Goal: Task Accomplishment & Management: Manage account settings

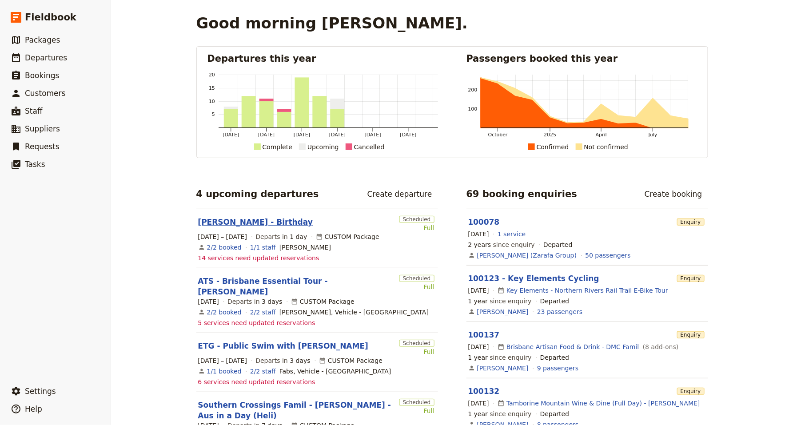
click at [236, 224] on link "[PERSON_NAME] - Birthday" at bounding box center [255, 222] width 115 height 11
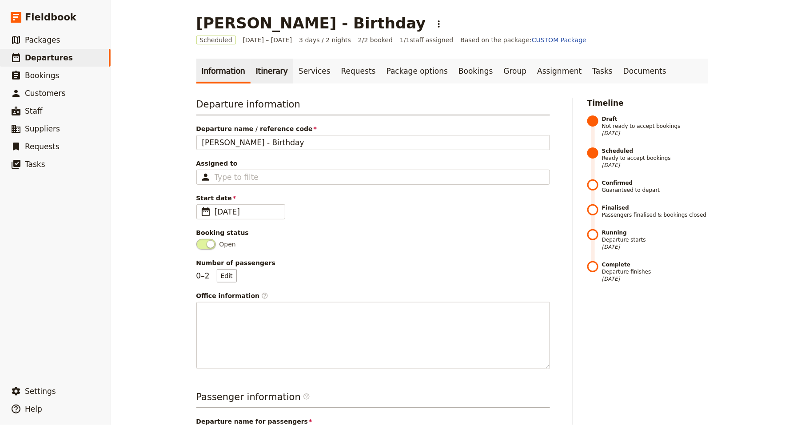
click at [267, 78] on link "Itinerary" at bounding box center [272, 71] width 43 height 25
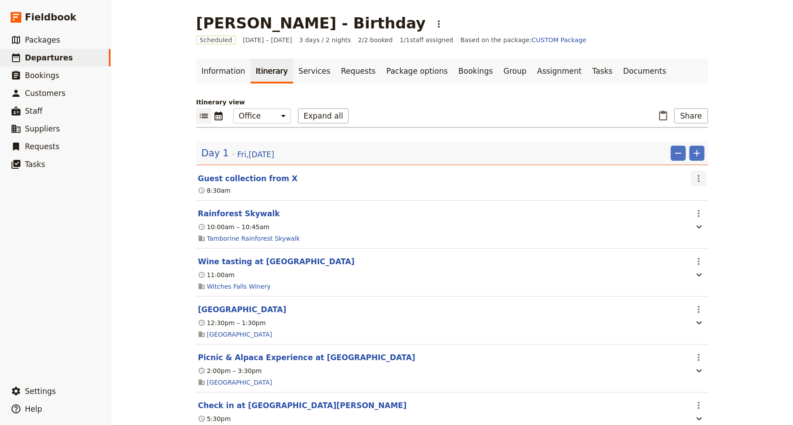
click at [699, 179] on icon "Actions" at bounding box center [699, 178] width 2 height 7
click at [716, 199] on span "Edit this itinerary item" at bounding box center [732, 197] width 70 height 9
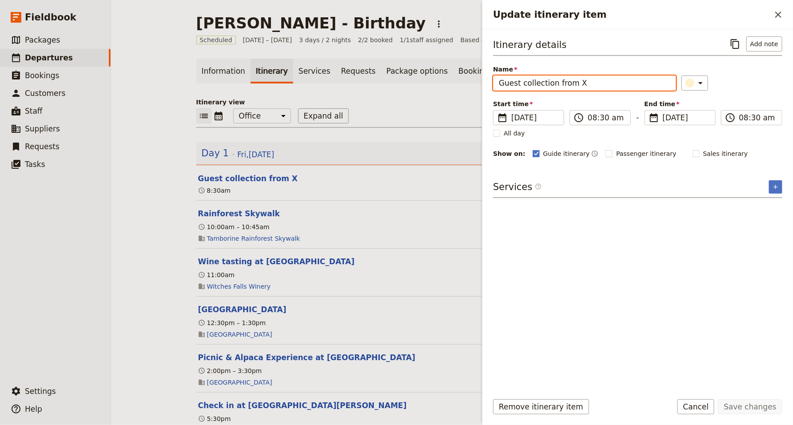
drag, startPoint x: 573, startPoint y: 84, endPoint x: 606, endPoint y: 83, distance: 32.9
click at [607, 84] on input "Guest collection from X" at bounding box center [584, 83] width 183 height 15
type input "Guest collection from [GEOGRAPHIC_DATA]"
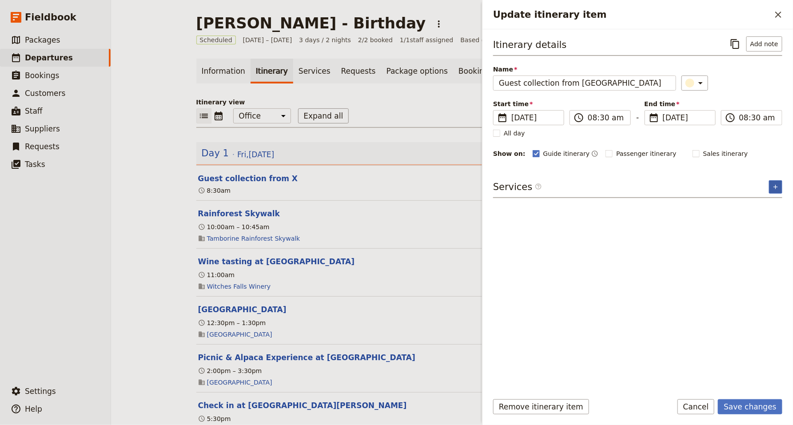
click at [774, 188] on icon "Add service inclusion" at bounding box center [775, 187] width 7 height 7
click at [766, 42] on button "Add note" at bounding box center [765, 43] width 36 height 15
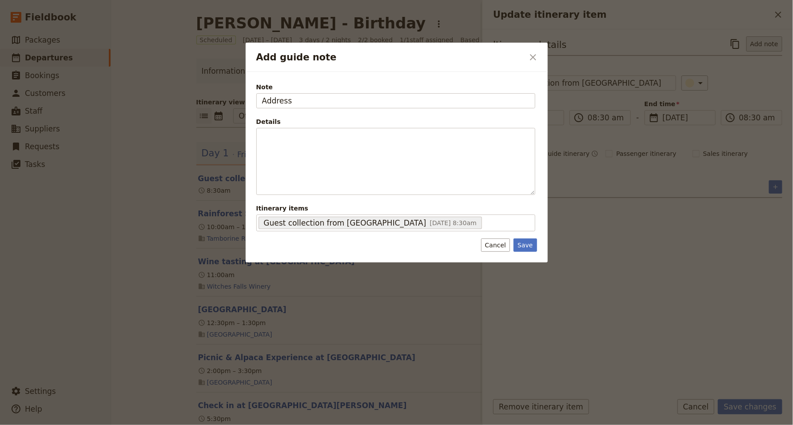
type input "Address"
click at [531, 246] on button "Save" at bounding box center [525, 245] width 23 height 13
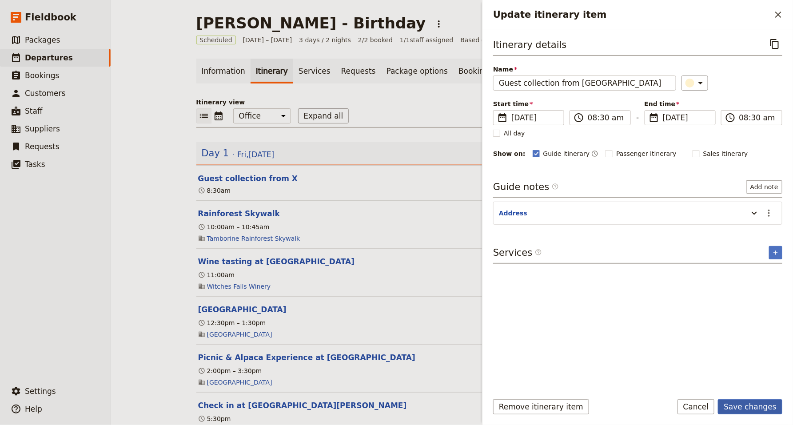
click at [752, 406] on button "Save changes" at bounding box center [750, 407] width 64 height 15
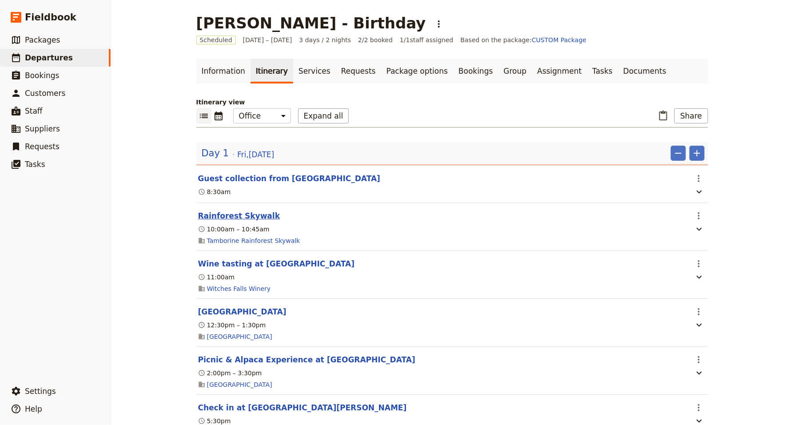
click at [236, 218] on button "Rainforest Skywalk" at bounding box center [239, 216] width 82 height 11
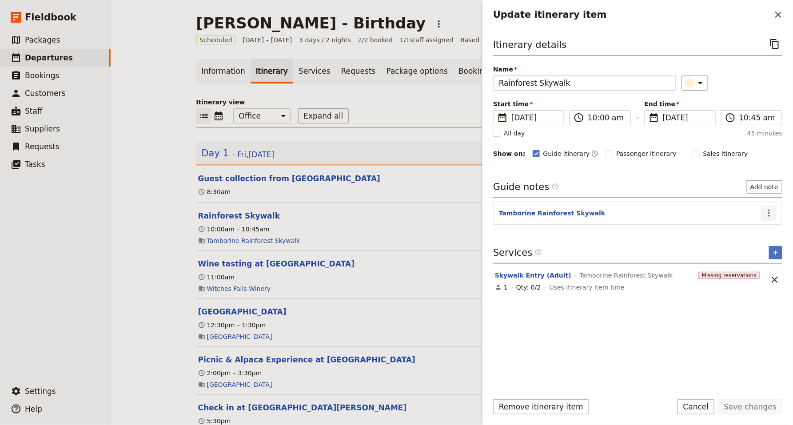
click at [768, 213] on icon "Actions" at bounding box center [769, 213] width 2 height 7
click at [621, 334] on div "Itinerary details ​ Name Rainforest Skywalk ​ Start time ​ [DATE] [DATE] [DATE]…" at bounding box center [637, 210] width 289 height 349
click at [700, 411] on button "Cancel" at bounding box center [696, 407] width 37 height 15
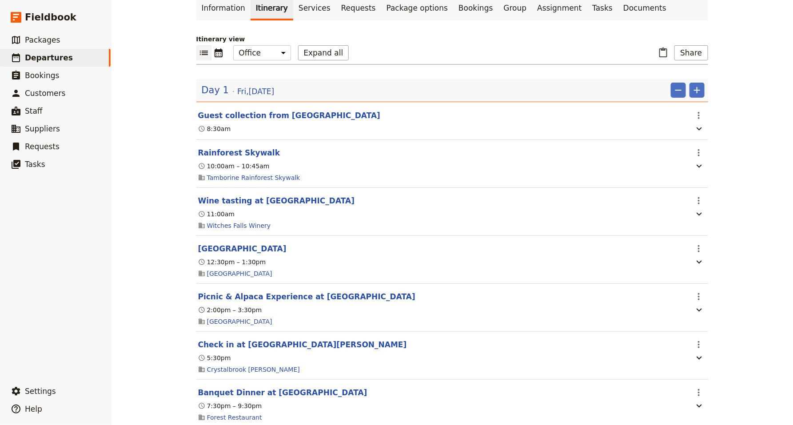
scroll to position [65, 0]
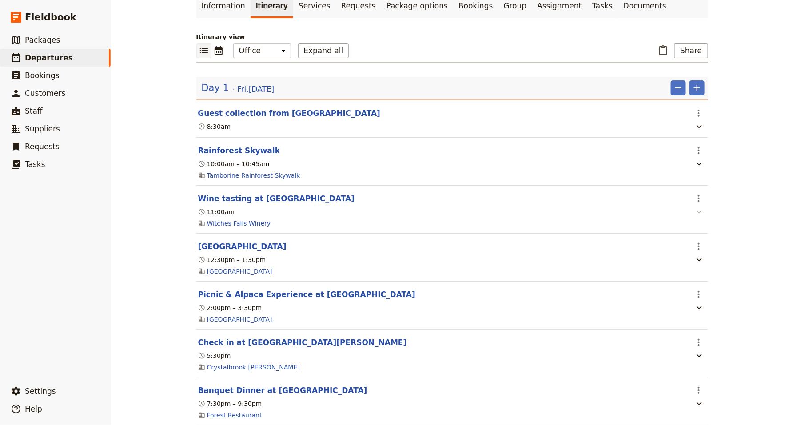
click at [698, 212] on icon "button" at bounding box center [699, 212] width 11 height 11
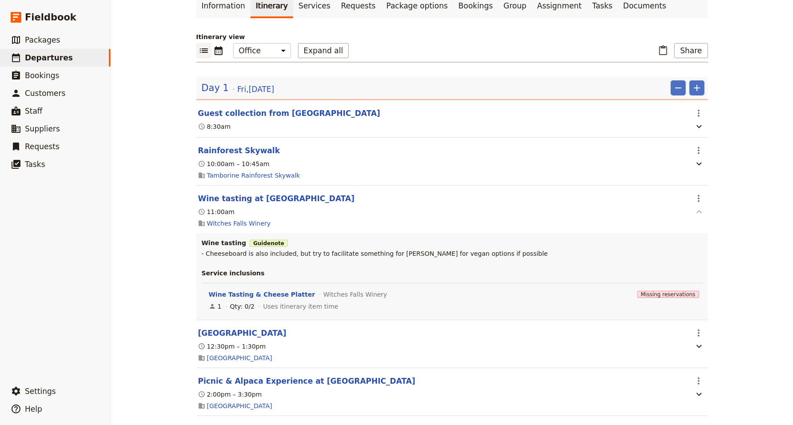
click at [698, 212] on icon "button" at bounding box center [699, 211] width 5 height 3
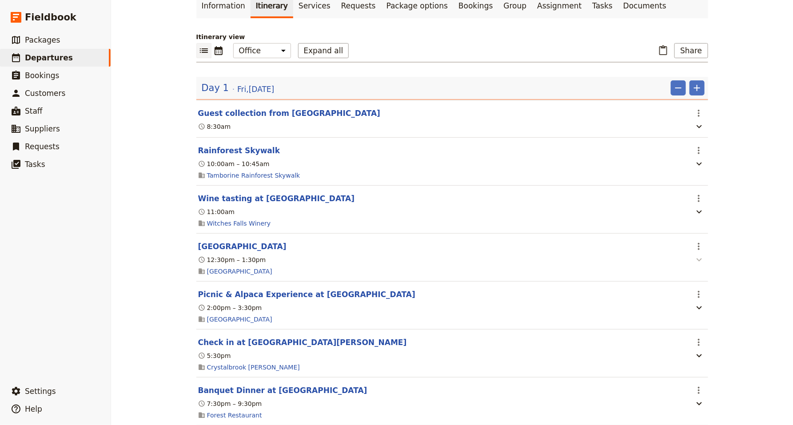
click at [699, 258] on icon "button" at bounding box center [699, 260] width 11 height 11
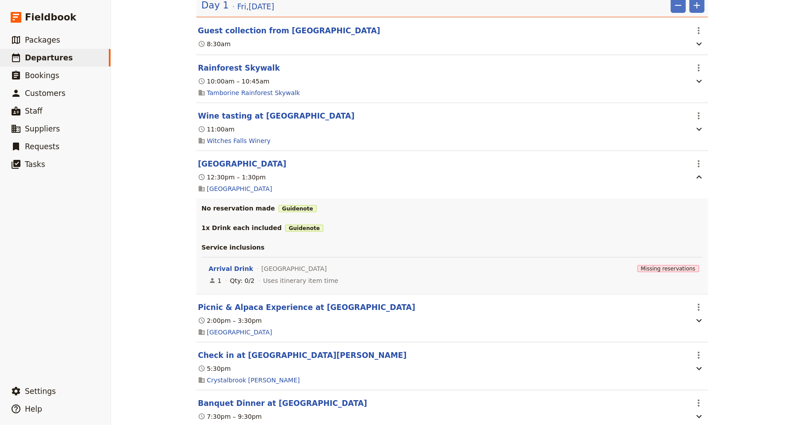
scroll to position [145, 0]
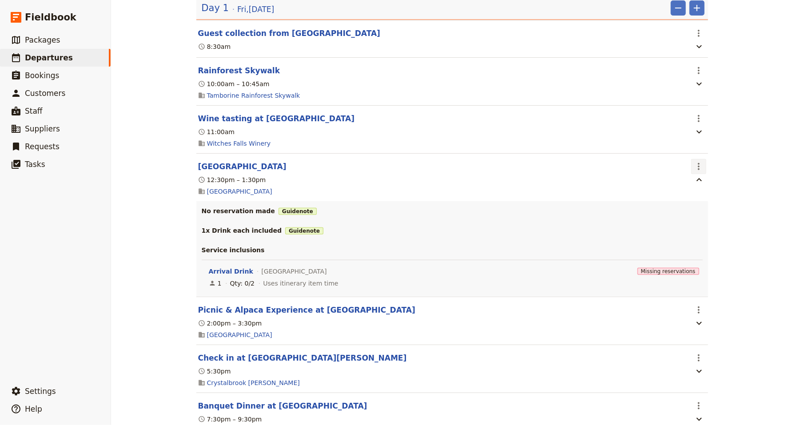
click at [701, 167] on icon "Actions" at bounding box center [699, 166] width 11 height 11
click at [706, 182] on span "Edit this itinerary item" at bounding box center [732, 186] width 70 height 9
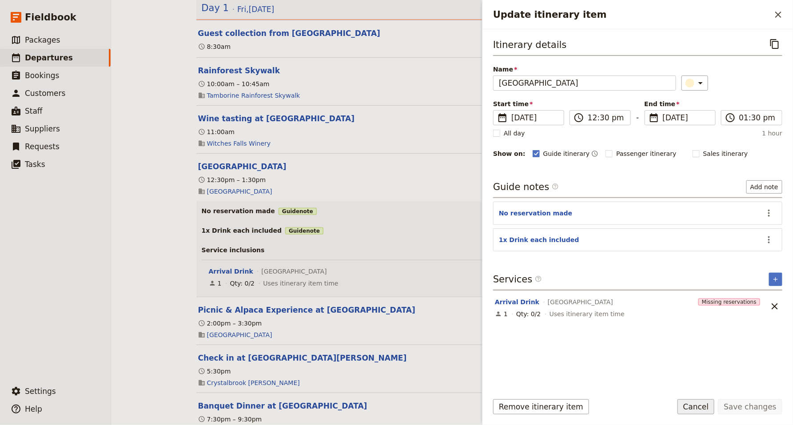
click at [706, 408] on button "Cancel" at bounding box center [696, 407] width 37 height 15
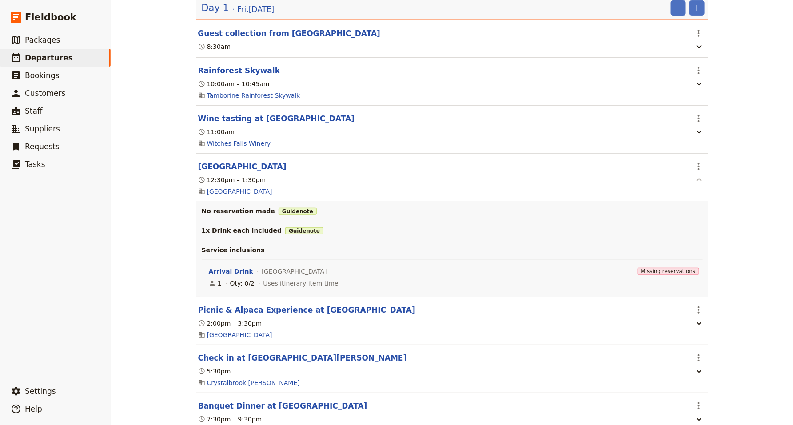
click at [699, 181] on icon "button" at bounding box center [699, 180] width 11 height 11
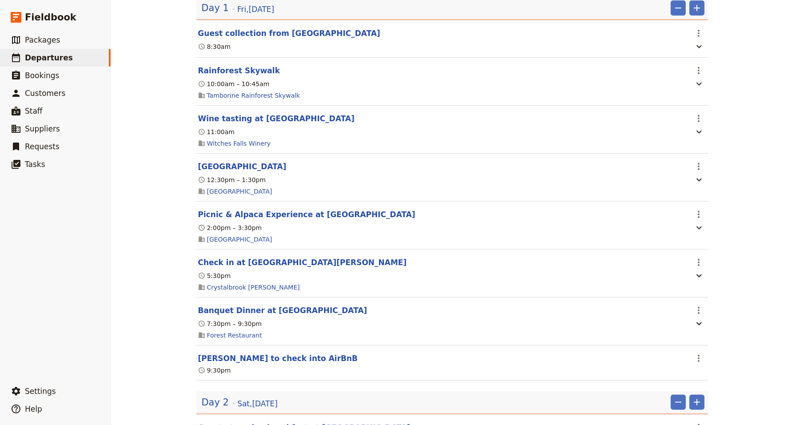
scroll to position [180, 0]
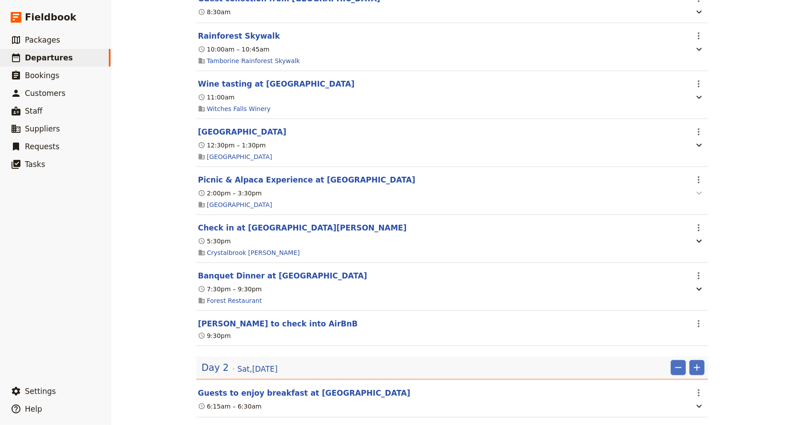
click at [699, 194] on icon "button" at bounding box center [699, 193] width 5 height 3
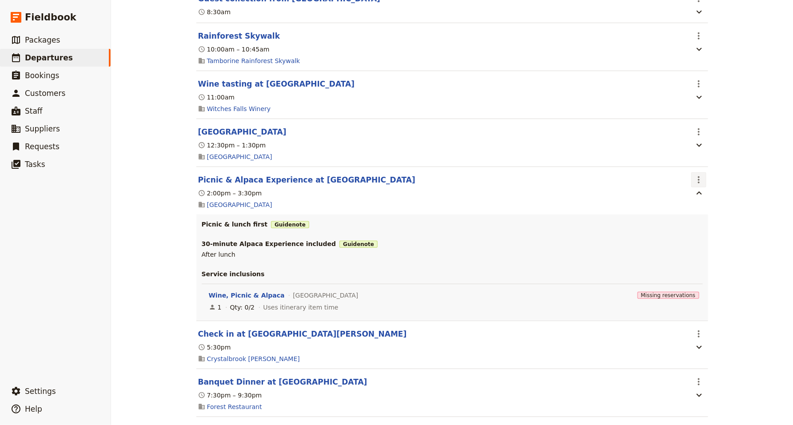
click at [700, 180] on icon "Actions" at bounding box center [699, 180] width 11 height 11
click at [709, 201] on span "Edit this itinerary item" at bounding box center [732, 200] width 70 height 9
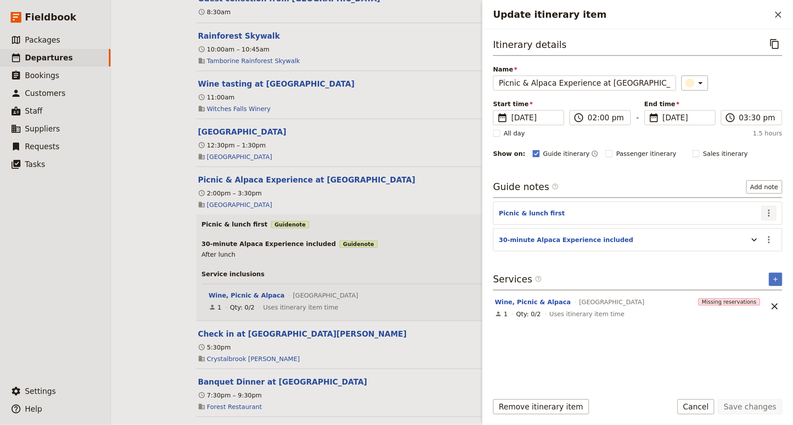
click at [772, 213] on icon "Actions" at bounding box center [769, 213] width 11 height 11
click at [761, 231] on span "Edit note" at bounding box center [750, 232] width 41 height 9
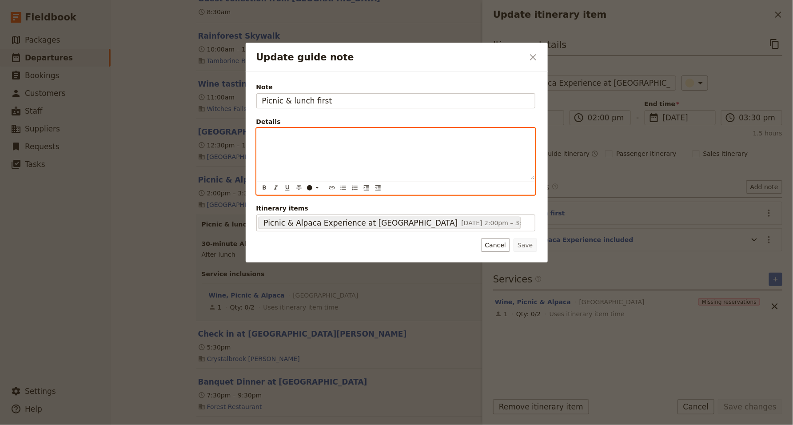
click at [365, 136] on p "Update guide note" at bounding box center [396, 136] width 268 height 9
click at [278, 155] on span "- 1x w/other dietaries" at bounding box center [295, 154] width 67 height 7
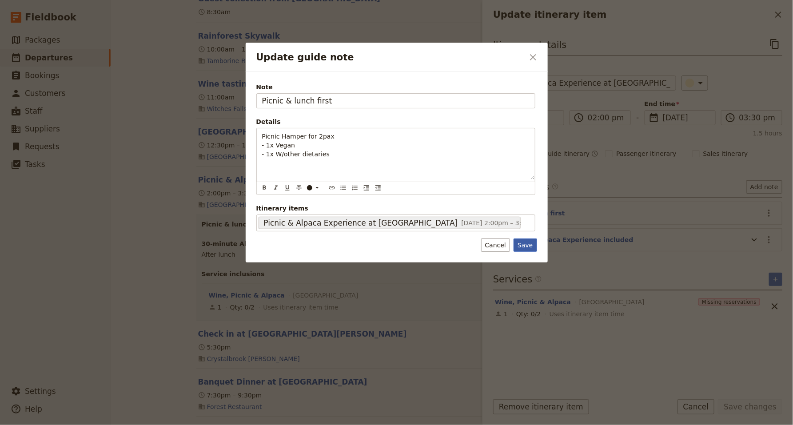
click at [529, 246] on button "Save" at bounding box center [525, 245] width 23 height 13
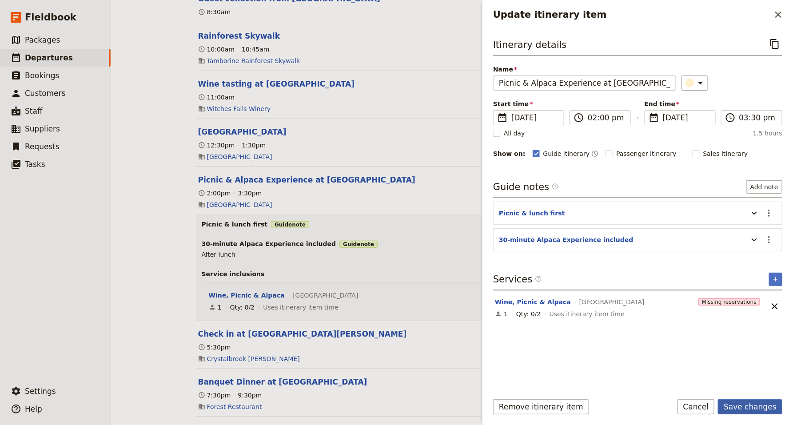
click at [759, 409] on button "Save changes" at bounding box center [750, 407] width 64 height 15
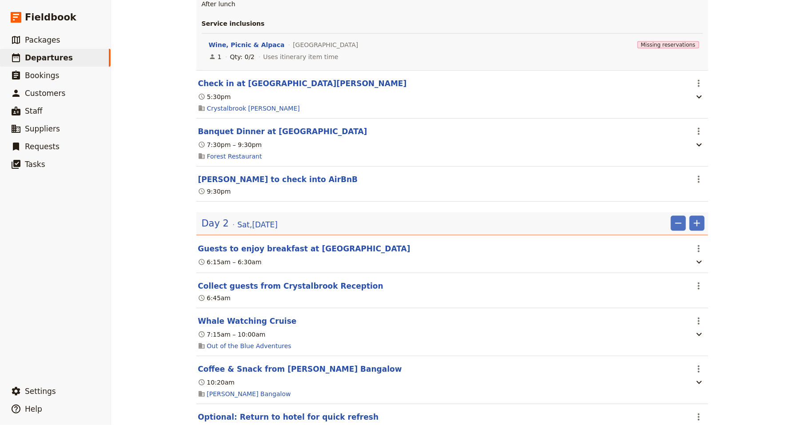
scroll to position [463, 0]
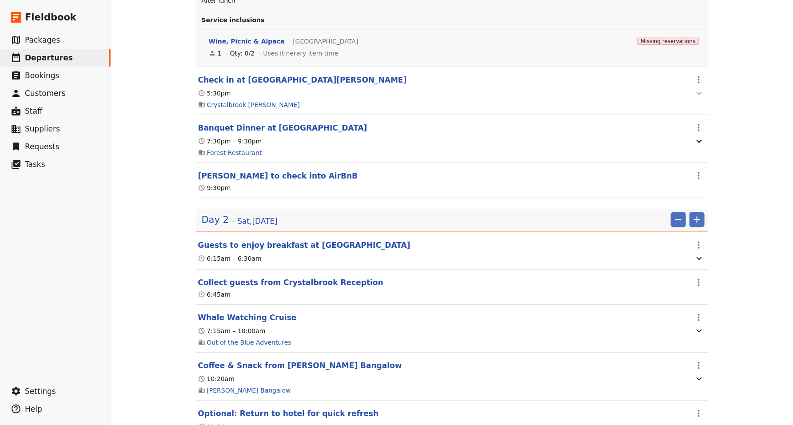
click at [700, 94] on icon "button" at bounding box center [699, 93] width 11 height 11
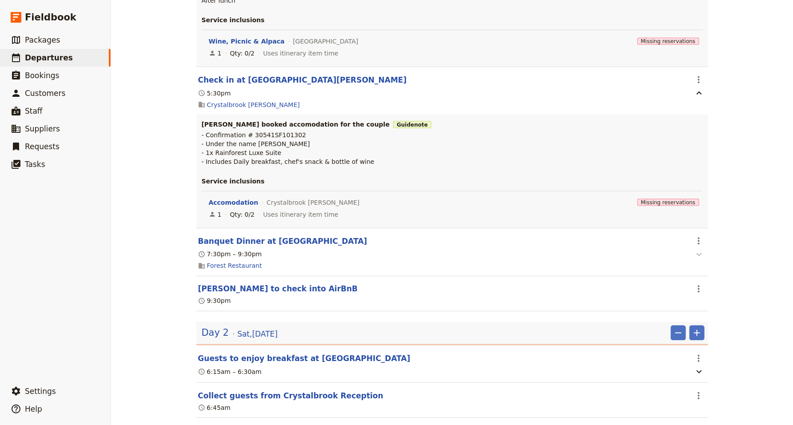
click at [701, 257] on icon "button" at bounding box center [699, 254] width 11 height 11
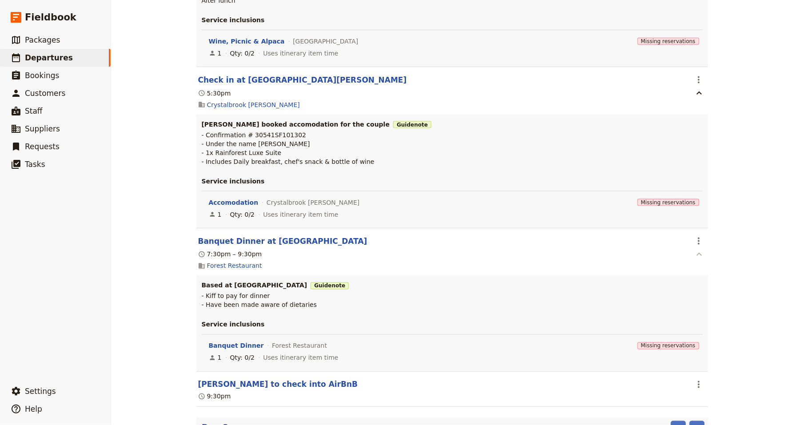
click at [701, 257] on icon "button" at bounding box center [699, 254] width 11 height 11
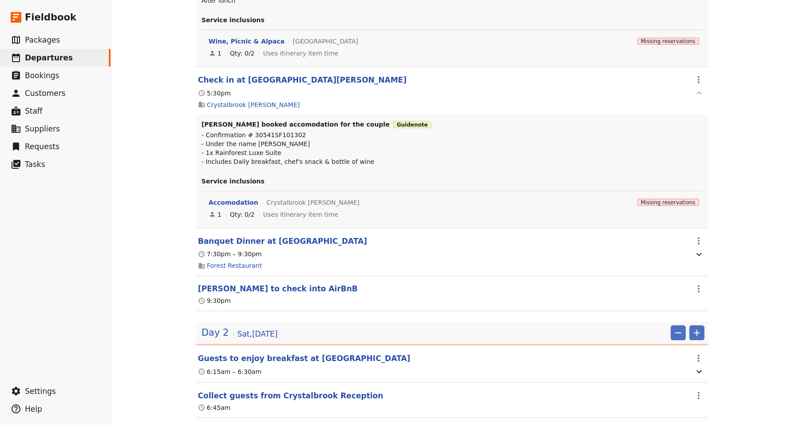
click at [697, 96] on icon "button" at bounding box center [699, 93] width 11 height 11
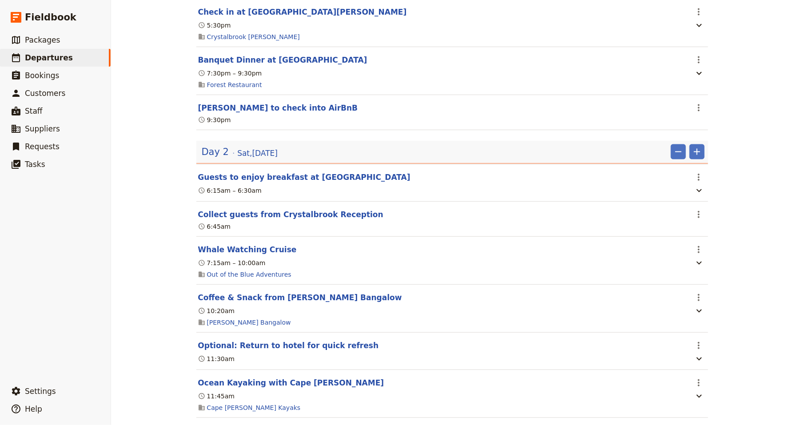
scroll to position [532, 0]
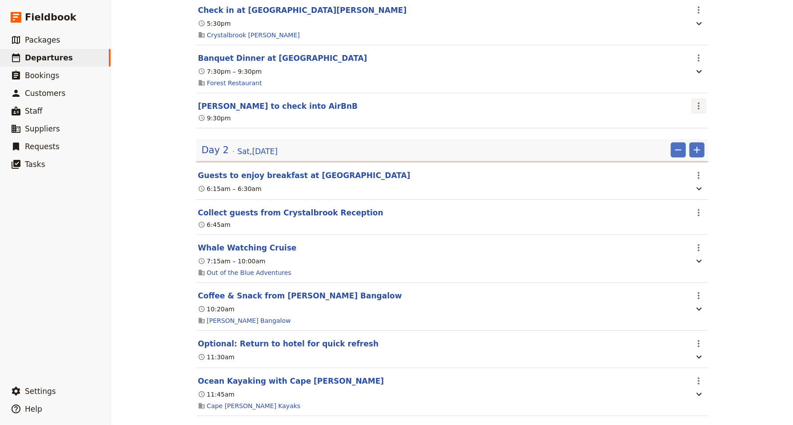
click at [698, 104] on icon "Actions" at bounding box center [699, 106] width 11 height 11
click at [714, 125] on span "Edit this itinerary item" at bounding box center [732, 126] width 70 height 9
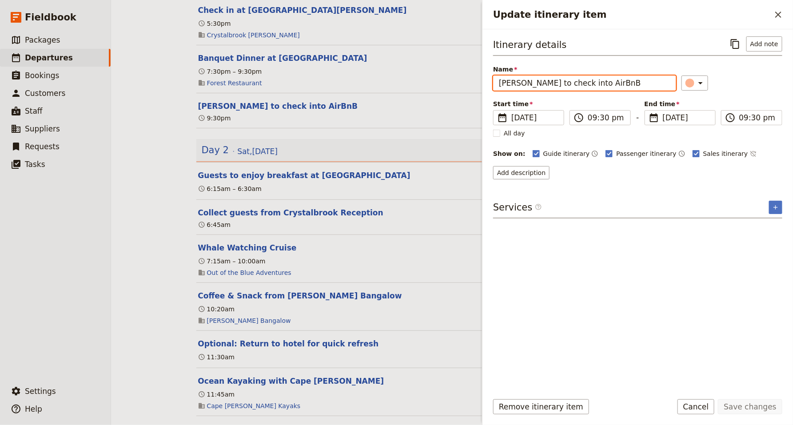
click at [508, 84] on input "[PERSON_NAME] to check into AirBnB" at bounding box center [584, 83] width 183 height 15
type input "[PERSON_NAME] to check into AirBnB"
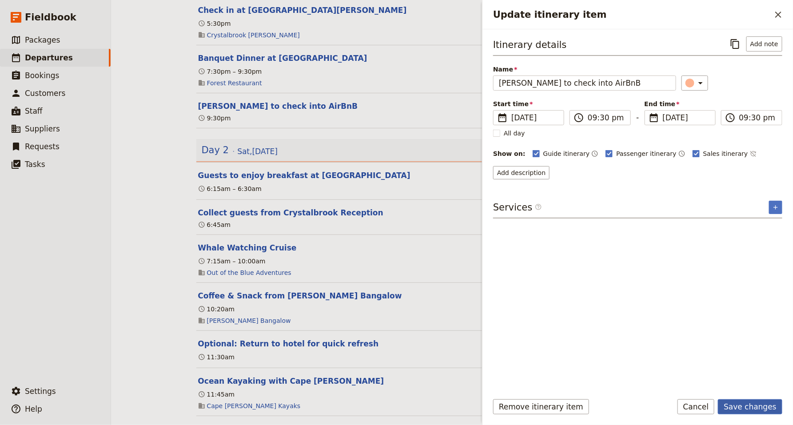
click at [757, 407] on button "Save changes" at bounding box center [750, 407] width 64 height 15
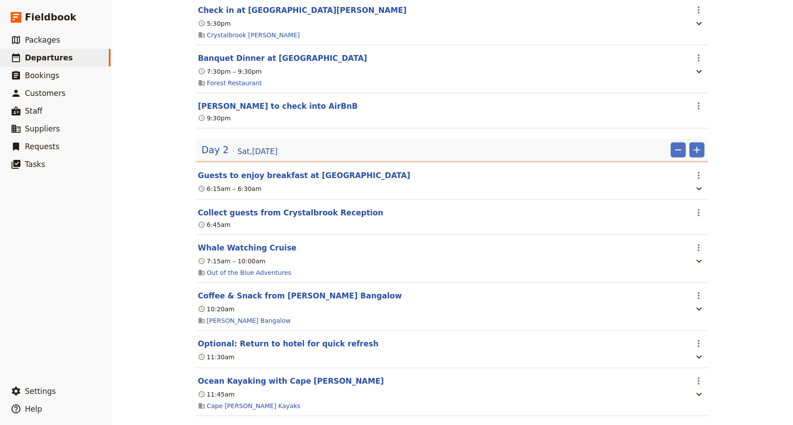
click at [696, 199] on section "Guests to enjoy breakfast at [GEOGRAPHIC_DATA] ​ 6:15am – 6:30am" at bounding box center [452, 181] width 512 height 38
click at [697, 194] on icon "button" at bounding box center [699, 189] width 11 height 11
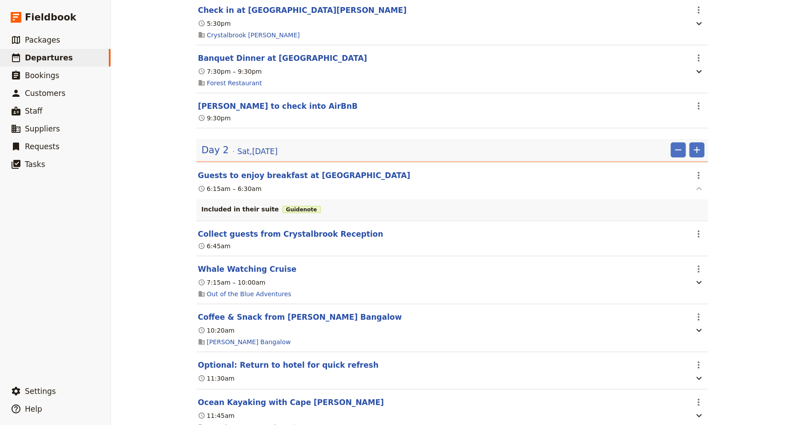
click at [697, 194] on icon "button" at bounding box center [699, 189] width 11 height 11
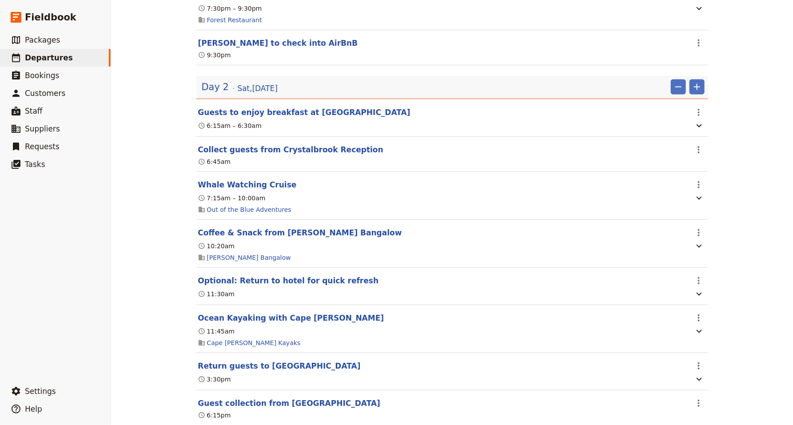
scroll to position [600, 0]
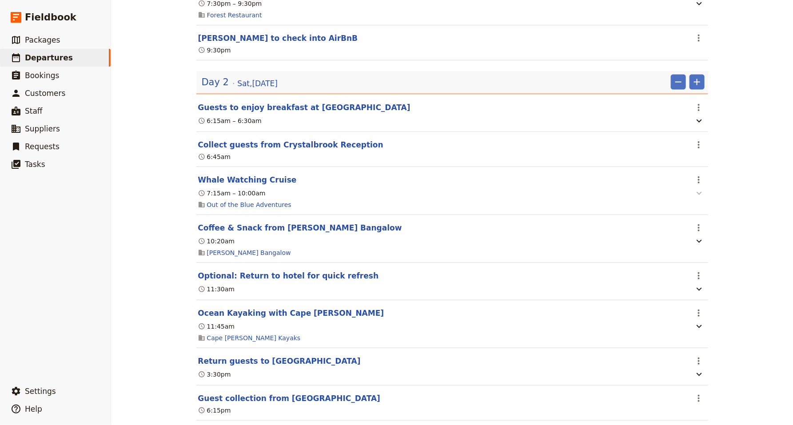
click at [701, 196] on icon "button" at bounding box center [699, 193] width 11 height 11
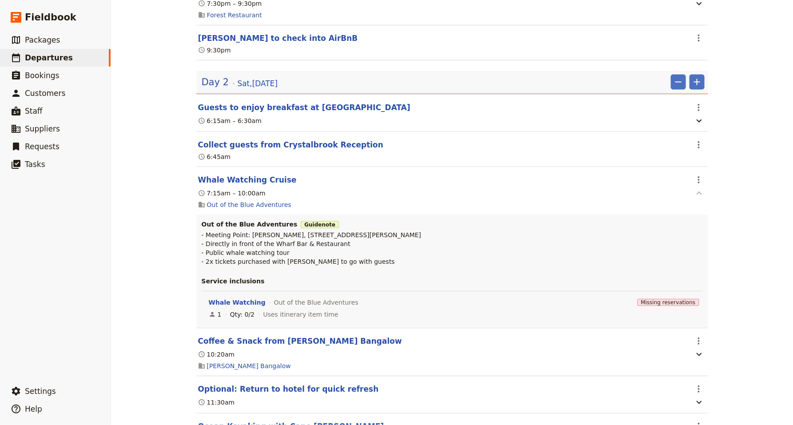
click at [701, 196] on icon "button" at bounding box center [699, 193] width 11 height 11
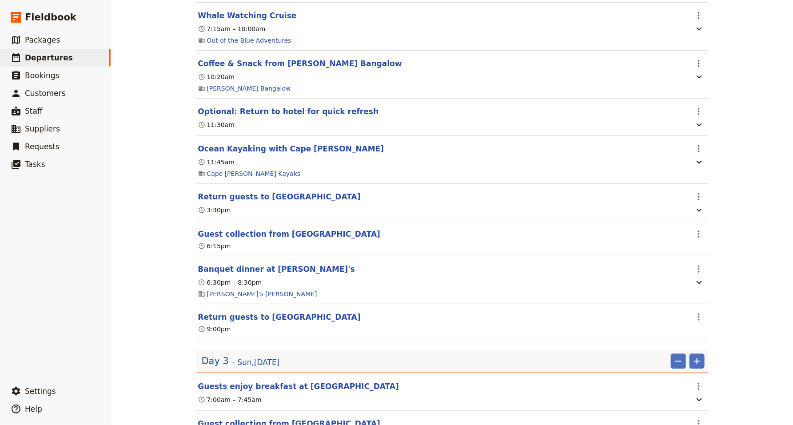
scroll to position [763, 0]
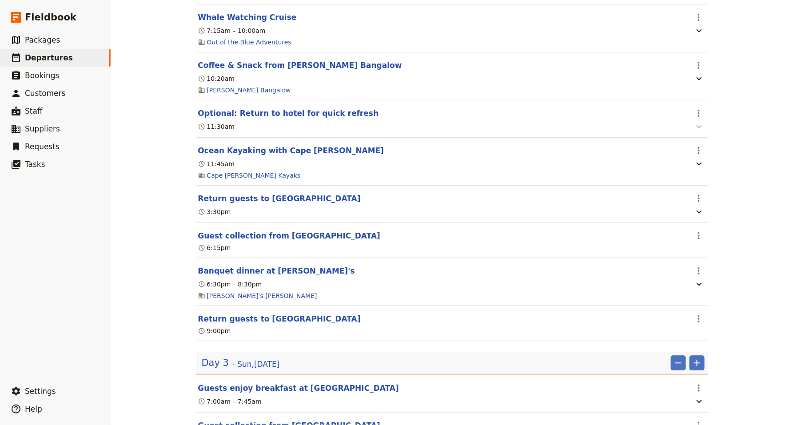
click at [700, 132] on icon "button" at bounding box center [699, 126] width 11 height 11
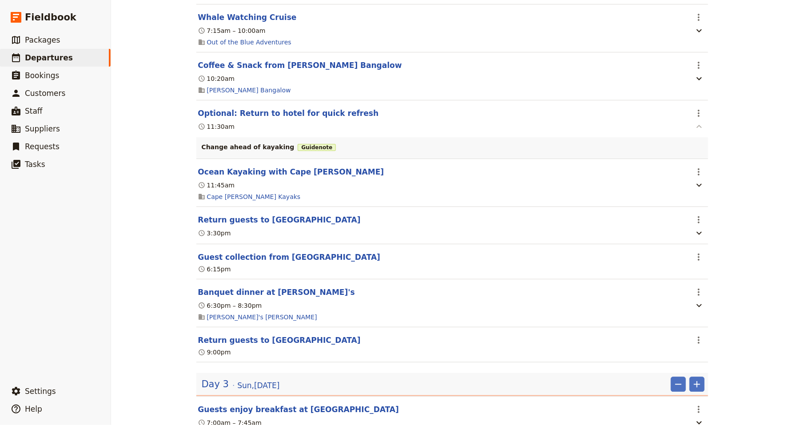
click at [701, 128] on icon "button" at bounding box center [699, 126] width 5 height 3
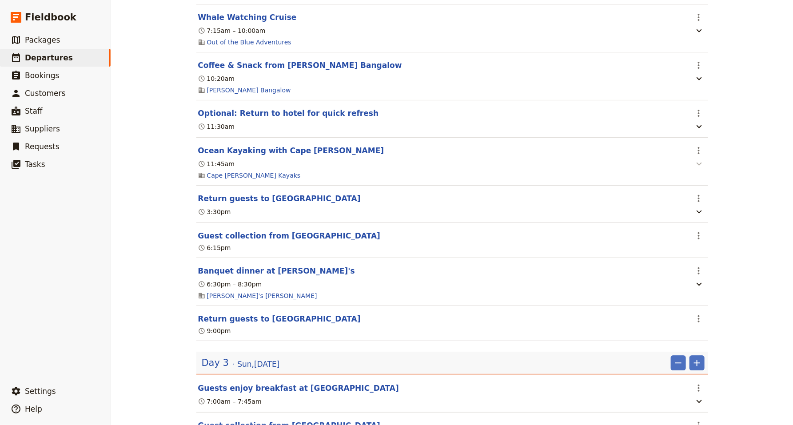
click at [700, 168] on icon "button" at bounding box center [699, 164] width 11 height 11
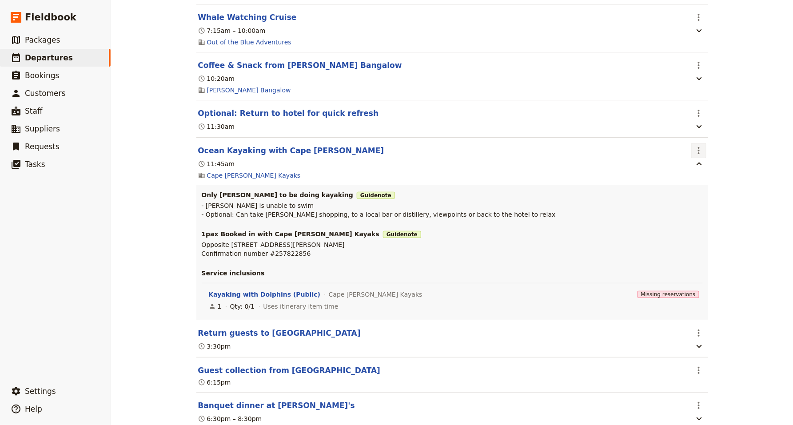
click at [697, 149] on icon "Actions" at bounding box center [699, 150] width 11 height 11
click at [718, 169] on span "Edit this itinerary item" at bounding box center [732, 172] width 70 height 9
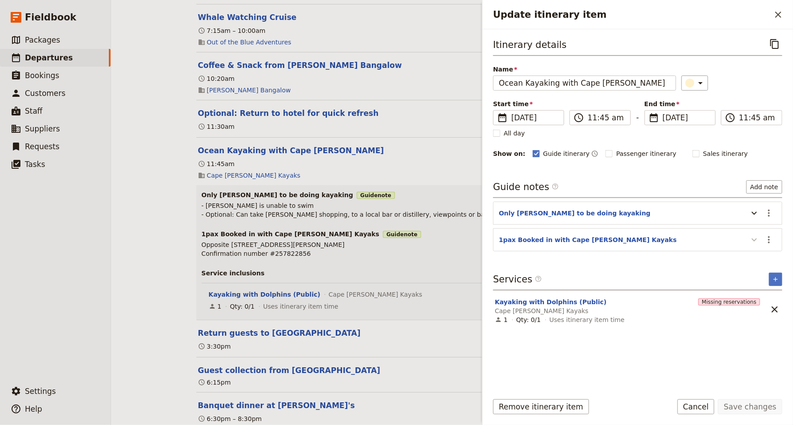
click at [756, 244] on icon "Update itinerary item" at bounding box center [754, 240] width 11 height 11
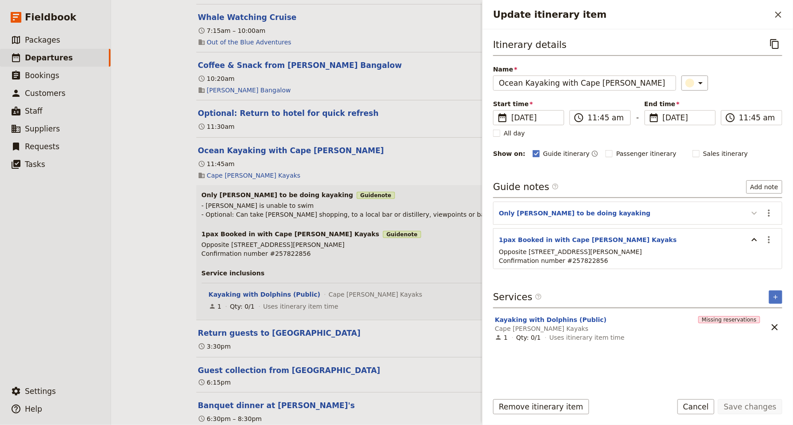
click at [755, 217] on icon "Update itinerary item" at bounding box center [754, 213] width 11 height 11
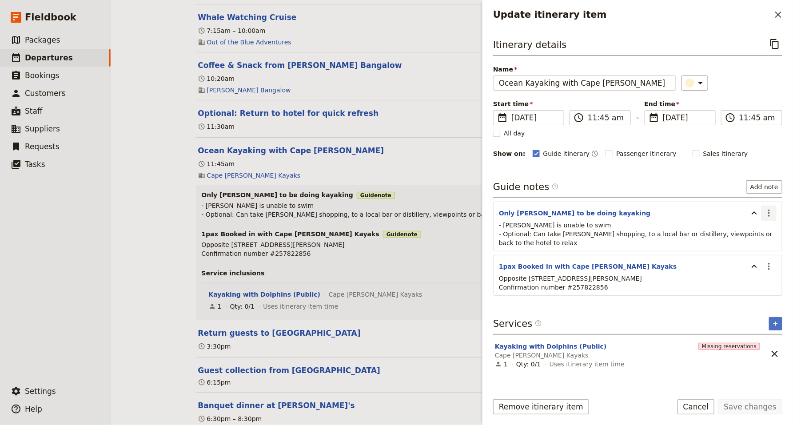
click at [772, 215] on icon "Actions" at bounding box center [769, 213] width 11 height 11
click at [761, 236] on span "Edit note" at bounding box center [750, 232] width 41 height 9
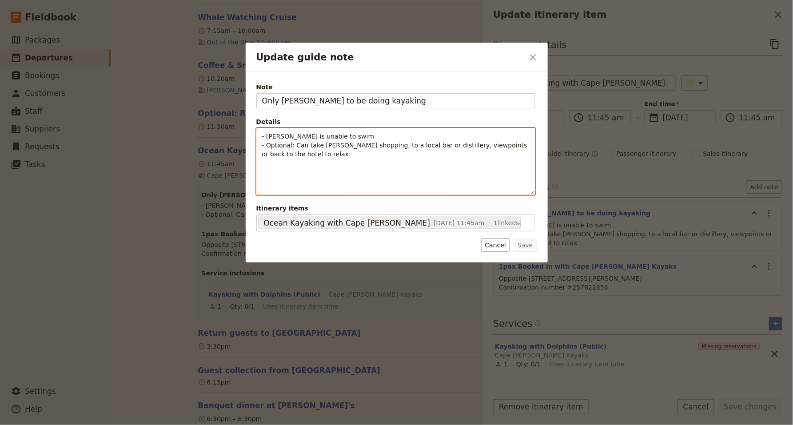
click at [314, 156] on p "- [PERSON_NAME] is unable to swim - Optional: Can take [PERSON_NAME] shopping, …" at bounding box center [396, 145] width 268 height 27
drag, startPoint x: 483, startPoint y: 145, endPoint x: 496, endPoint y: 156, distance: 16.5
click at [496, 156] on p "- [PERSON_NAME] is unable to swim - Optional: Can take [PERSON_NAME] shopping, …" at bounding box center [396, 145] width 268 height 27
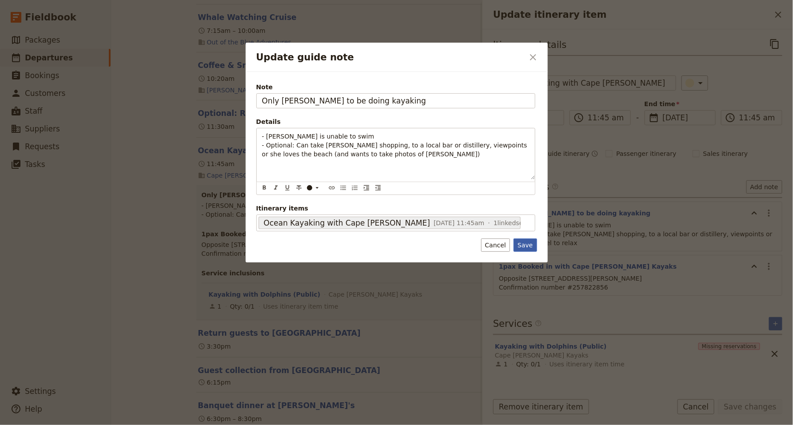
click at [527, 248] on button "Save" at bounding box center [525, 245] width 23 height 13
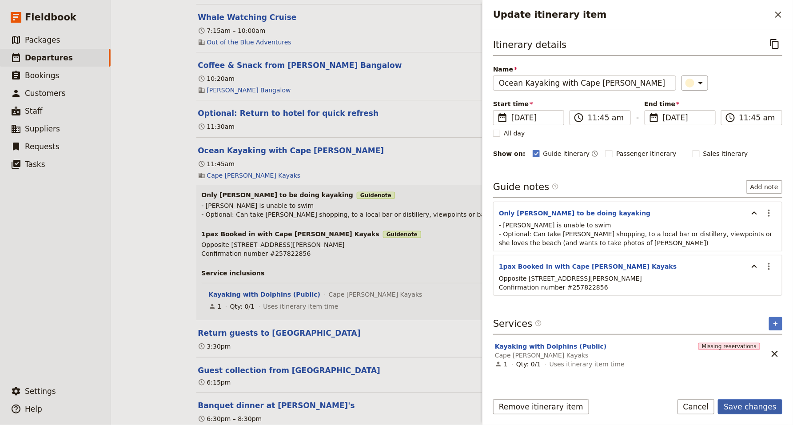
click at [741, 405] on button "Save changes" at bounding box center [750, 407] width 64 height 15
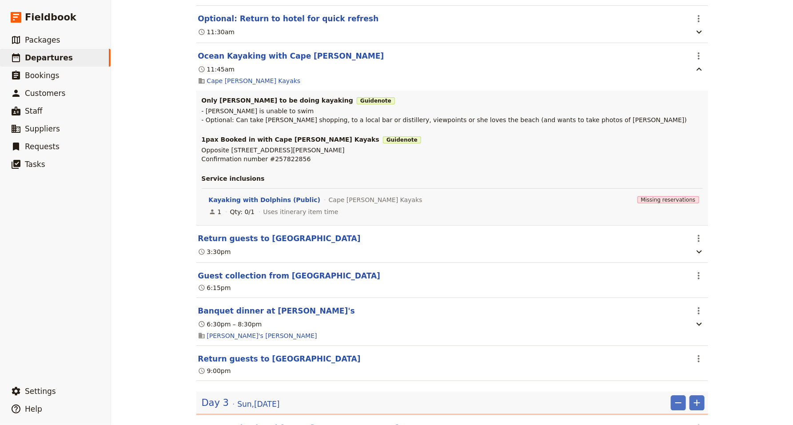
scroll to position [861, 0]
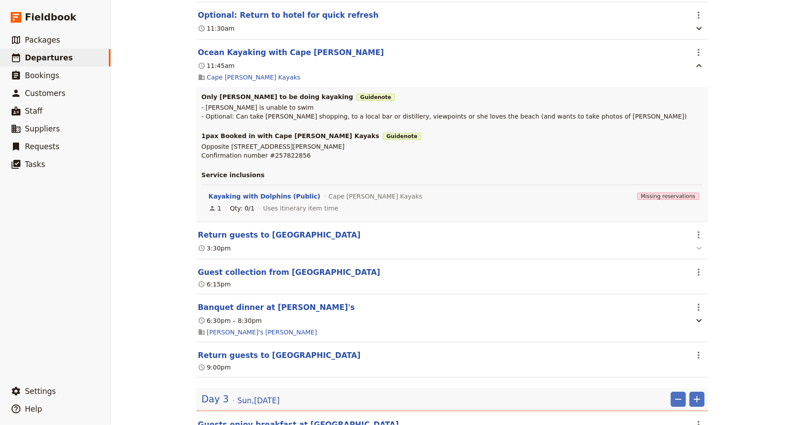
click at [701, 252] on icon "button" at bounding box center [699, 248] width 11 height 11
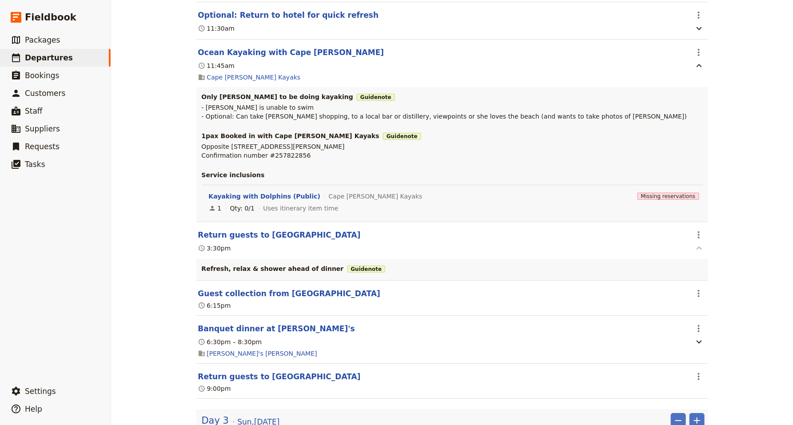
click at [700, 252] on icon "button" at bounding box center [699, 248] width 11 height 11
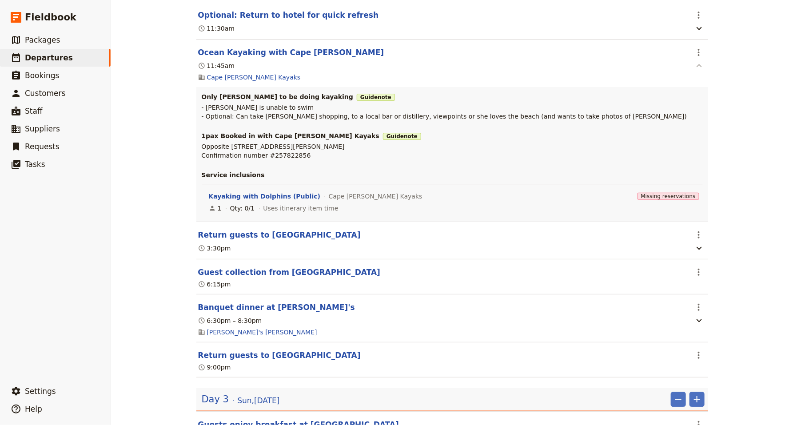
click at [700, 70] on icon "button" at bounding box center [699, 65] width 11 height 11
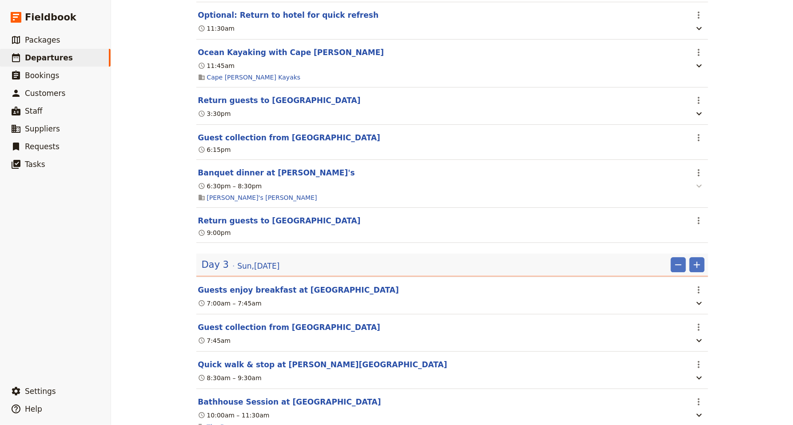
click at [700, 191] on icon "button" at bounding box center [699, 186] width 11 height 11
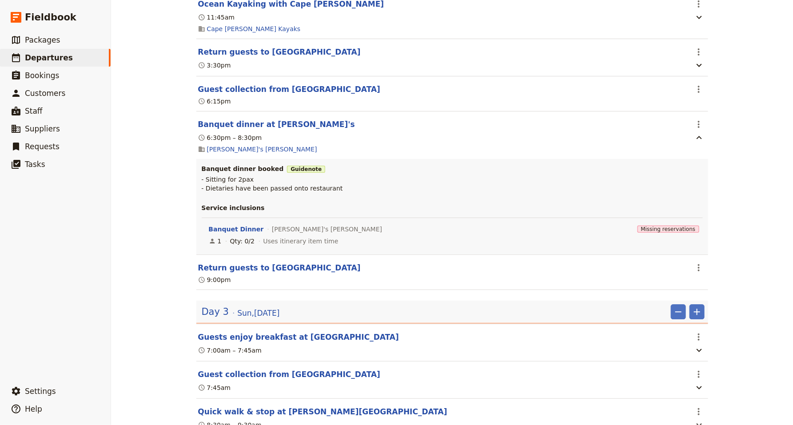
scroll to position [913, 0]
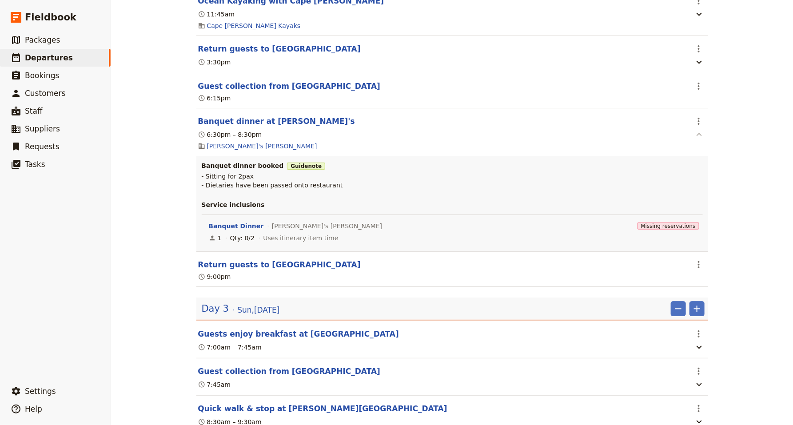
click at [700, 139] on icon "button" at bounding box center [699, 134] width 11 height 11
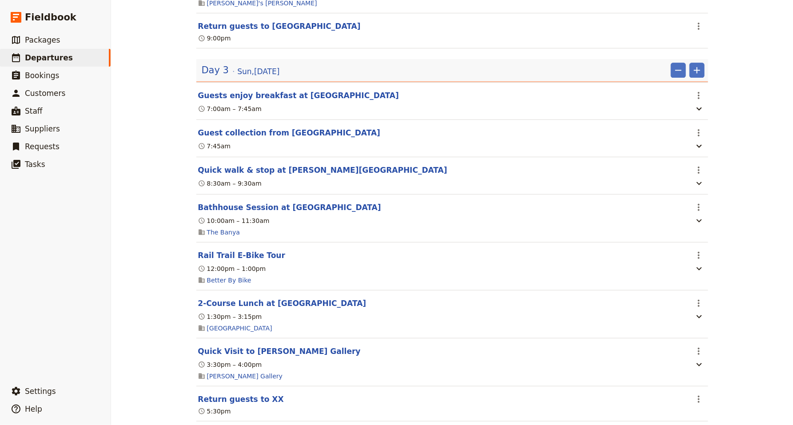
scroll to position [1058, 0]
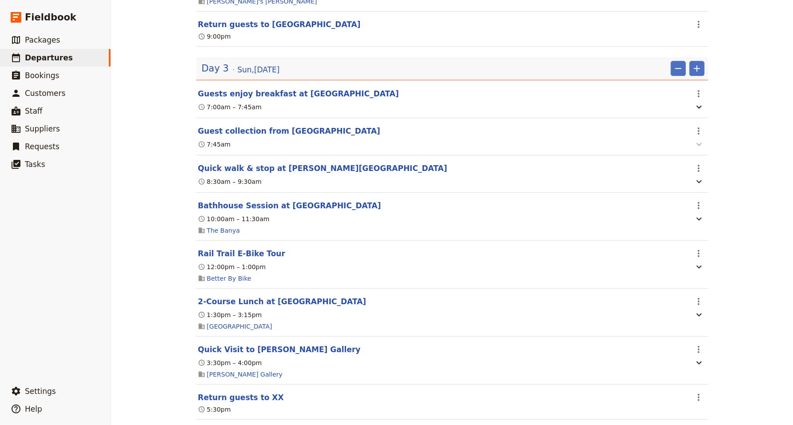
click at [698, 149] on icon "button" at bounding box center [699, 144] width 11 height 11
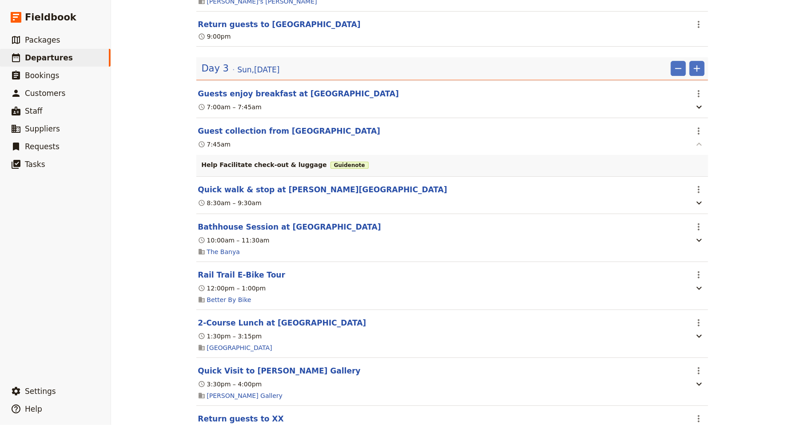
click at [700, 150] on icon "button" at bounding box center [699, 144] width 11 height 11
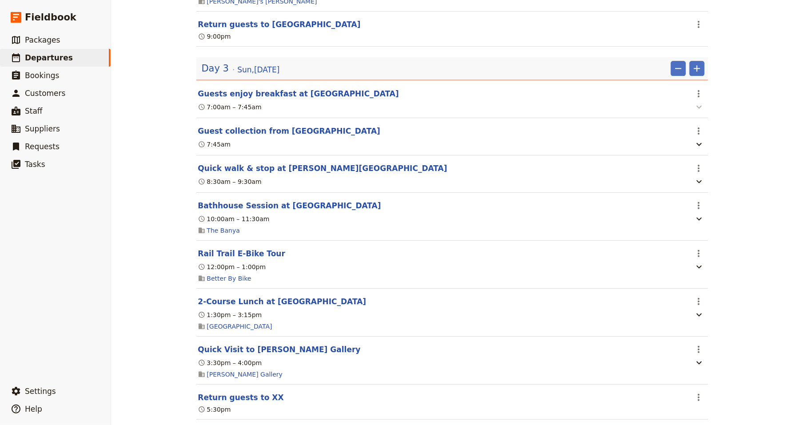
click at [702, 112] on icon "button" at bounding box center [699, 107] width 11 height 11
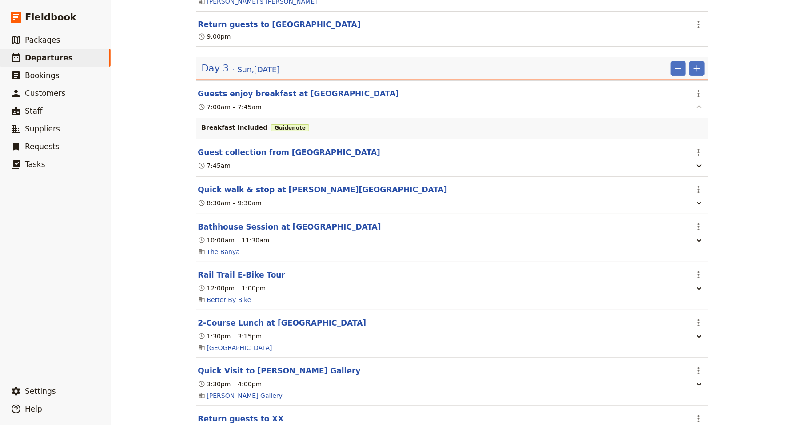
click at [700, 112] on icon "button" at bounding box center [699, 107] width 11 height 11
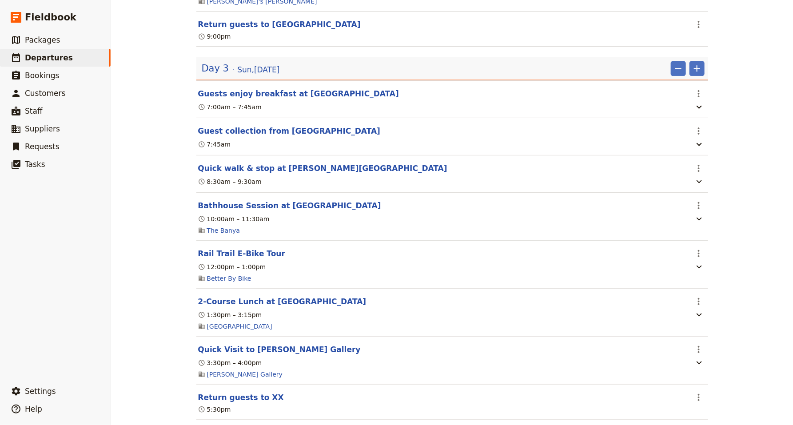
scroll to position [1082, 0]
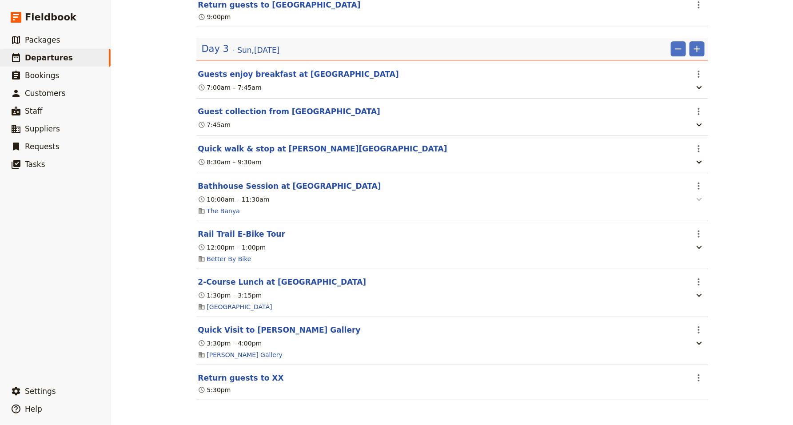
click at [702, 201] on icon "button" at bounding box center [699, 199] width 11 height 11
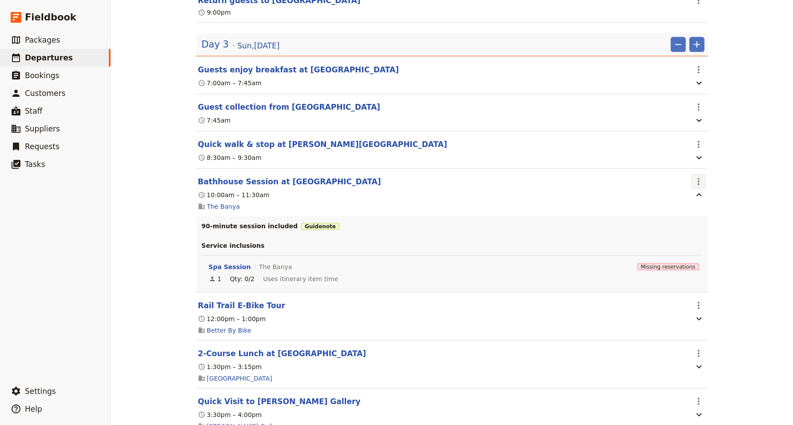
click at [696, 187] on icon "Actions" at bounding box center [699, 181] width 11 height 11
click at [708, 201] on span "Edit this itinerary item" at bounding box center [732, 205] width 70 height 9
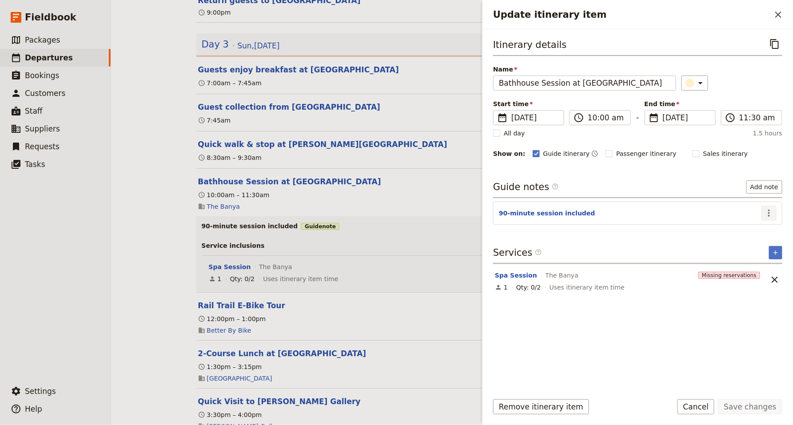
click at [772, 216] on icon "Actions" at bounding box center [769, 213] width 11 height 11
click at [768, 233] on span "Edit note" at bounding box center [750, 232] width 41 height 9
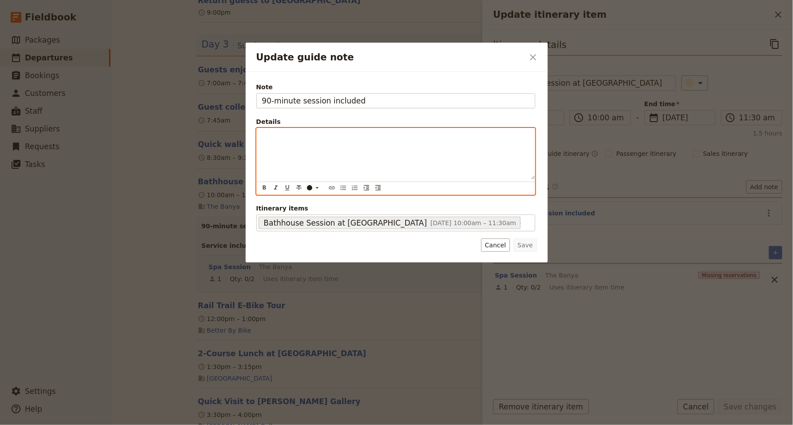
click at [376, 134] on p "Update guide note" at bounding box center [396, 136] width 268 height 9
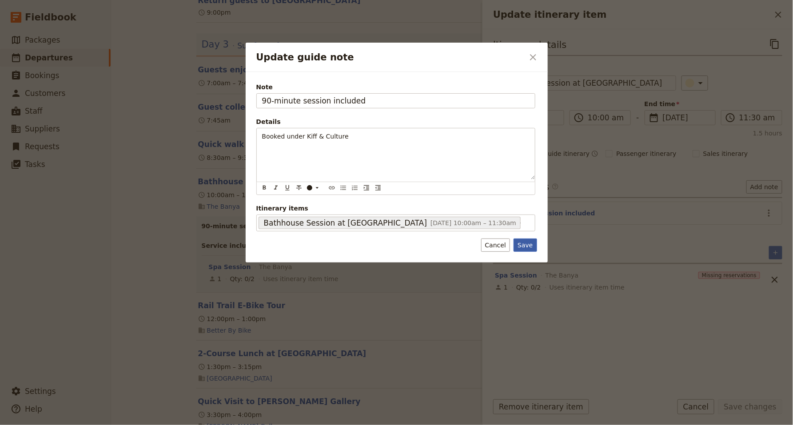
click at [530, 249] on button "Save" at bounding box center [525, 245] width 23 height 13
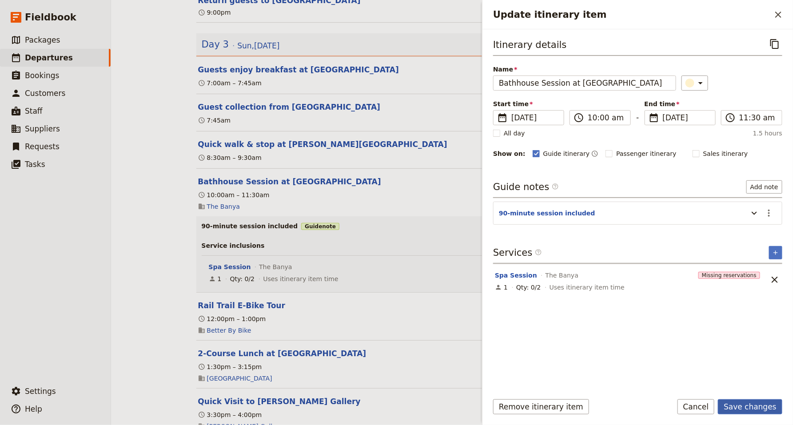
click at [762, 410] on button "Save changes" at bounding box center [750, 407] width 64 height 15
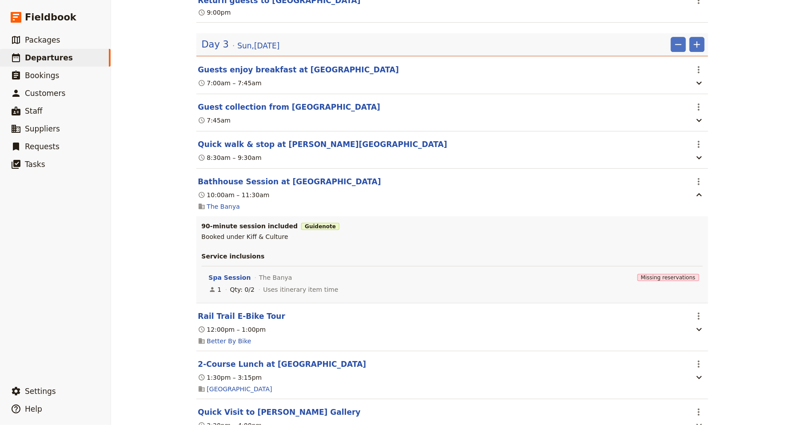
scroll to position [1169, 0]
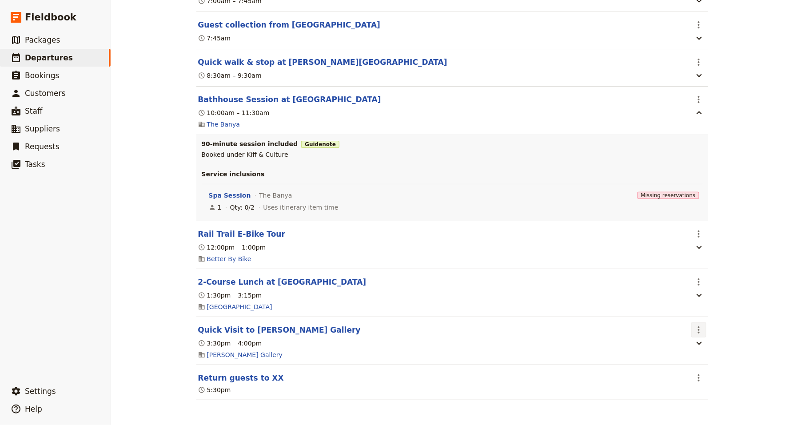
click at [698, 329] on icon "Actions" at bounding box center [699, 330] width 11 height 11
click at [736, 362] on span "Delete this itinerary item" at bounding box center [736, 362] width 78 height 9
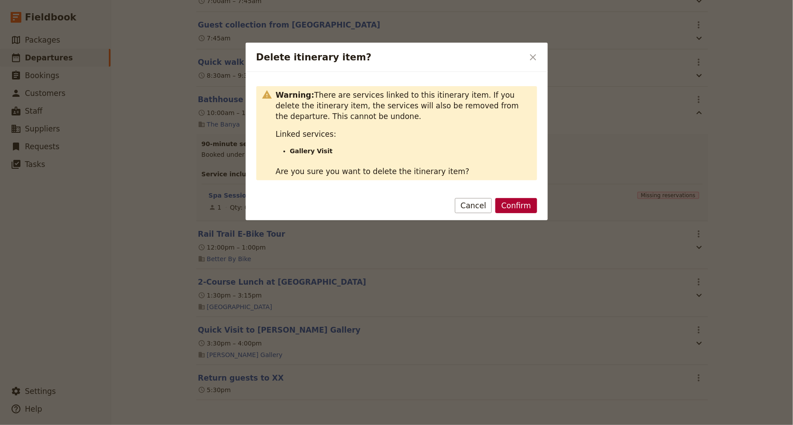
click at [520, 208] on button "Confirm" at bounding box center [516, 205] width 41 height 15
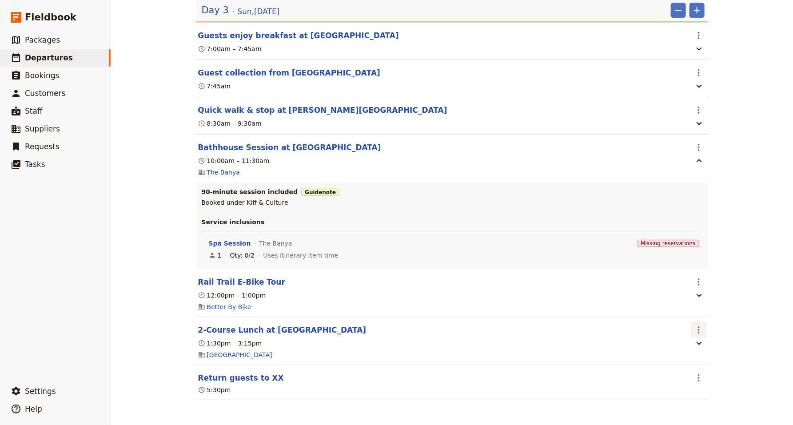
click at [698, 328] on icon "Actions" at bounding box center [699, 330] width 11 height 11
click at [717, 350] on span "Edit this itinerary item" at bounding box center [732, 349] width 70 height 9
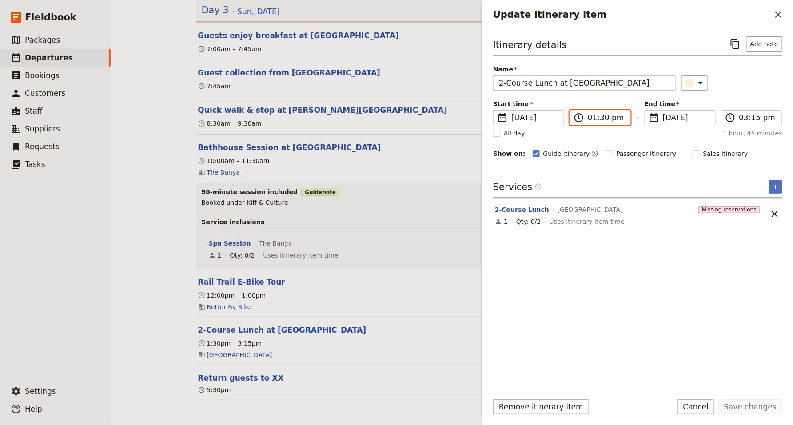
click at [591, 118] on input "01:30 pm" at bounding box center [606, 117] width 37 height 11
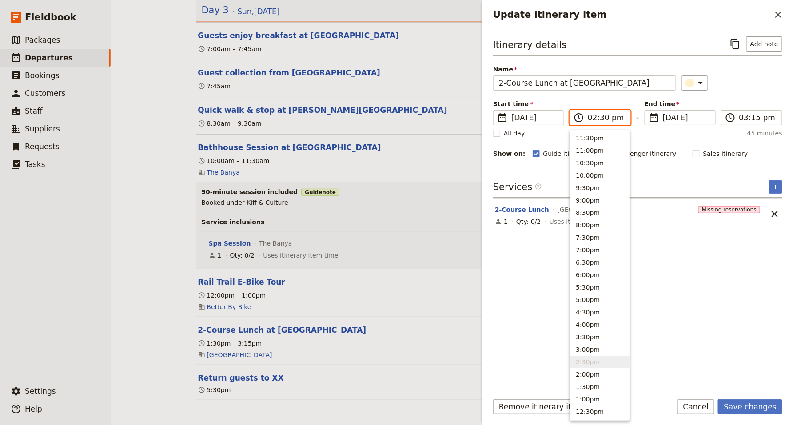
click at [603, 119] on input "02:30 pm" at bounding box center [606, 117] width 37 height 11
type input "02:00 pm"
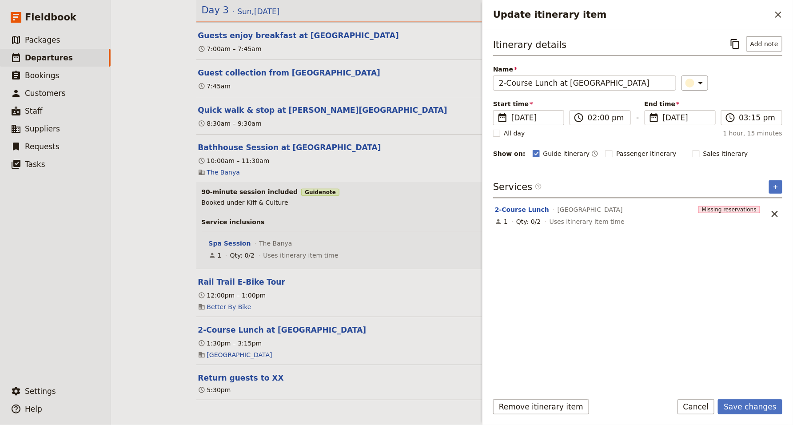
click at [679, 183] on div "Services ​ ​" at bounding box center [637, 189] width 289 height 18
click at [744, 120] on input "03:15 pm" at bounding box center [758, 117] width 37 height 11
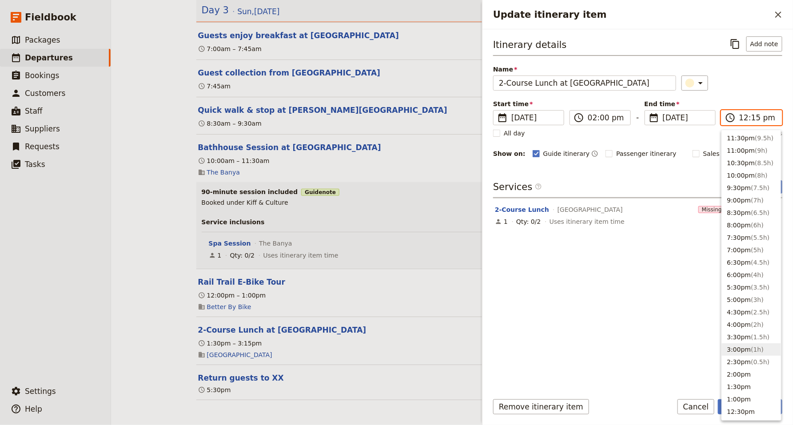
scroll to position [288, 0]
click at [740, 117] on input "12:15 pm" at bounding box center [758, 117] width 37 height 11
click at [756, 117] on input "04:15 pm" at bounding box center [758, 117] width 37 height 11
type input "04:00 pm"
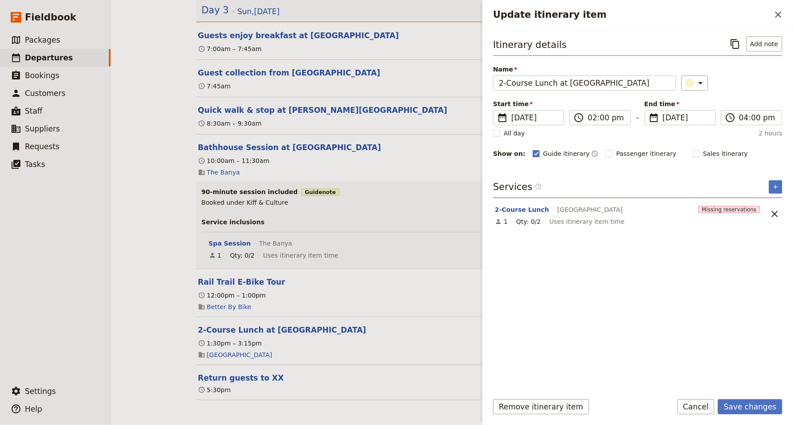
click at [746, 84] on div "​" at bounding box center [732, 83] width 101 height 15
click at [762, 408] on button "Save changes" at bounding box center [750, 407] width 64 height 15
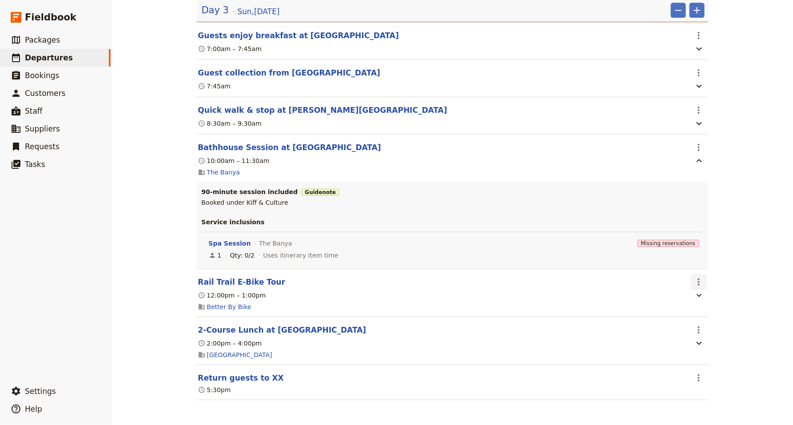
click at [698, 283] on icon "Actions" at bounding box center [699, 282] width 11 height 11
click at [715, 299] on span "Edit this itinerary item" at bounding box center [732, 301] width 70 height 9
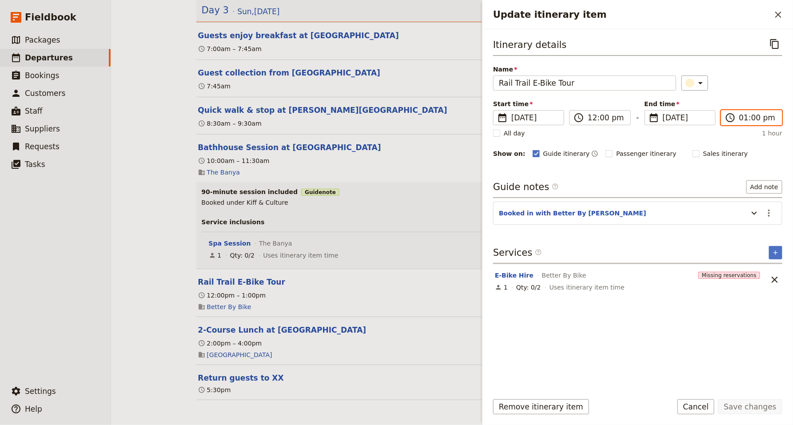
click at [755, 119] on input "01:00 pm" at bounding box center [758, 117] width 37 height 11
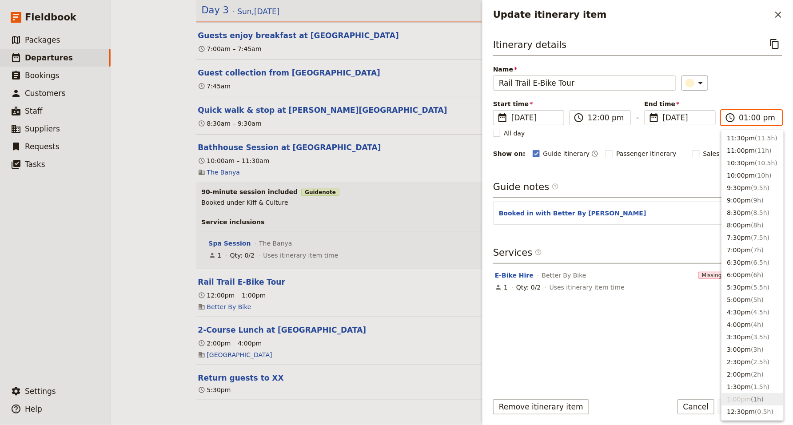
click at [755, 119] on input "01:00 pm" at bounding box center [758, 117] width 37 height 11
click at [754, 117] on input "01:00 pm" at bounding box center [758, 117] width 37 height 11
type input "01:30 pm"
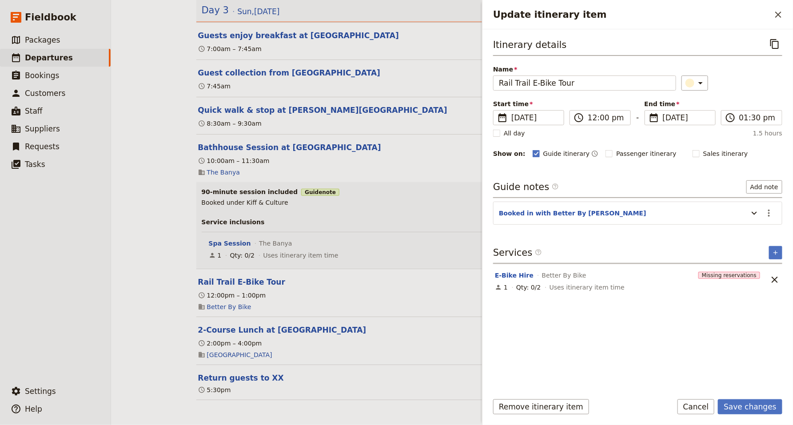
click at [741, 76] on div "​" at bounding box center [732, 83] width 101 height 15
click at [758, 408] on button "Save changes" at bounding box center [750, 407] width 64 height 15
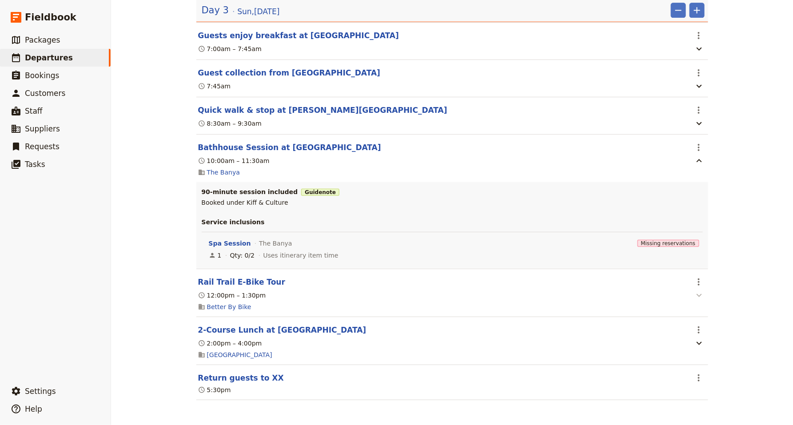
click at [700, 297] on icon "button" at bounding box center [699, 295] width 11 height 11
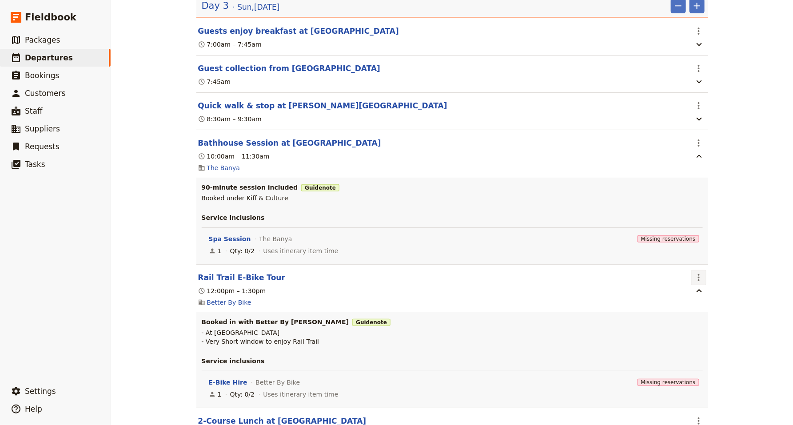
click at [700, 283] on icon "Actions" at bounding box center [699, 277] width 11 height 11
click at [712, 301] on span "Edit this itinerary item" at bounding box center [732, 301] width 70 height 9
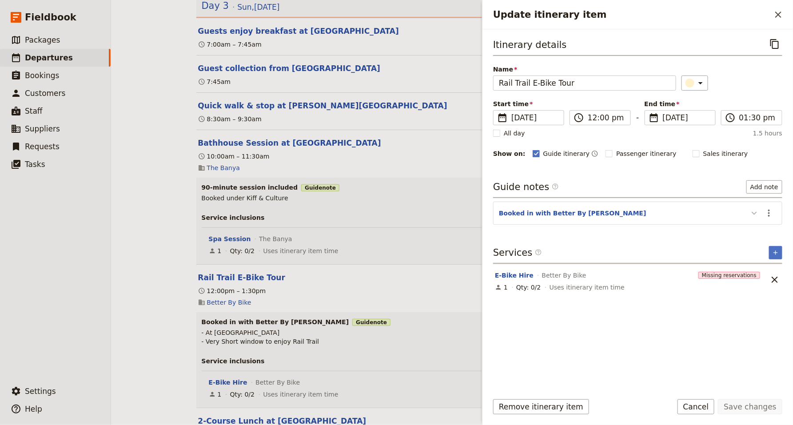
click at [754, 216] on icon "Update itinerary item" at bounding box center [754, 213] width 11 height 11
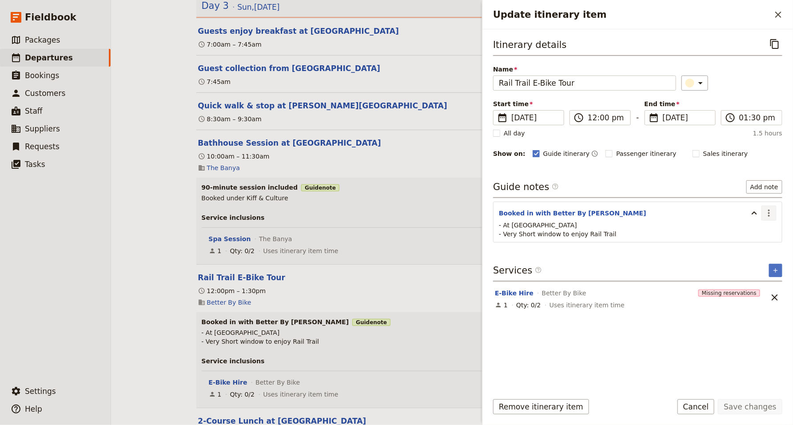
click at [772, 215] on icon "Actions" at bounding box center [769, 213] width 11 height 11
click at [762, 235] on span "Edit note" at bounding box center [750, 232] width 41 height 9
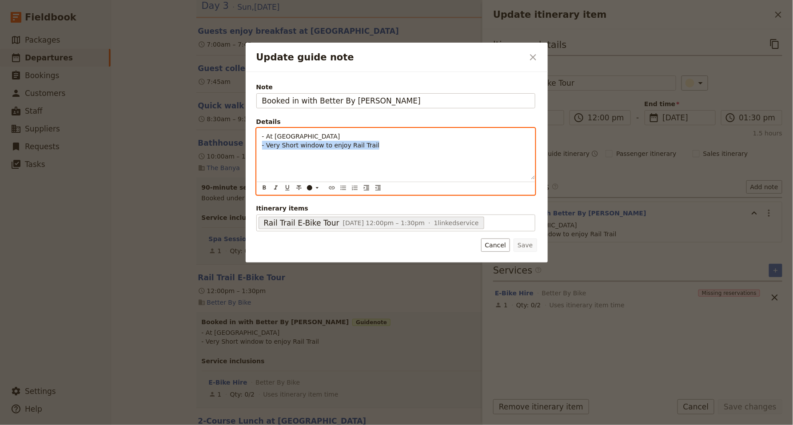
drag, startPoint x: 388, startPoint y: 147, endPoint x: 221, endPoint y: 147, distance: 167.1
click at [221, 425] on div "Update guide note ​ Note Booked in with Better By Bikes Details - At [GEOGRAPHI…" at bounding box center [396, 425] width 793 height 0
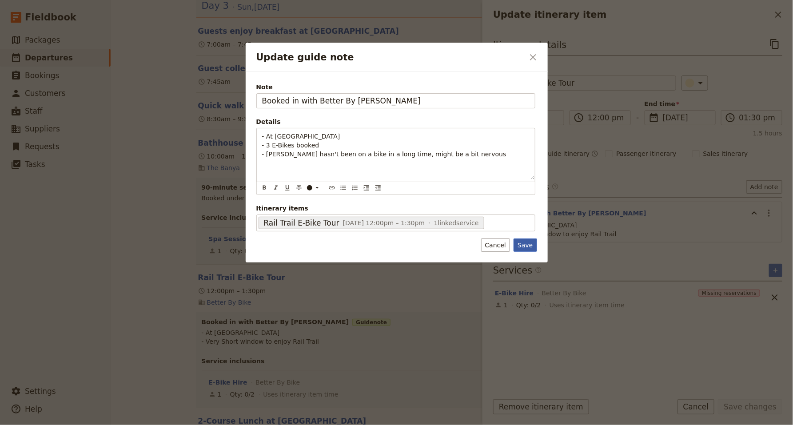
click at [527, 248] on button "Save" at bounding box center [525, 245] width 23 height 13
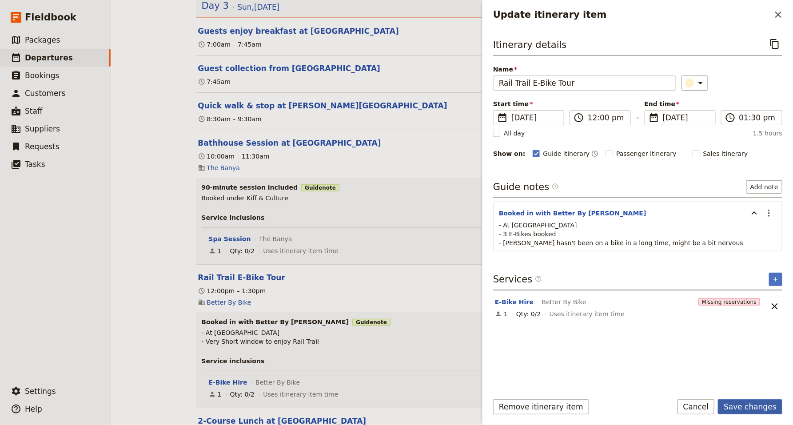
click at [760, 408] on button "Save changes" at bounding box center [750, 407] width 64 height 15
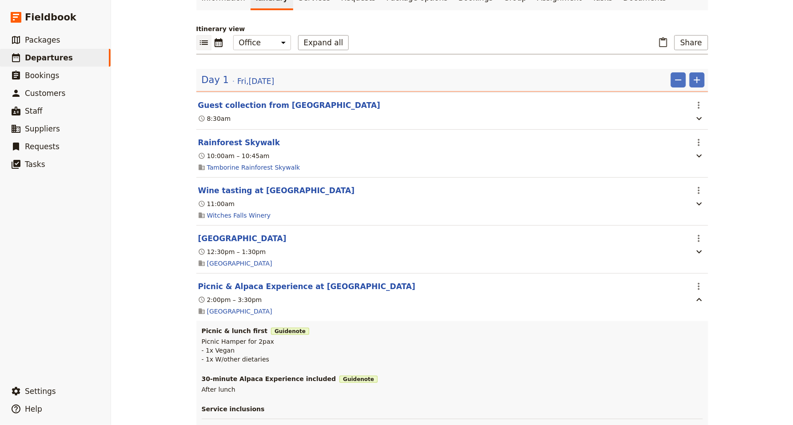
scroll to position [0, 0]
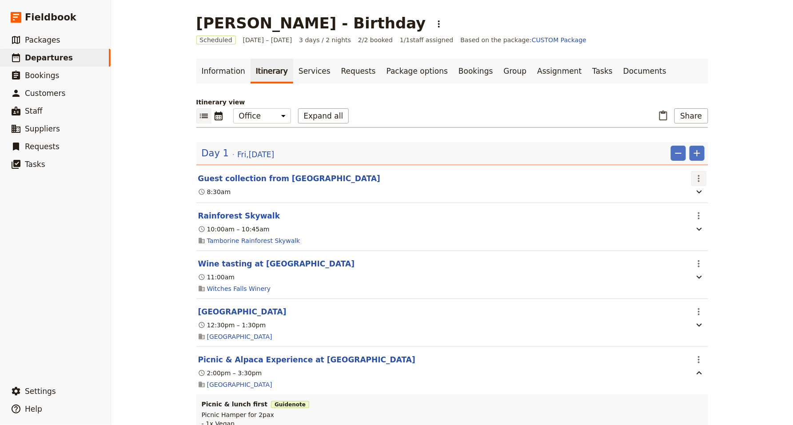
click at [703, 182] on icon "Actions" at bounding box center [699, 178] width 11 height 11
click at [715, 199] on span "Edit this itinerary item" at bounding box center [732, 197] width 70 height 9
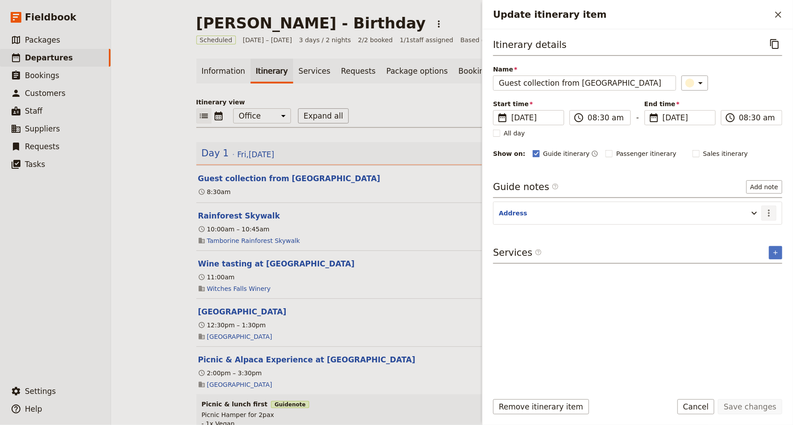
click at [770, 215] on icon "Actions" at bounding box center [769, 213] width 11 height 11
click at [754, 236] on span "Edit note" at bounding box center [744, 232] width 28 height 9
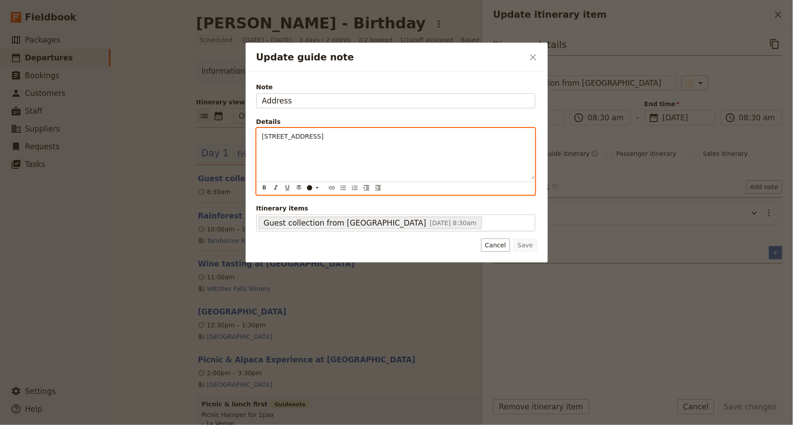
click at [319, 133] on span "[STREET_ADDRESS]" at bounding box center [293, 136] width 62 height 7
copy span "[STREET_ADDRESS]"
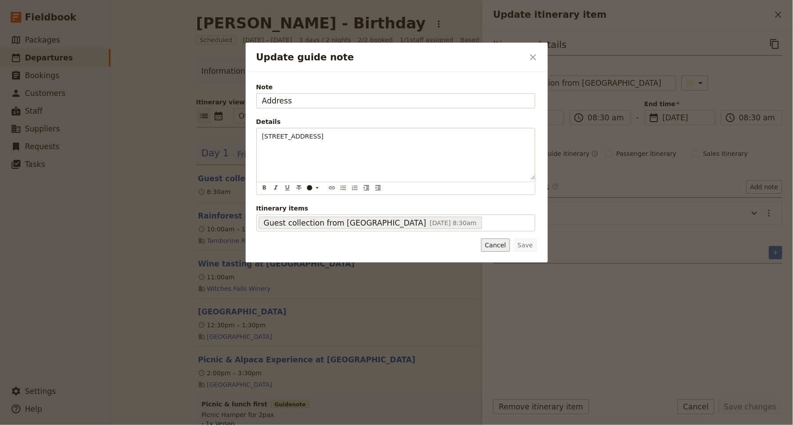
click at [496, 245] on button "Cancel" at bounding box center [495, 245] width 29 height 13
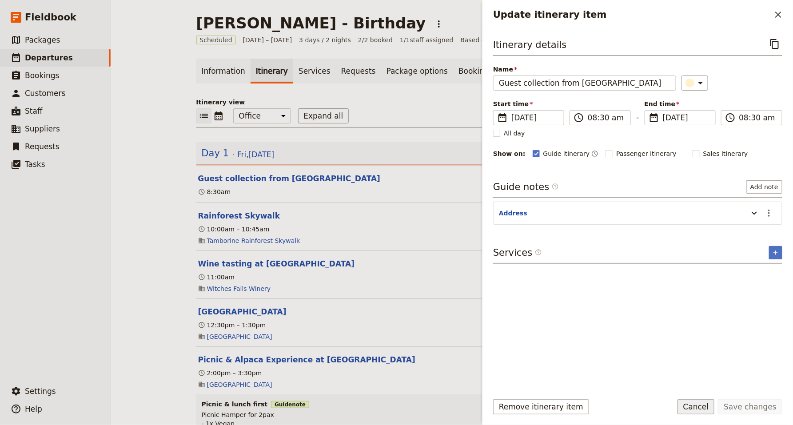
click at [701, 409] on button "Cancel" at bounding box center [696, 407] width 37 height 15
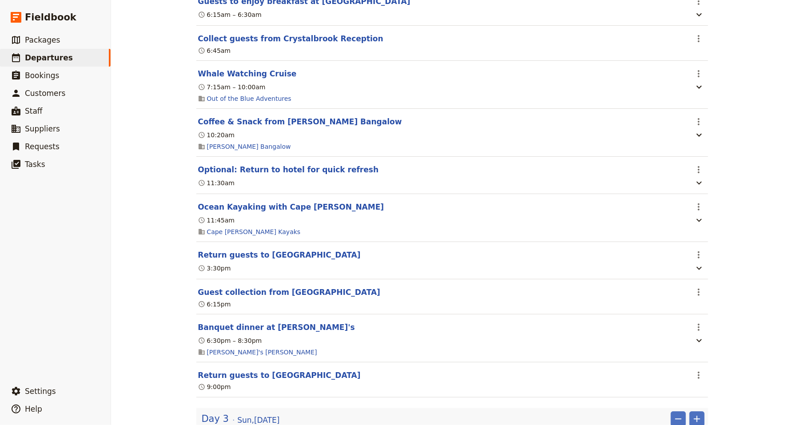
scroll to position [1225, 0]
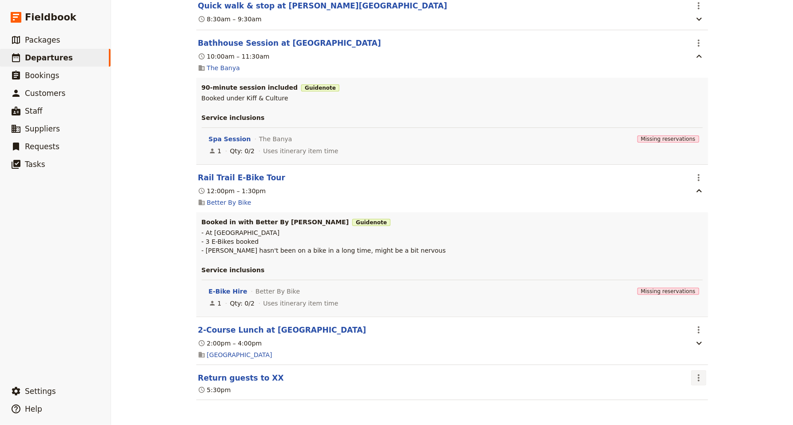
click at [698, 382] on icon "Actions" at bounding box center [699, 378] width 11 height 11
click at [712, 396] on span "Edit this itinerary item" at bounding box center [732, 397] width 70 height 9
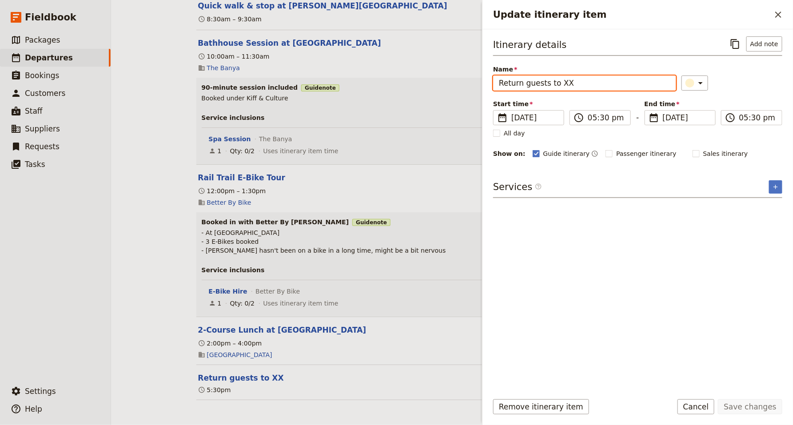
drag, startPoint x: 560, startPoint y: 84, endPoint x: 636, endPoint y: 84, distance: 76.0
click at [636, 84] on input "Return guests to XX" at bounding box center [584, 83] width 183 height 15
type input "Return guests to [GEOGRAPHIC_DATA]"
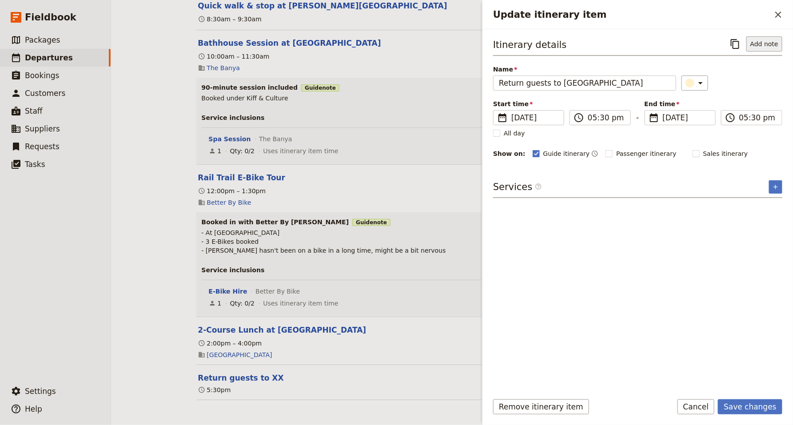
click at [767, 45] on button "Add note" at bounding box center [765, 43] width 36 height 15
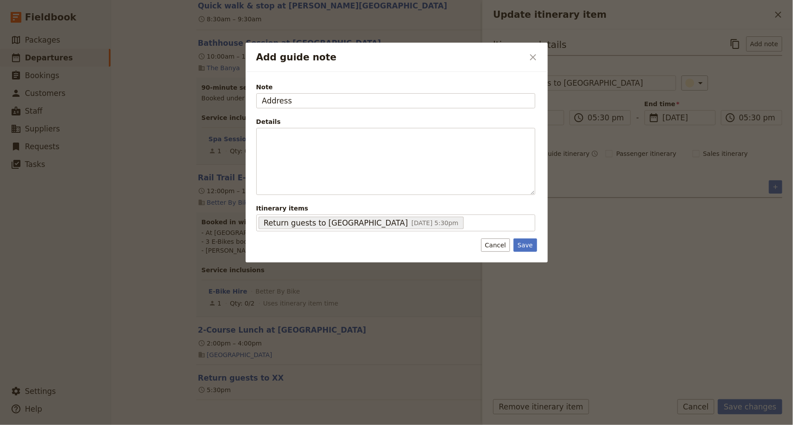
type input "Address"
click at [528, 245] on button "Save" at bounding box center [525, 245] width 23 height 13
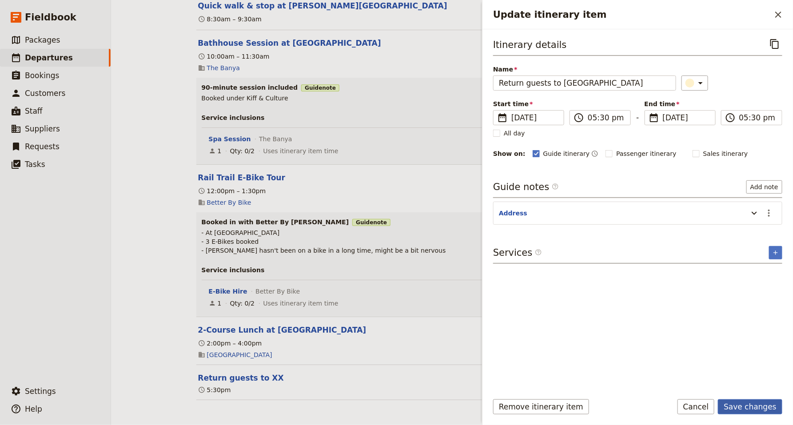
click at [743, 406] on button "Save changes" at bounding box center [750, 407] width 64 height 15
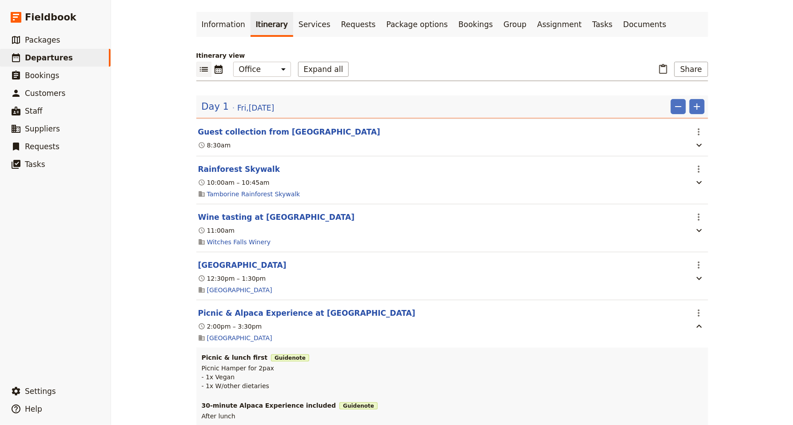
scroll to position [0, 0]
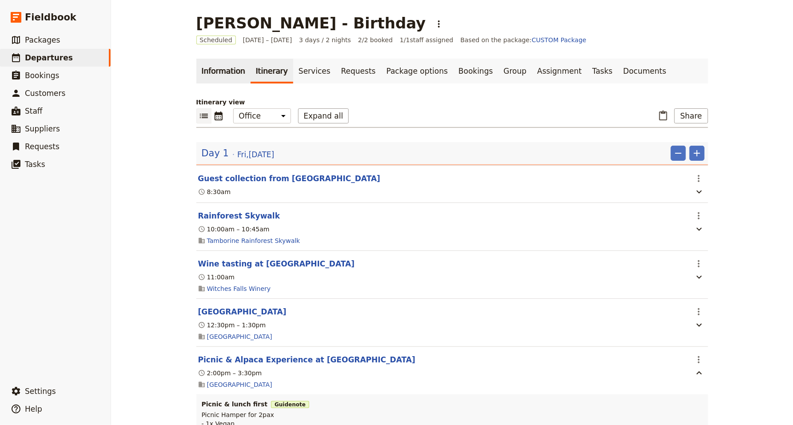
click at [216, 71] on link "Information" at bounding box center [223, 71] width 54 height 25
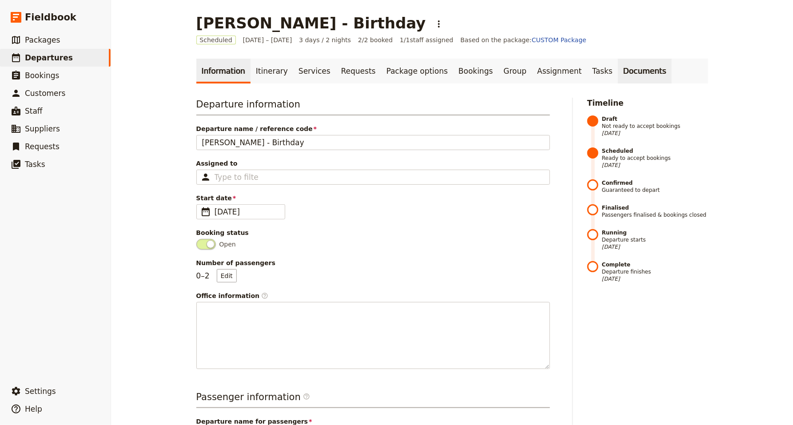
click at [618, 74] on link "Documents" at bounding box center [645, 71] width 54 height 25
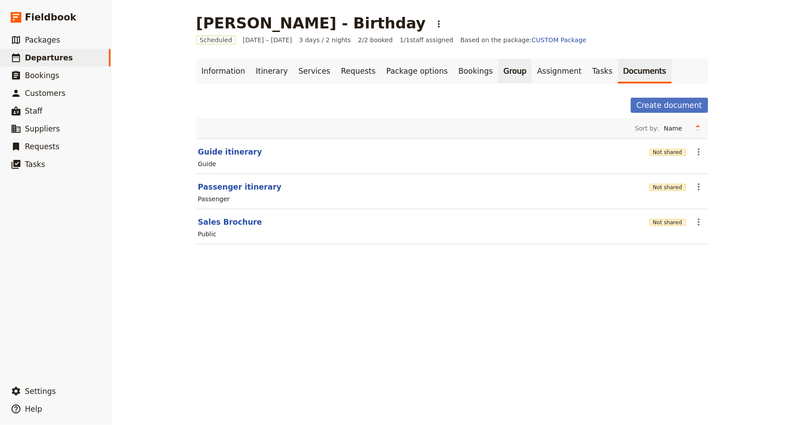
click at [499, 68] on link "Group" at bounding box center [516, 71] width 34 height 25
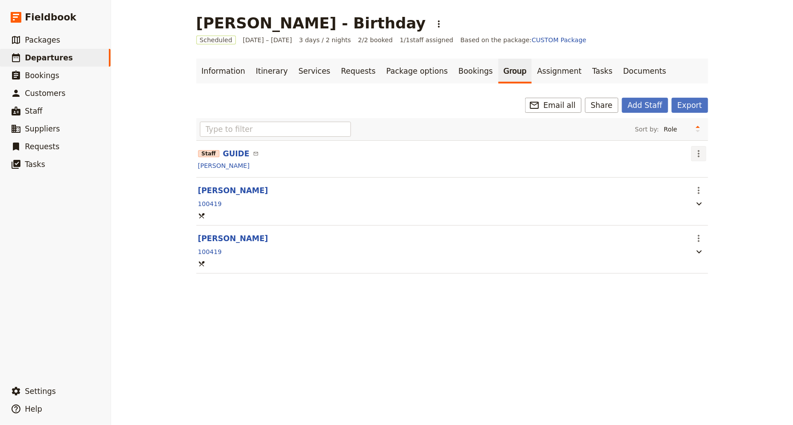
click at [701, 157] on icon "Actions" at bounding box center [699, 153] width 11 height 11
click at [711, 175] on span "Edit staff" at bounding box center [711, 173] width 28 height 9
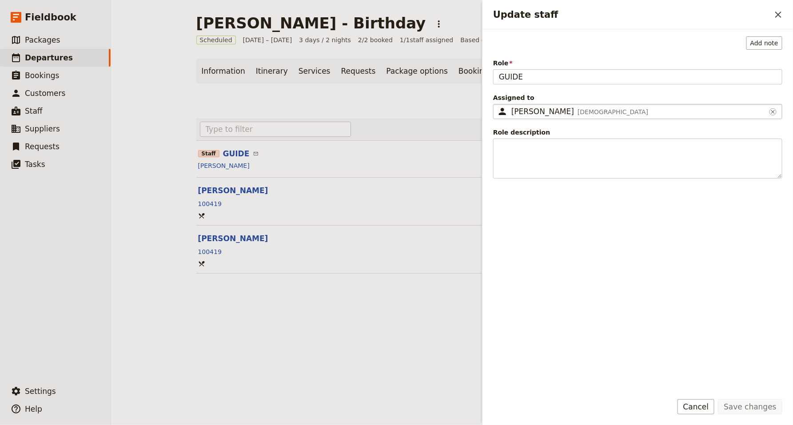
click at [520, 115] on span "[PERSON_NAME]" at bounding box center [543, 111] width 63 height 9
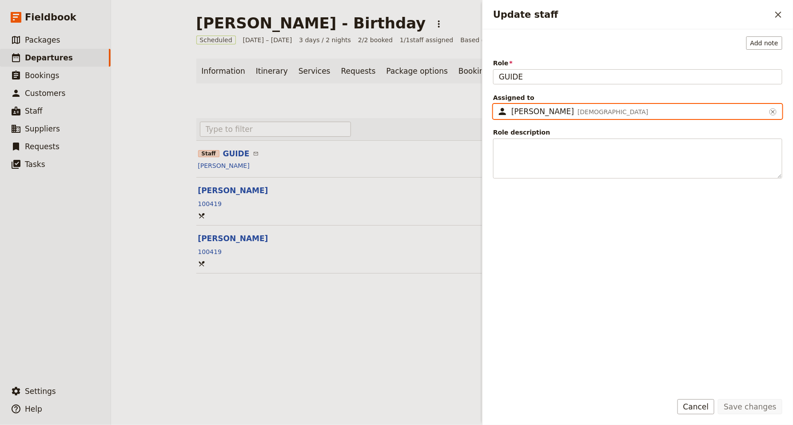
click at [497, 104] on input "[PERSON_NAME]" at bounding box center [497, 104] width 0 height 0
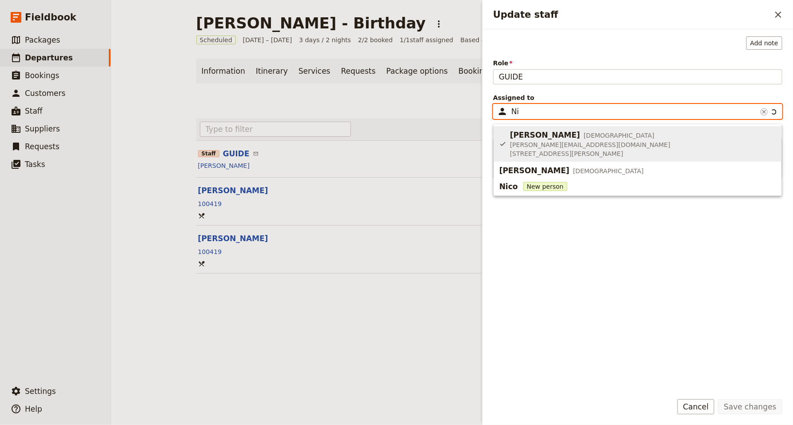
type input "N"
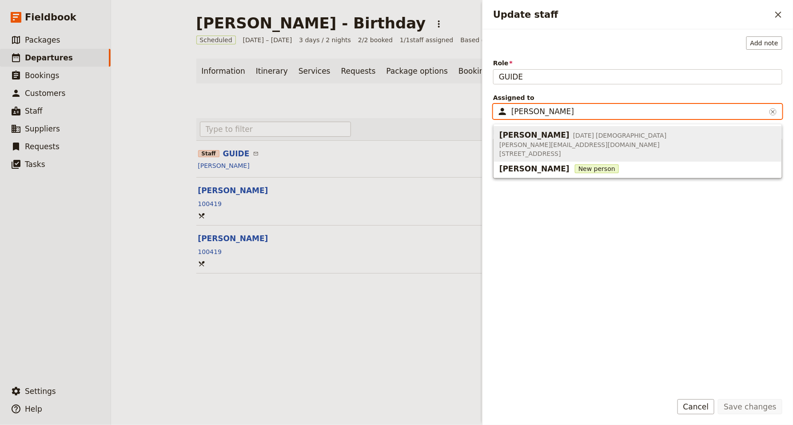
click at [562, 141] on span "[PERSON_NAME][EMAIL_ADDRESS][DOMAIN_NAME]" at bounding box center [584, 144] width 168 height 9
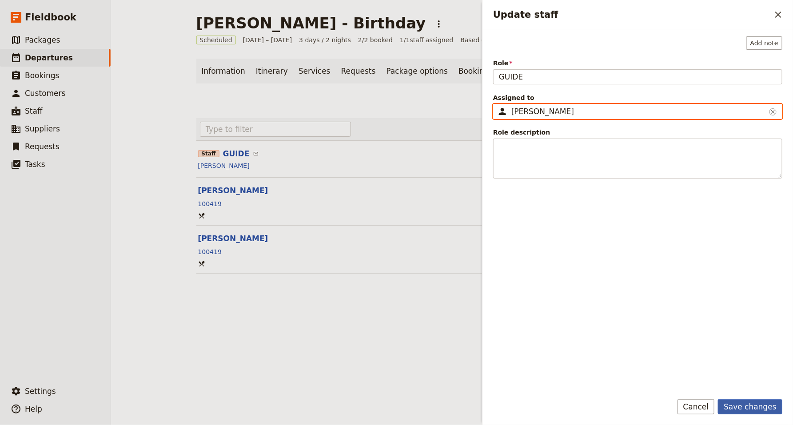
type input "[PERSON_NAME]"
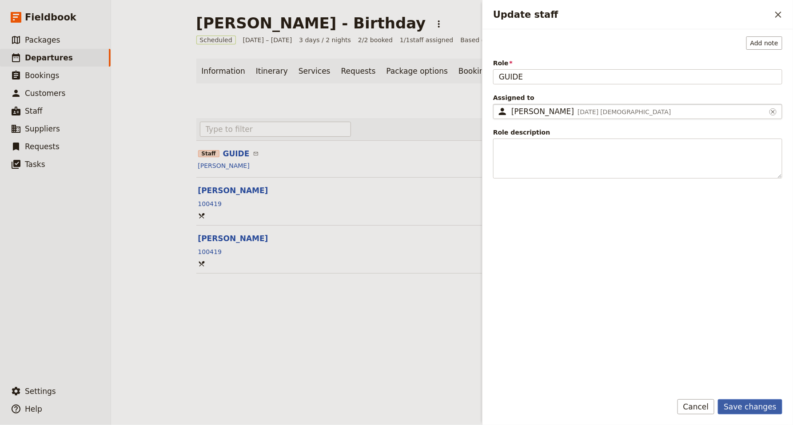
click at [760, 408] on button "Save changes" at bounding box center [750, 407] width 64 height 15
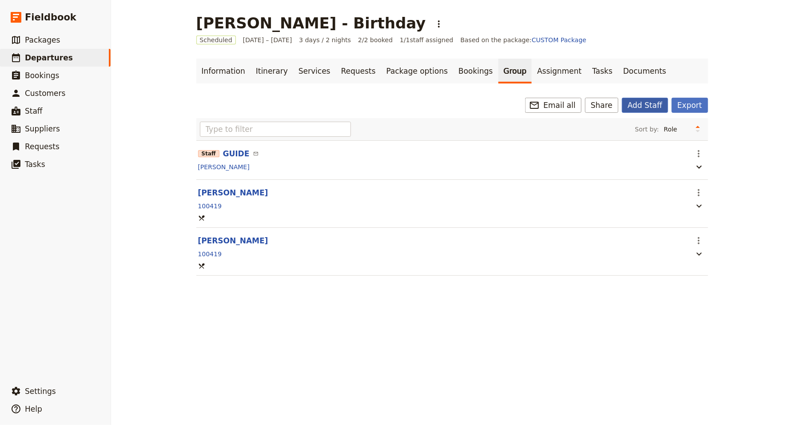
click at [648, 106] on button "Add Staff" at bounding box center [645, 105] width 46 height 15
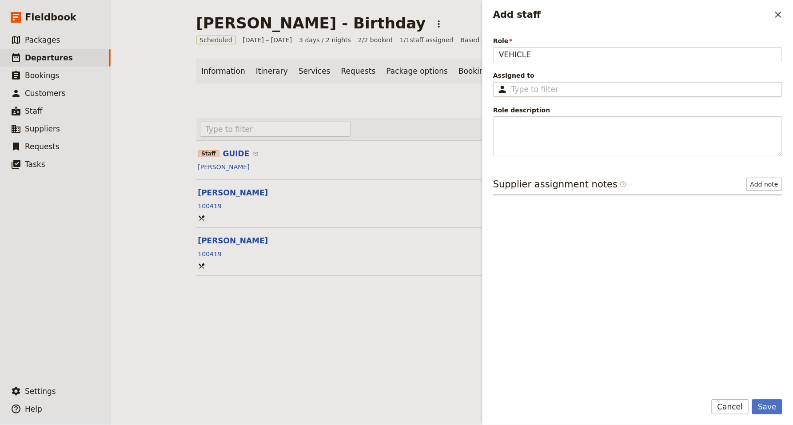
type input "VEHICLE"
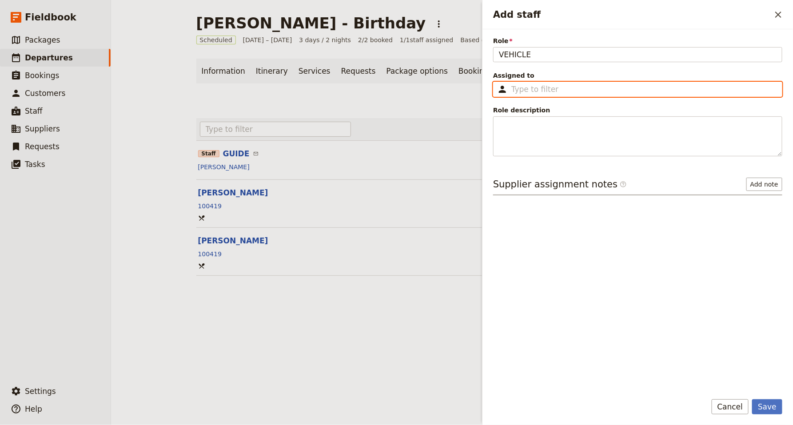
click at [532, 89] on input "Assigned to ​" at bounding box center [644, 89] width 265 height 11
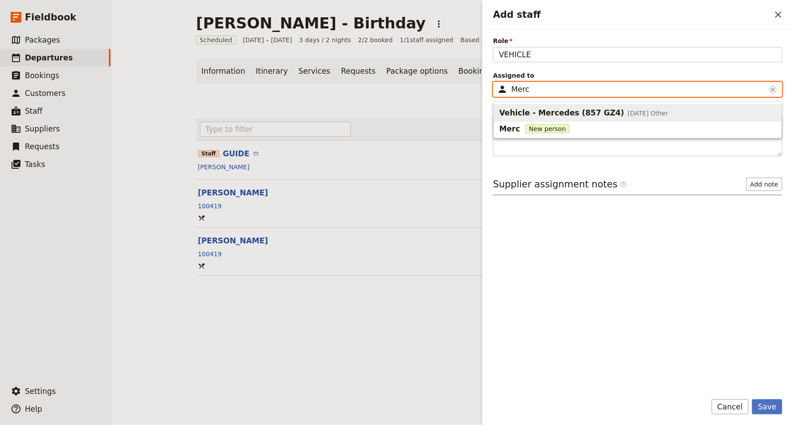
click at [549, 109] on span "Vehicle - Mercedes (857 GZ4)" at bounding box center [562, 113] width 125 height 11
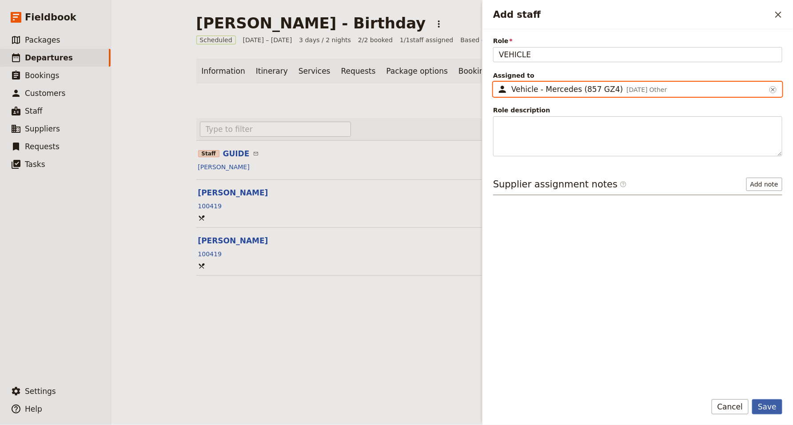
type input "Vehicle - Mercedes (857 GZ4)"
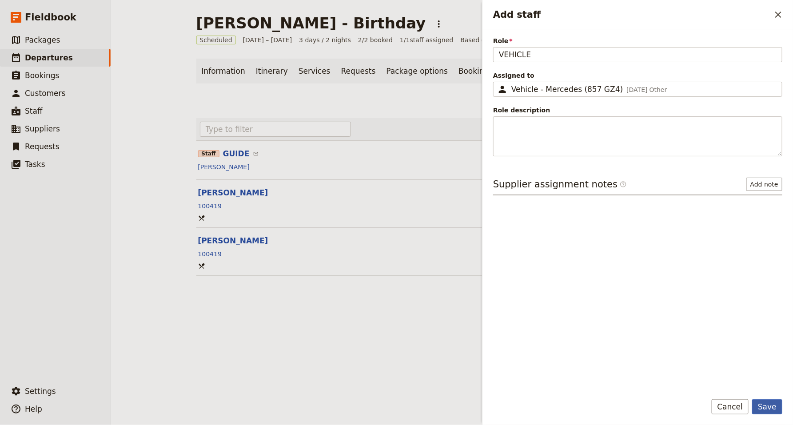
click at [769, 408] on button "Save" at bounding box center [767, 407] width 30 height 15
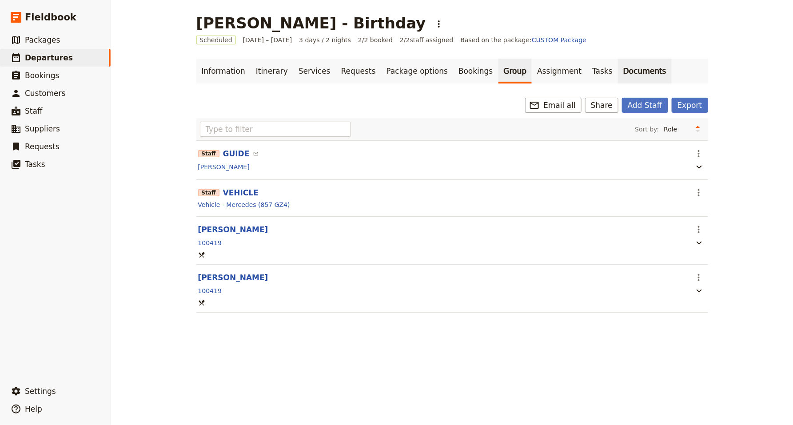
click at [618, 72] on link "Documents" at bounding box center [645, 71] width 54 height 25
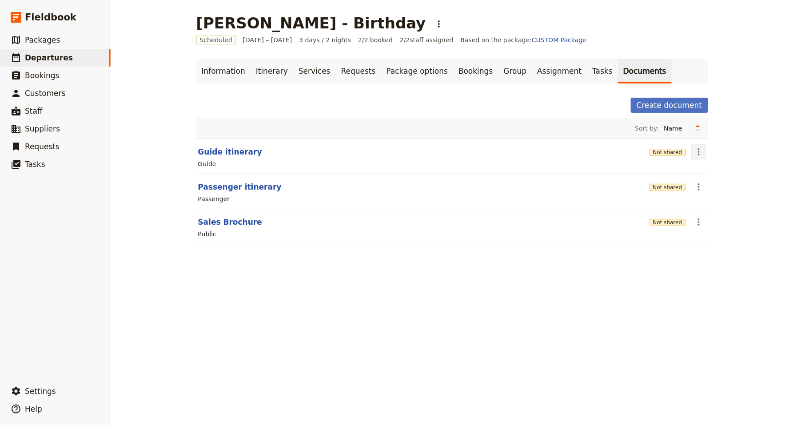
click at [692, 153] on button "​" at bounding box center [699, 151] width 15 height 15
click at [712, 182] on span "Edit document" at bounding box center [719, 184] width 45 height 9
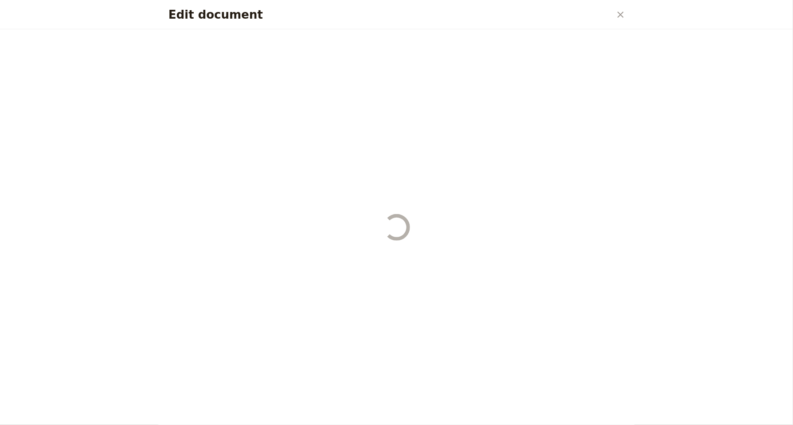
select select "STAFF"
select select "RUN_SHEET"
select select "DEFAULT"
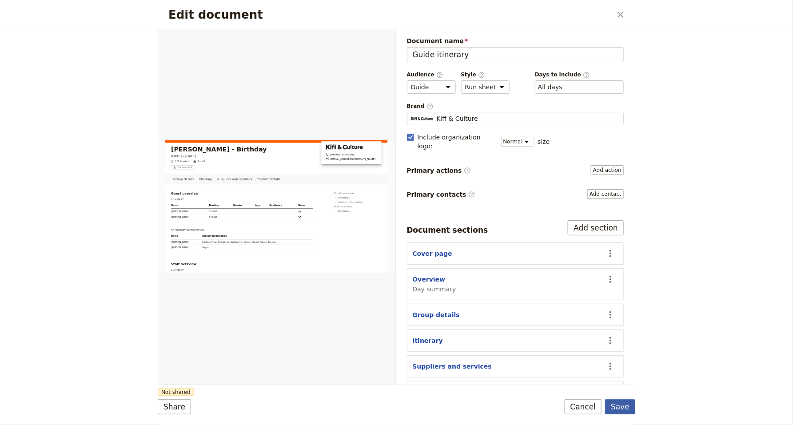
click at [622, 410] on button "Save" at bounding box center [620, 407] width 30 height 15
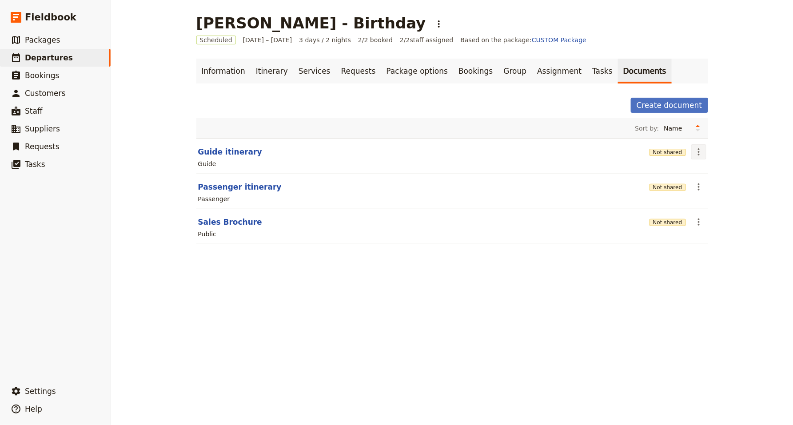
click at [704, 157] on icon "Actions" at bounding box center [699, 152] width 11 height 11
click at [712, 174] on span "Share" at bounding box center [706, 172] width 18 height 9
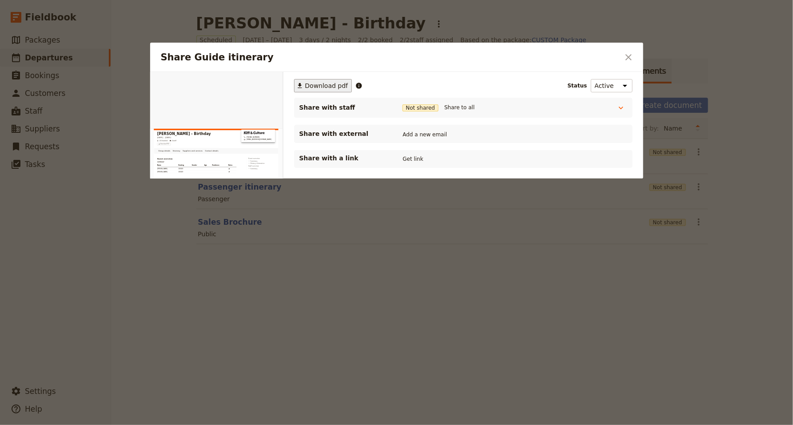
click at [318, 82] on span "Download pdf" at bounding box center [326, 85] width 43 height 9
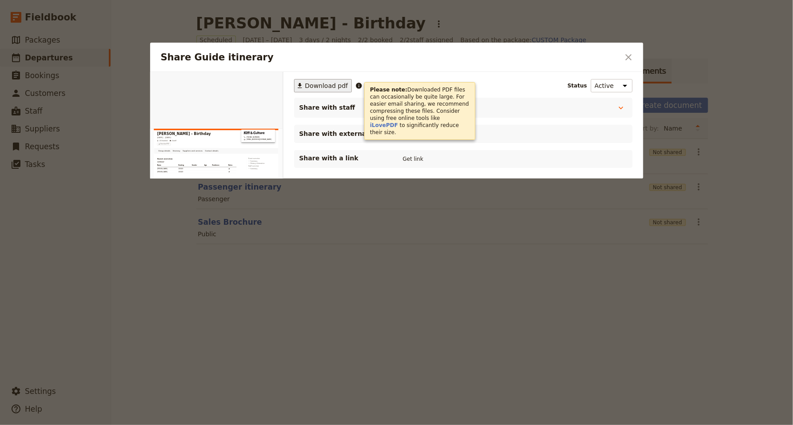
click at [199, 339] on div at bounding box center [396, 212] width 793 height 425
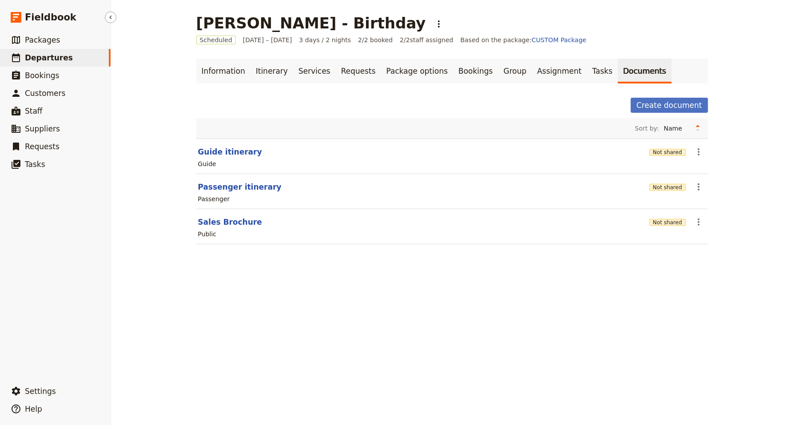
click at [50, 54] on span "Departures" at bounding box center [49, 57] width 48 height 9
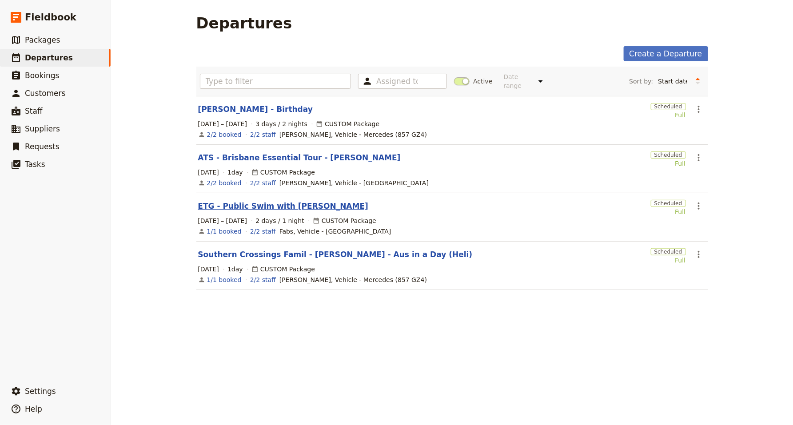
click at [268, 206] on link "ETG - Public Swim with [PERSON_NAME]" at bounding box center [283, 206] width 171 height 11
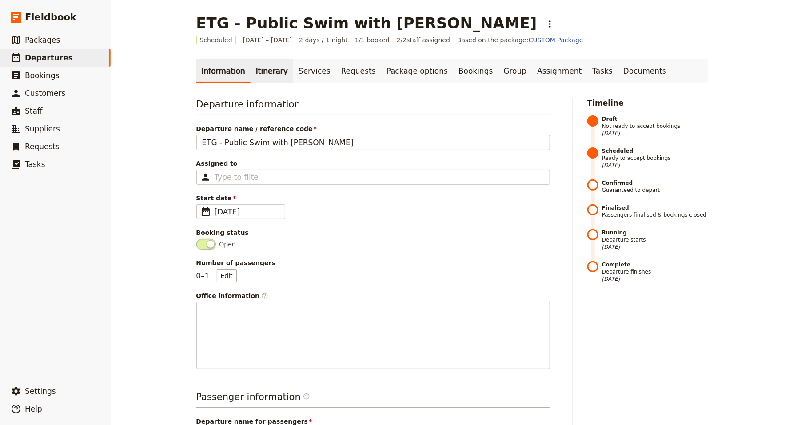
click at [266, 76] on link "Itinerary" at bounding box center [272, 71] width 43 height 25
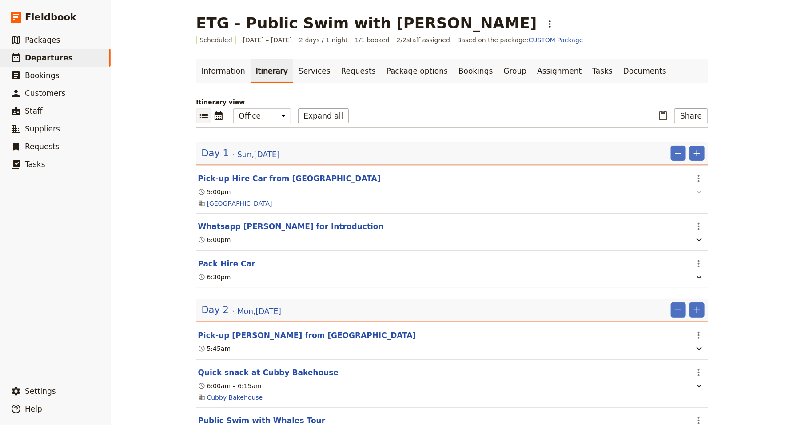
click at [699, 192] on icon "button" at bounding box center [699, 192] width 5 height 3
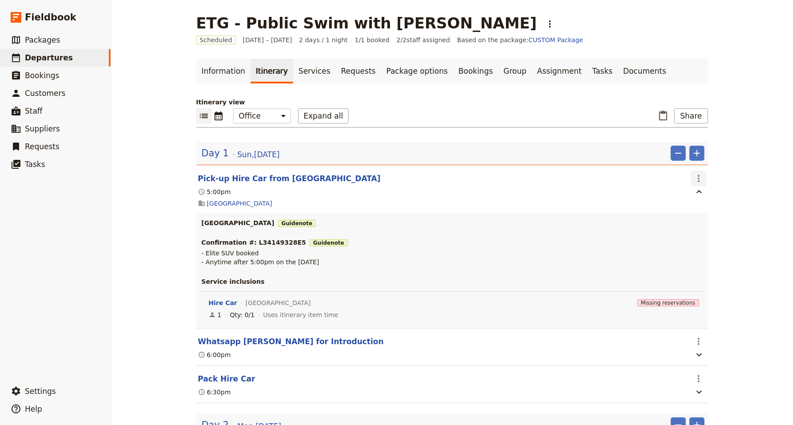
click at [700, 174] on icon "Actions" at bounding box center [699, 178] width 11 height 11
click at [720, 202] on span "Edit this itinerary item" at bounding box center [732, 197] width 70 height 9
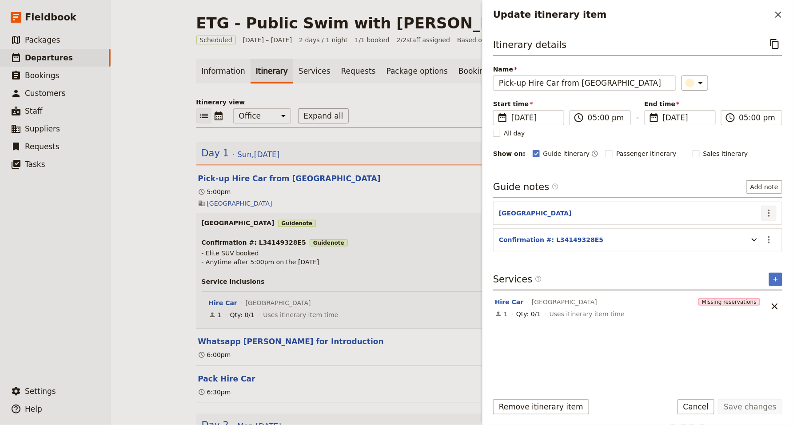
click at [774, 216] on icon "Actions" at bounding box center [769, 213] width 11 height 11
click at [762, 230] on span "Edit note" at bounding box center [750, 232] width 41 height 9
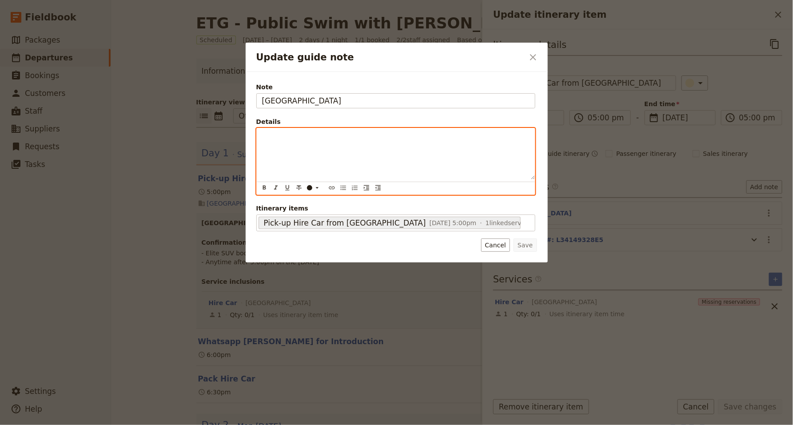
click at [276, 136] on p "Update guide note" at bounding box center [396, 136] width 268 height 9
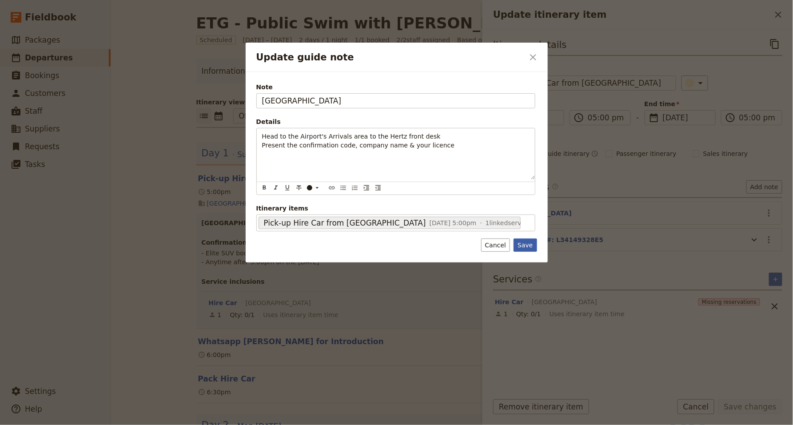
click at [528, 246] on button "Save" at bounding box center [525, 245] width 23 height 13
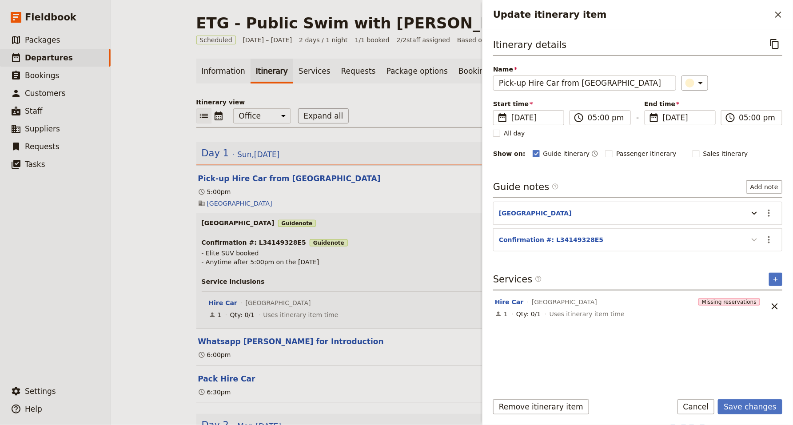
click at [758, 239] on icon "Update itinerary item" at bounding box center [754, 240] width 11 height 11
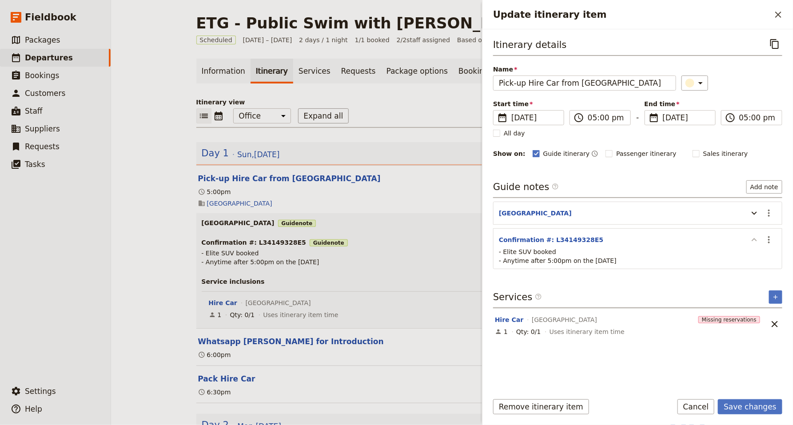
click at [755, 240] on icon "Update itinerary item" at bounding box center [754, 240] width 11 height 11
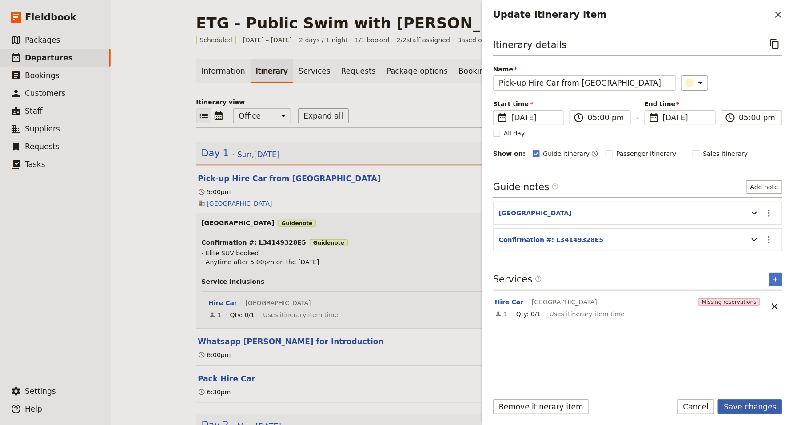
click at [744, 406] on button "Save changes" at bounding box center [750, 407] width 64 height 15
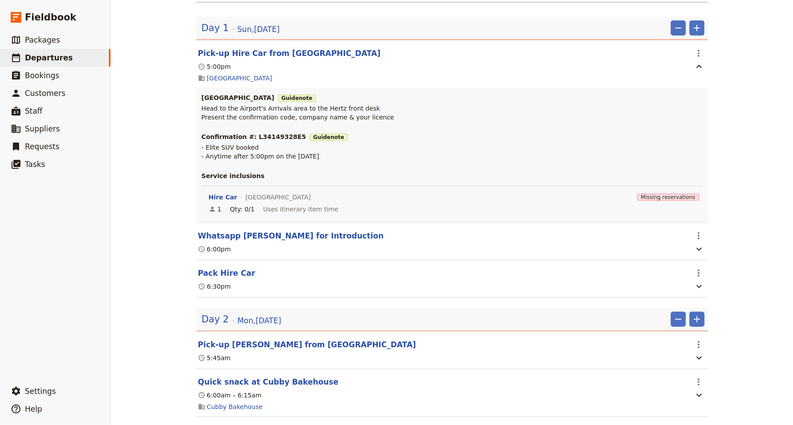
scroll to position [132, 0]
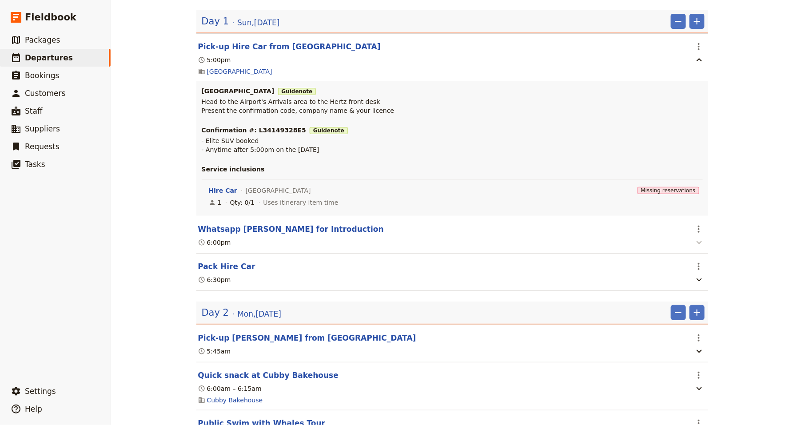
click at [702, 241] on icon "button" at bounding box center [699, 242] width 11 height 11
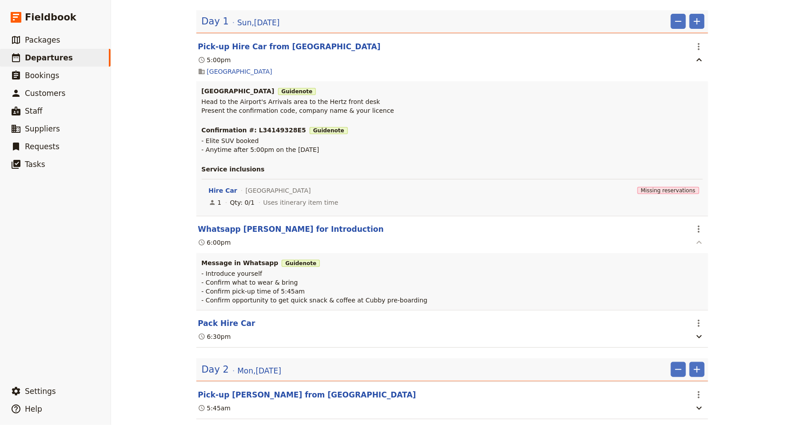
click at [701, 244] on icon "button" at bounding box center [699, 242] width 11 height 11
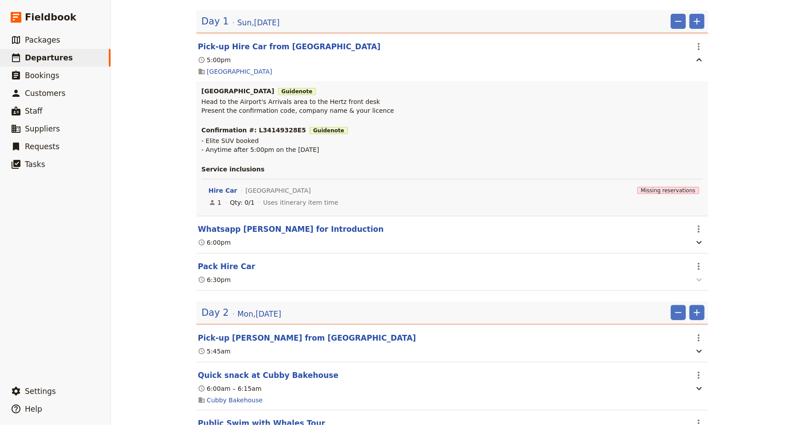
click at [703, 282] on icon "button" at bounding box center [699, 280] width 11 height 11
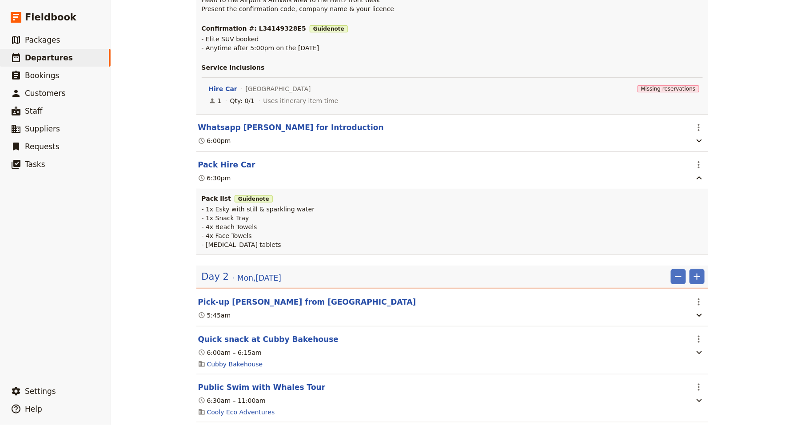
scroll to position [239, 0]
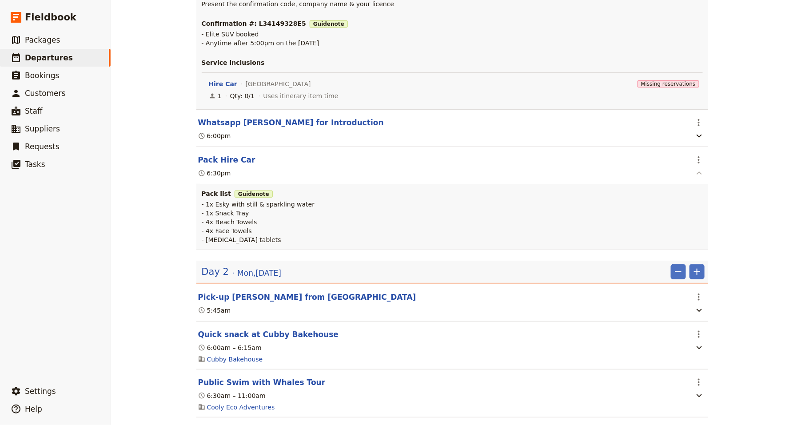
click at [699, 173] on icon "button" at bounding box center [699, 173] width 5 height 3
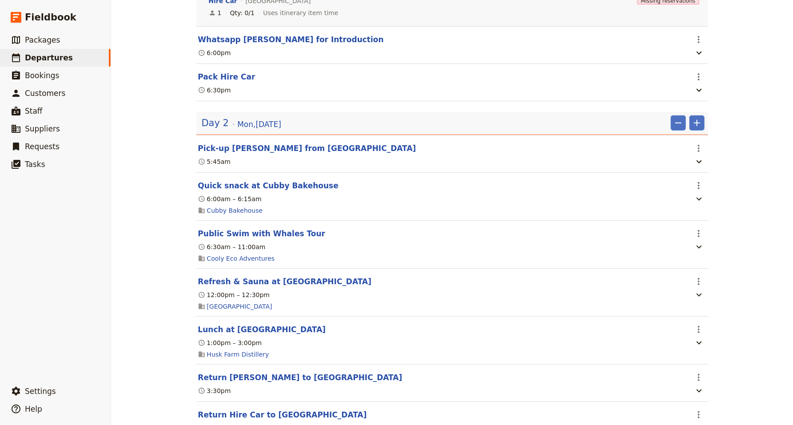
scroll to position [324, 0]
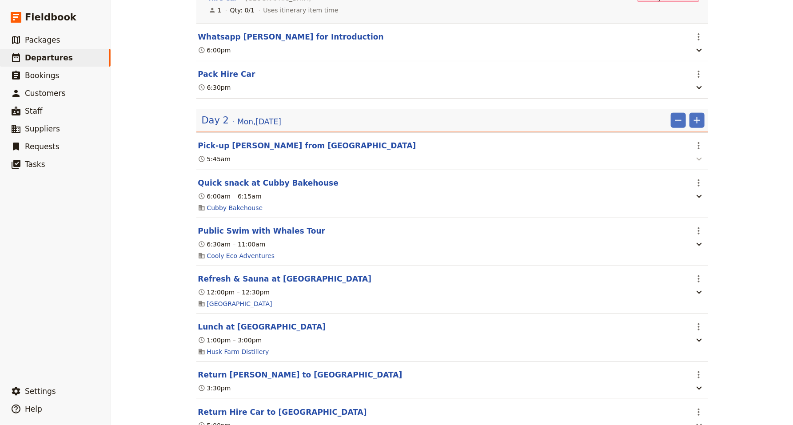
click at [703, 161] on icon "button" at bounding box center [699, 159] width 11 height 11
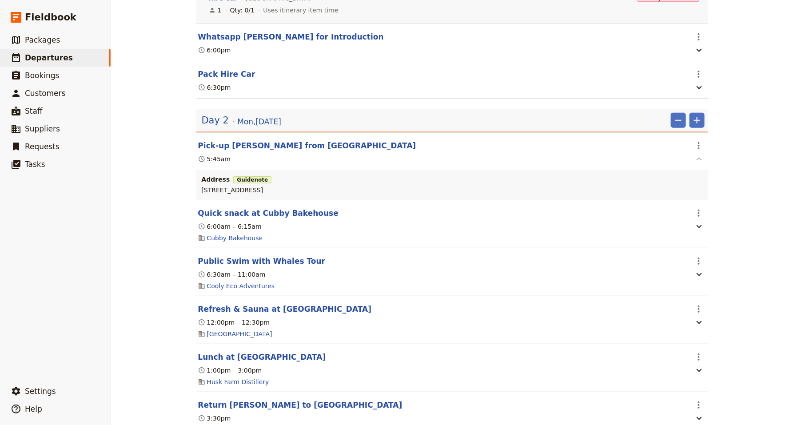
click at [699, 160] on icon "button" at bounding box center [699, 159] width 11 height 11
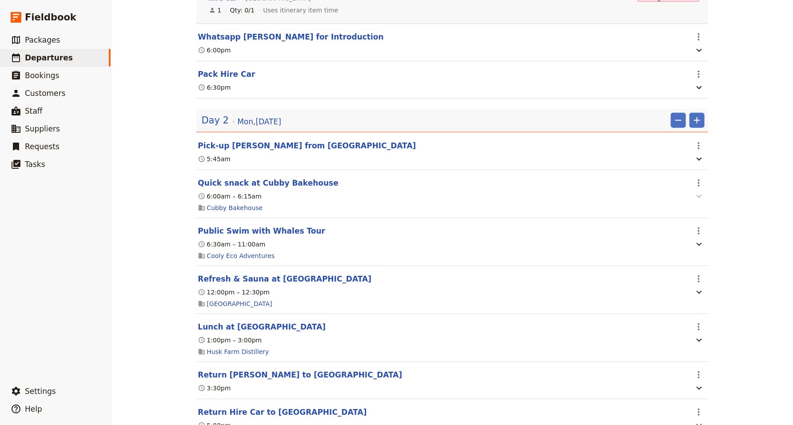
click at [698, 196] on icon "button" at bounding box center [699, 196] width 11 height 11
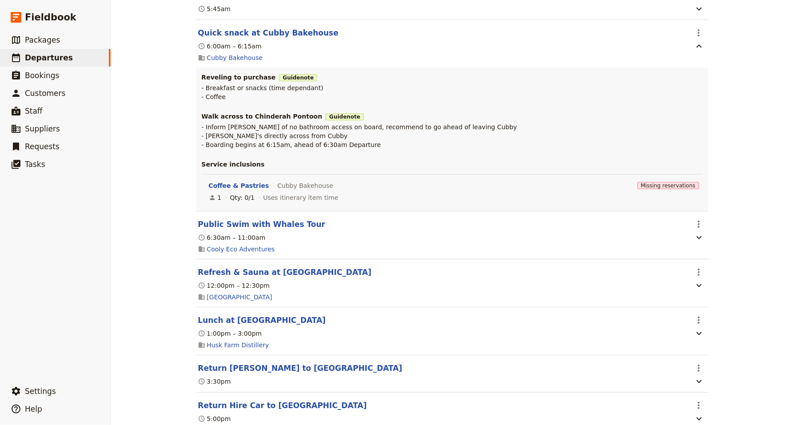
scroll to position [495, 0]
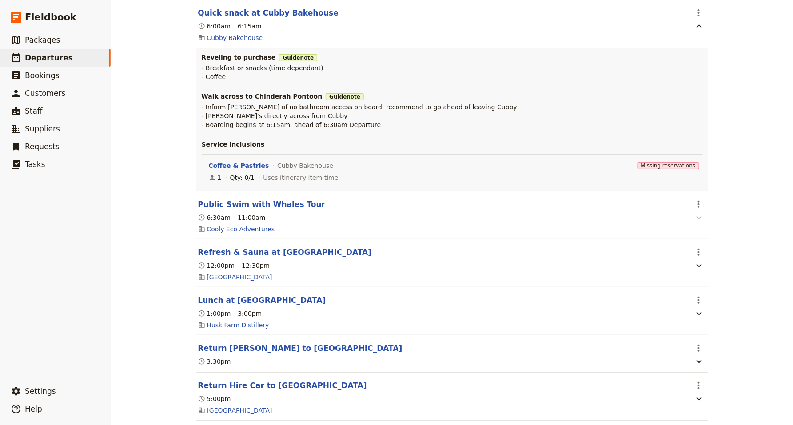
click at [698, 217] on icon "button" at bounding box center [699, 217] width 5 height 3
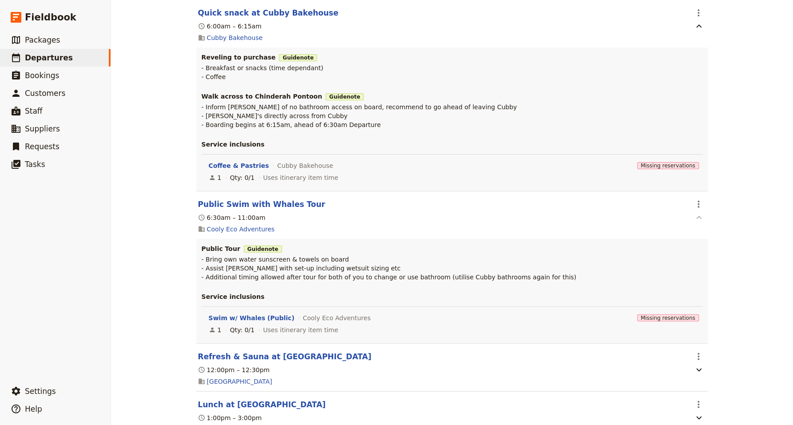
click at [697, 218] on icon "button" at bounding box center [699, 217] width 11 height 11
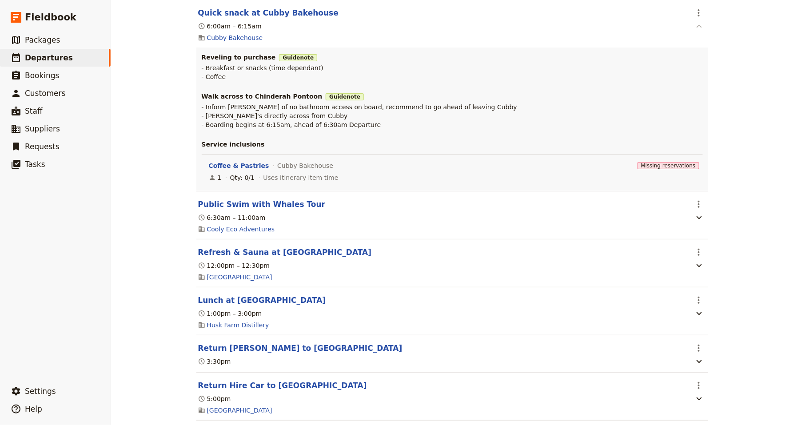
click at [702, 25] on icon "button" at bounding box center [699, 26] width 11 height 11
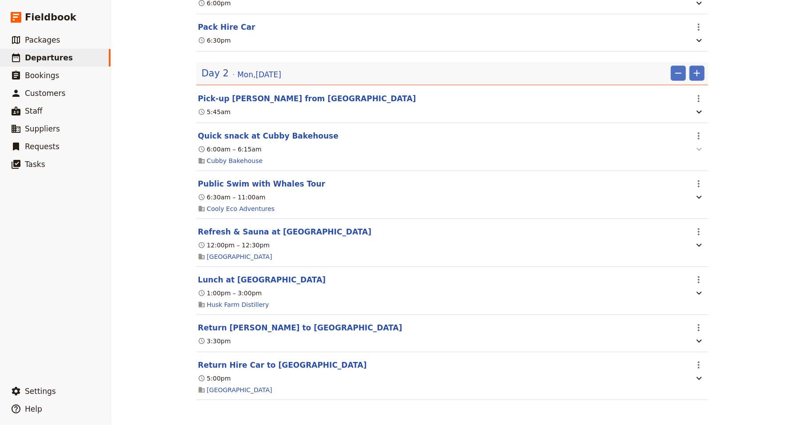
scroll to position [372, 0]
click at [701, 244] on icon "button" at bounding box center [699, 245] width 5 height 3
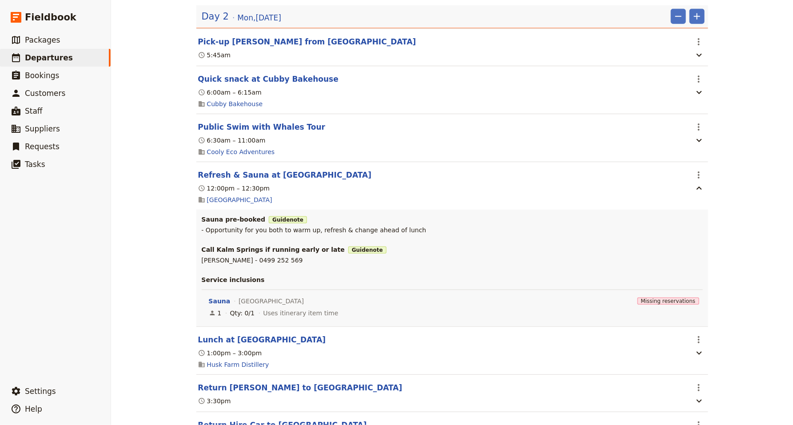
scroll to position [428, 0]
click at [701, 191] on icon "button" at bounding box center [699, 189] width 5 height 3
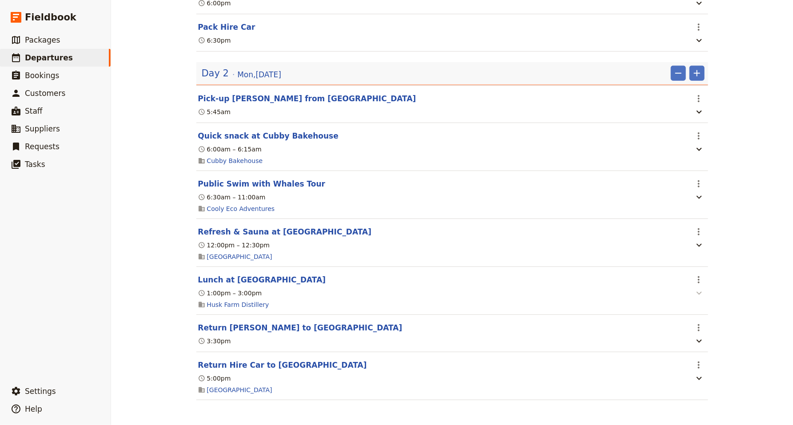
click at [699, 292] on icon "button" at bounding box center [699, 293] width 11 height 11
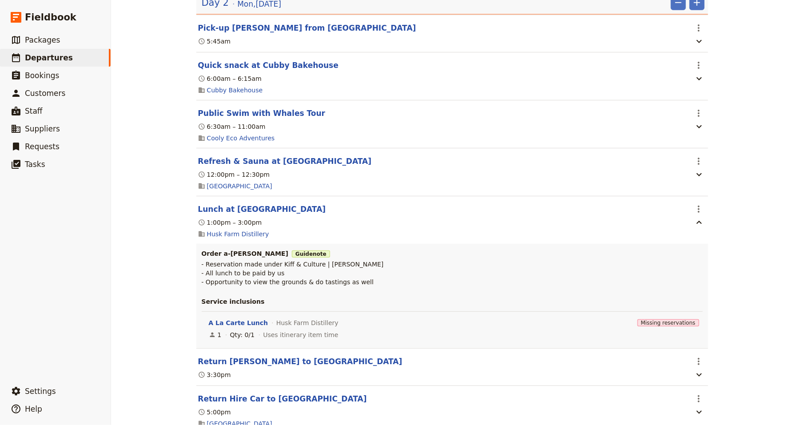
scroll to position [477, 0]
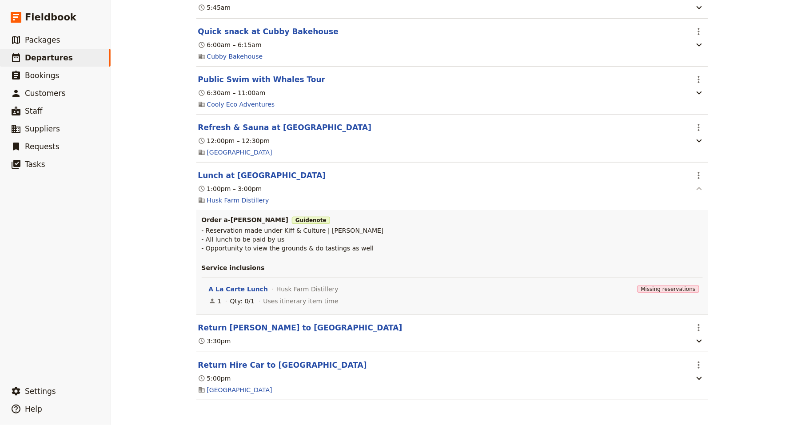
click at [703, 191] on icon "button" at bounding box center [699, 189] width 11 height 11
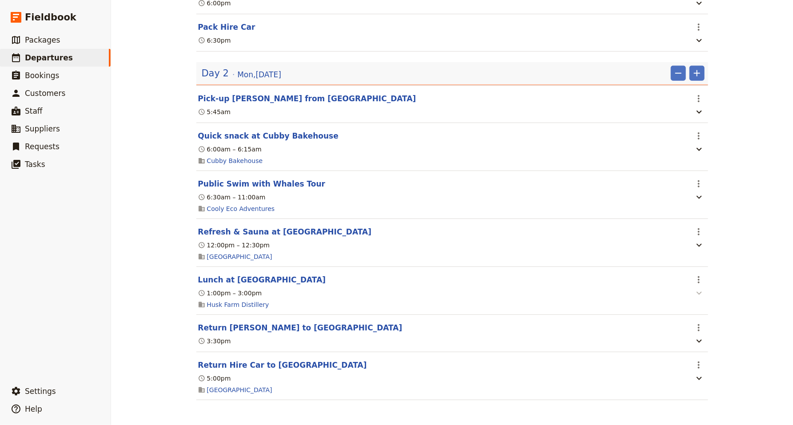
scroll to position [372, 0]
click at [699, 340] on icon "button" at bounding box center [699, 341] width 11 height 11
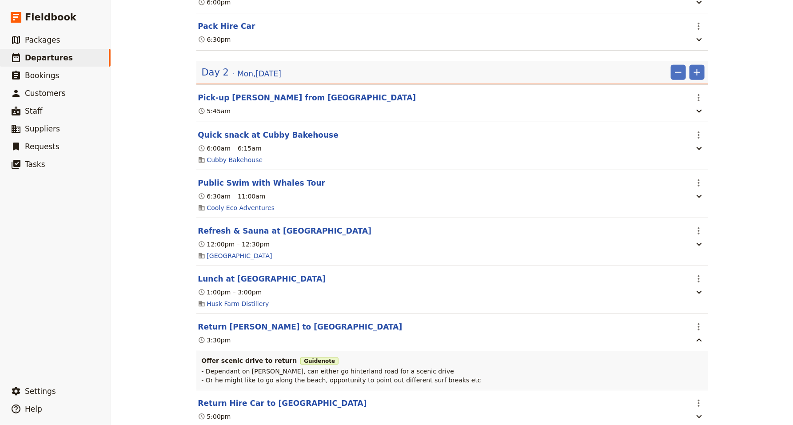
scroll to position [412, 0]
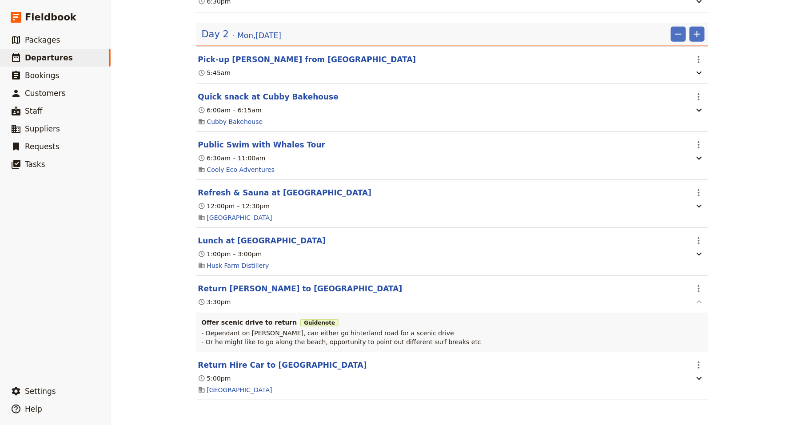
click at [701, 304] on icon "button" at bounding box center [699, 302] width 11 height 11
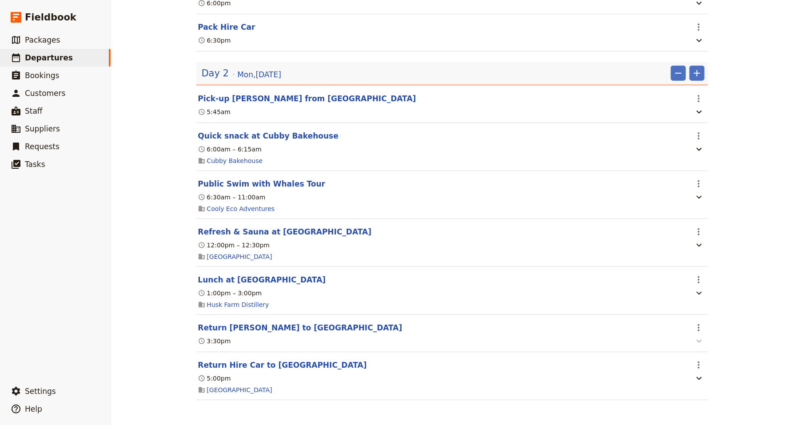
scroll to position [372, 0]
click at [698, 379] on icon "button" at bounding box center [699, 378] width 5 height 3
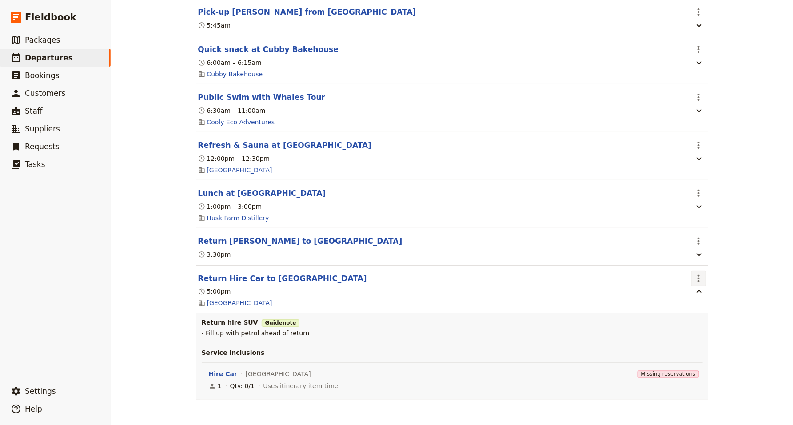
click at [701, 281] on icon "Actions" at bounding box center [699, 278] width 11 height 11
click at [710, 297] on span "Edit this itinerary item" at bounding box center [732, 298] width 70 height 9
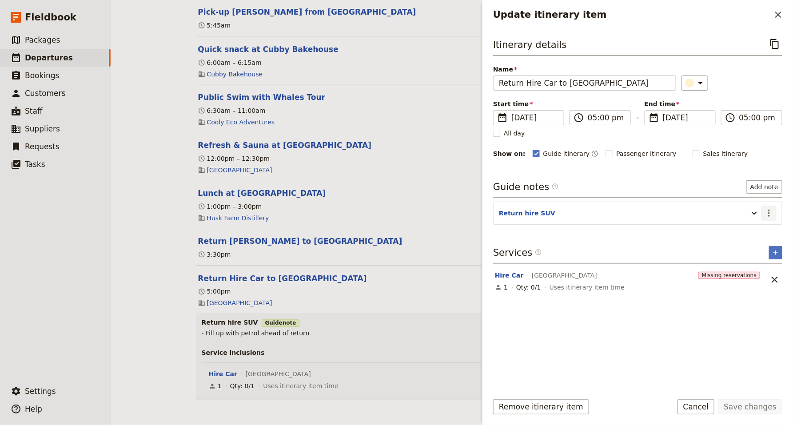
click at [766, 217] on icon "Actions" at bounding box center [769, 213] width 11 height 11
click at [754, 236] on span "Edit note" at bounding box center [744, 232] width 28 height 9
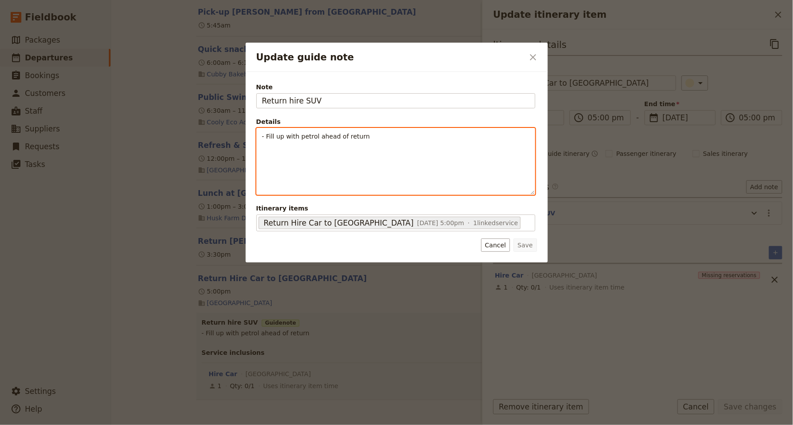
click at [374, 138] on p "- Fill up with petrol ahead of return" at bounding box center [396, 136] width 268 height 9
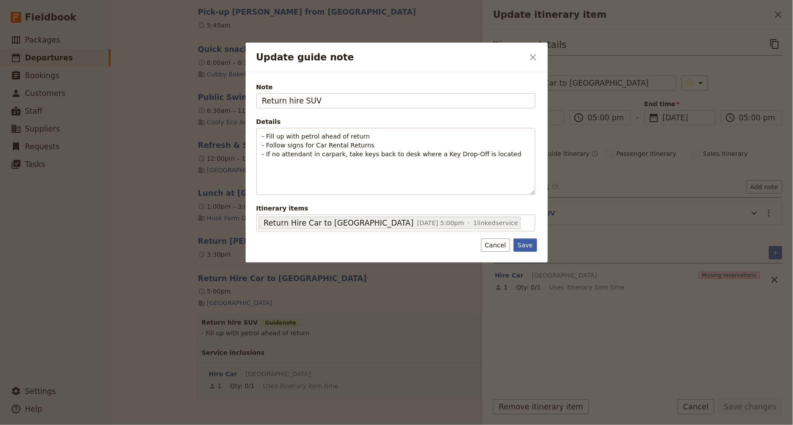
click at [527, 245] on button "Save" at bounding box center [525, 245] width 23 height 13
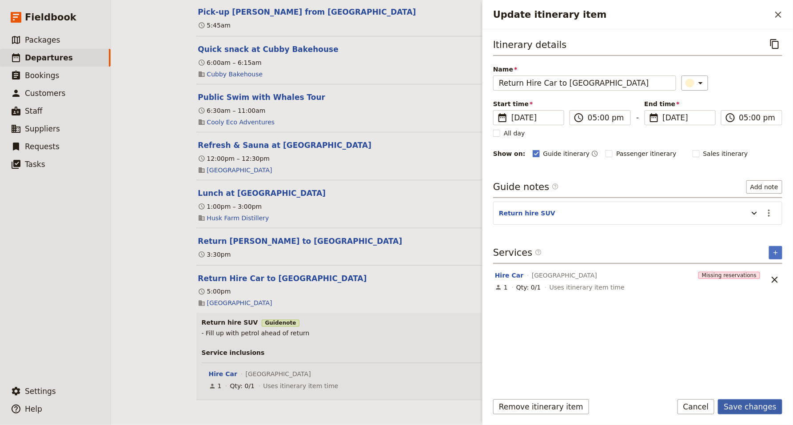
click at [761, 406] on button "Save changes" at bounding box center [750, 407] width 64 height 15
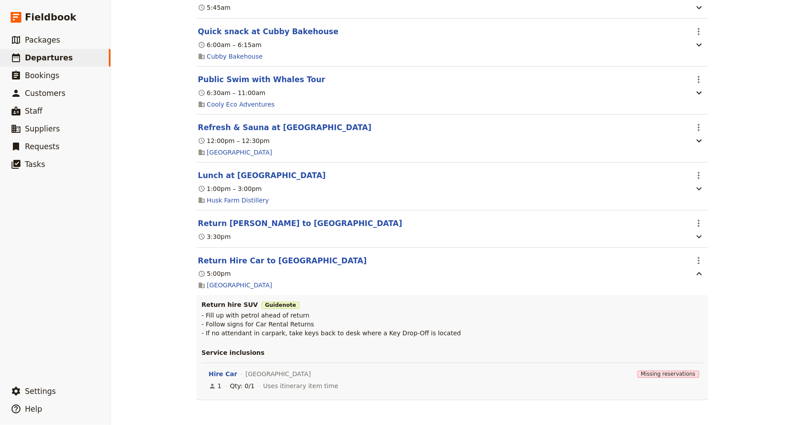
scroll to position [0, 0]
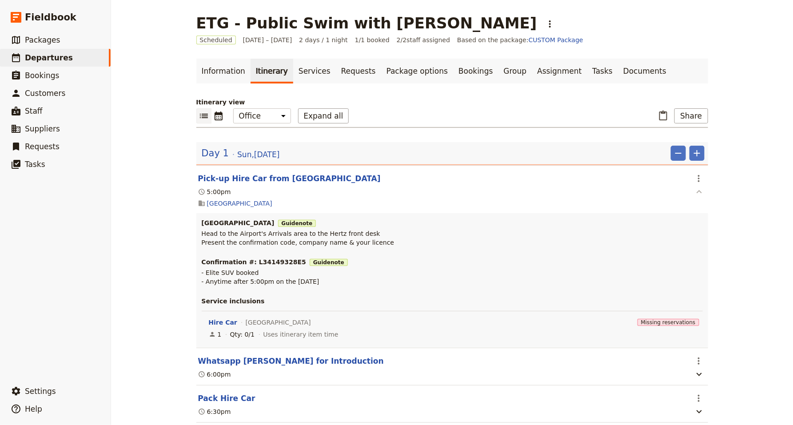
click at [700, 192] on icon "button" at bounding box center [699, 192] width 11 height 11
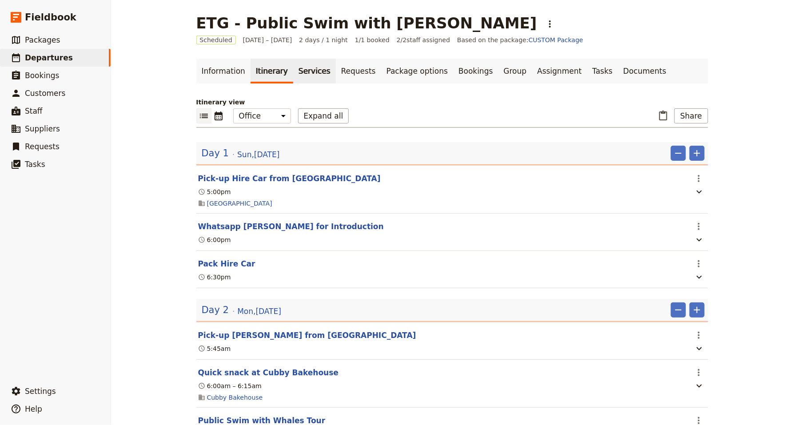
click at [308, 69] on link "Services" at bounding box center [314, 71] width 43 height 25
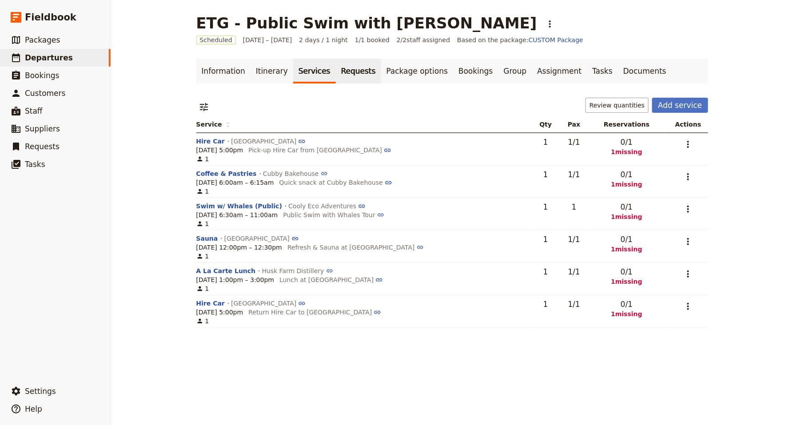
click at [339, 73] on link "Requests" at bounding box center [358, 71] width 45 height 25
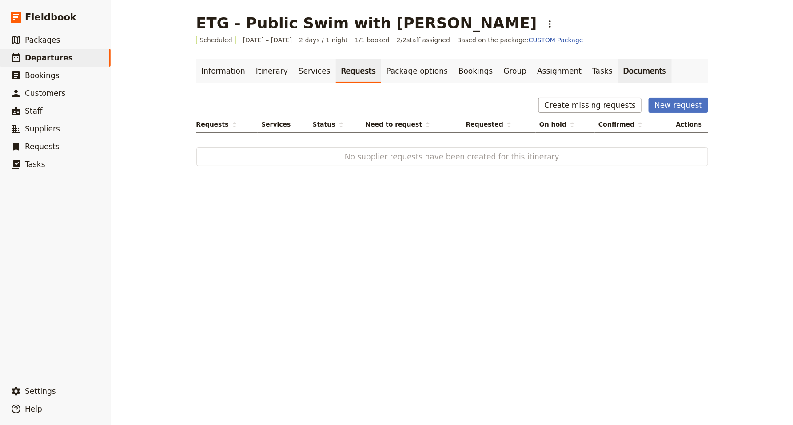
click at [621, 72] on link "Documents" at bounding box center [645, 71] width 54 height 25
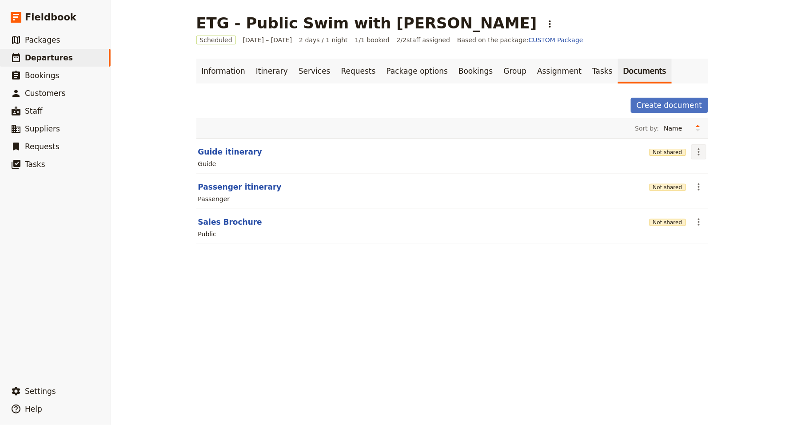
click at [698, 152] on icon "Actions" at bounding box center [699, 151] width 2 height 7
click at [720, 172] on span "Share" at bounding box center [724, 172] width 54 height 9
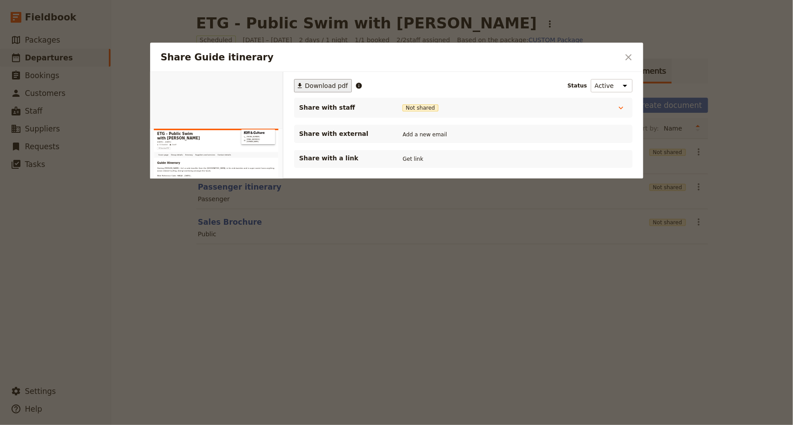
click at [322, 84] on span "Download pdf" at bounding box center [326, 85] width 43 height 9
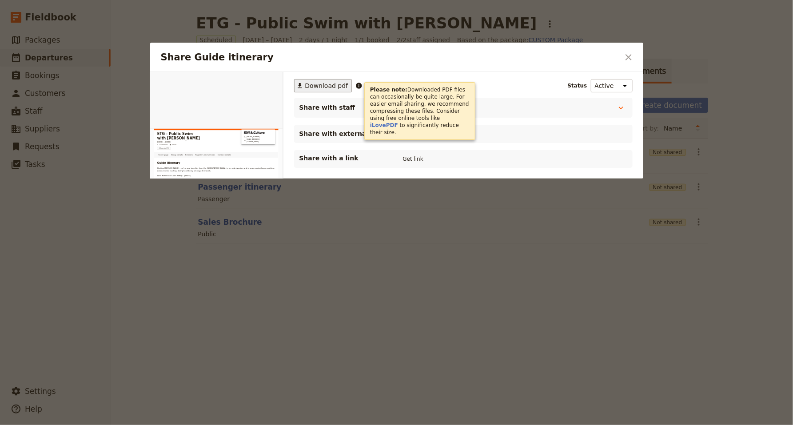
click at [152, 16] on div at bounding box center [396, 212] width 793 height 425
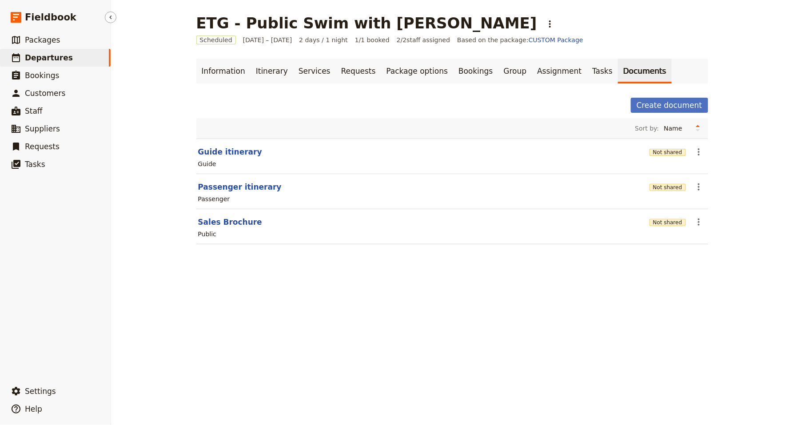
click at [44, 56] on span "Departures" at bounding box center [49, 57] width 48 height 9
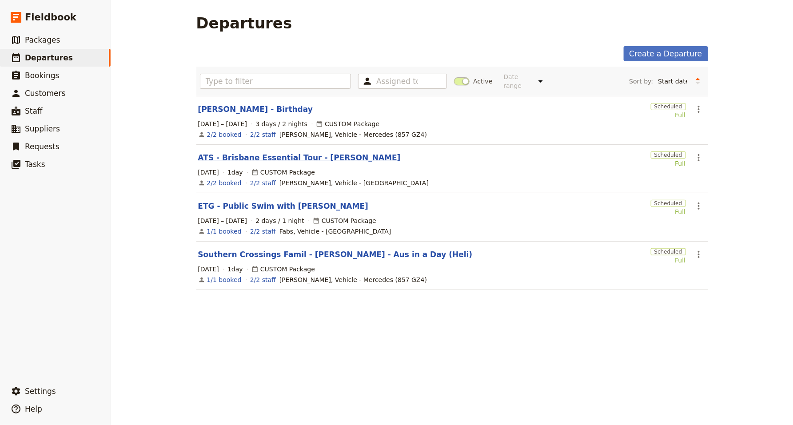
click at [264, 158] on link "ATS - Brisbane Essential Tour - [PERSON_NAME]" at bounding box center [299, 157] width 203 height 11
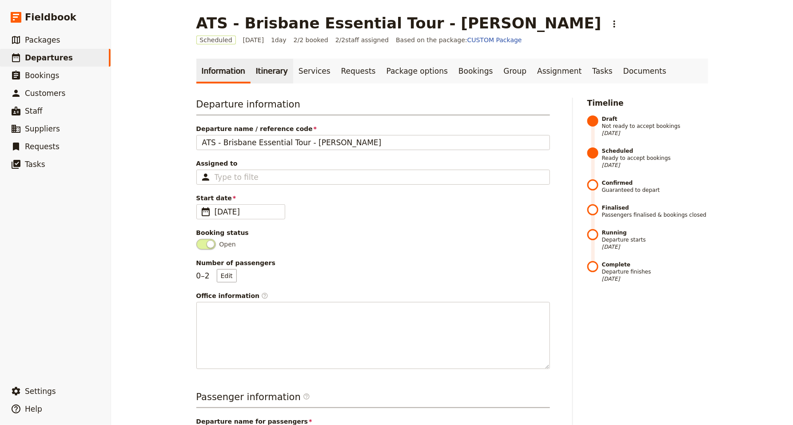
click at [268, 70] on link "Itinerary" at bounding box center [272, 71] width 43 height 25
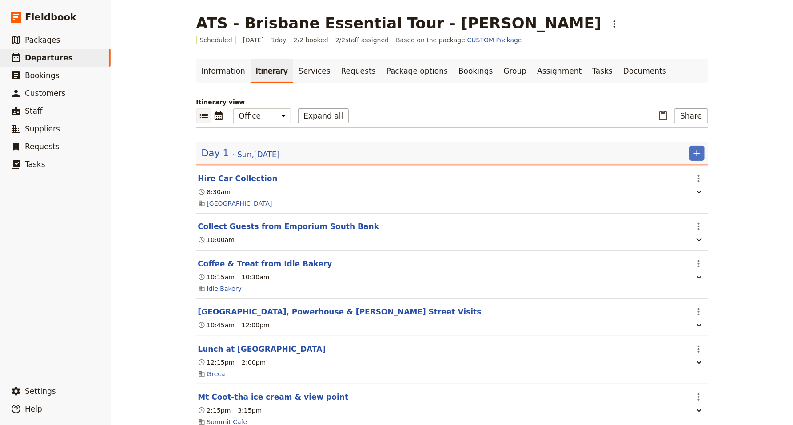
scroll to position [33, 0]
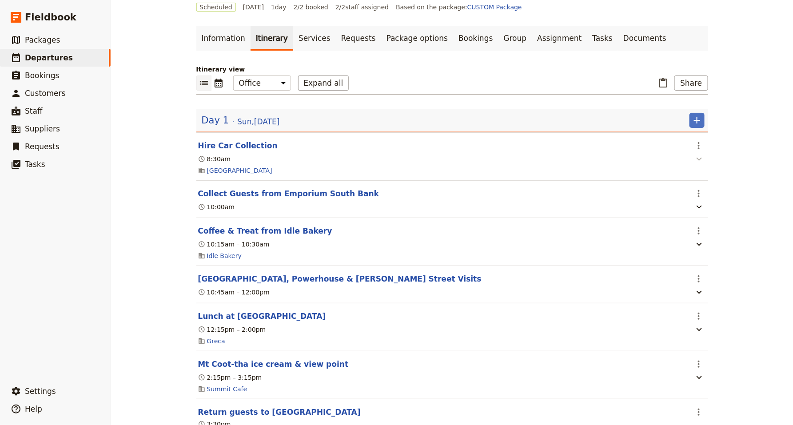
click at [700, 160] on icon "button" at bounding box center [699, 159] width 11 height 11
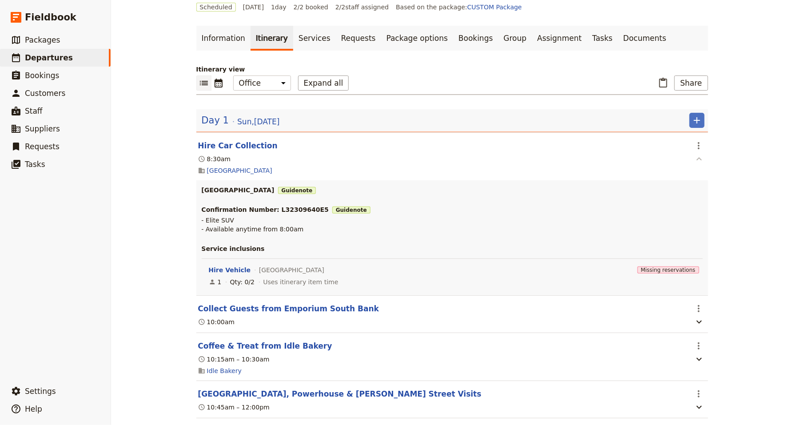
click at [700, 160] on icon "button" at bounding box center [699, 159] width 11 height 11
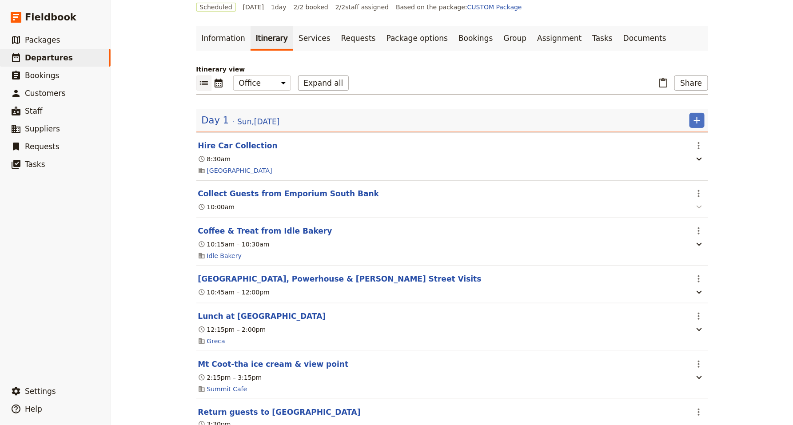
click at [699, 206] on icon "button" at bounding box center [699, 207] width 11 height 11
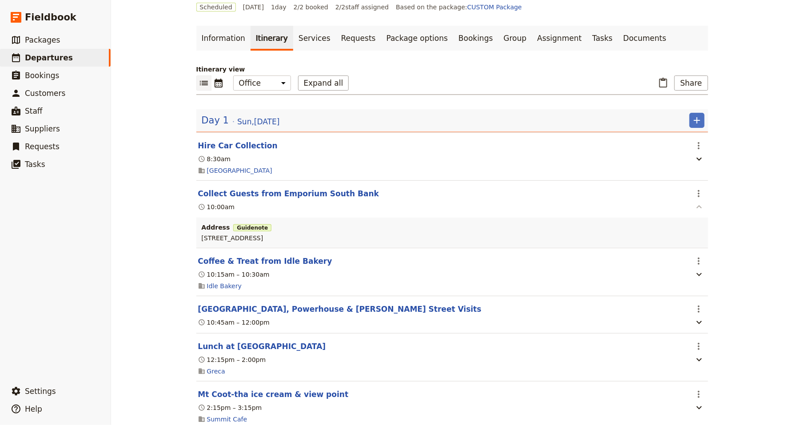
click at [699, 206] on icon "button" at bounding box center [699, 206] width 5 height 3
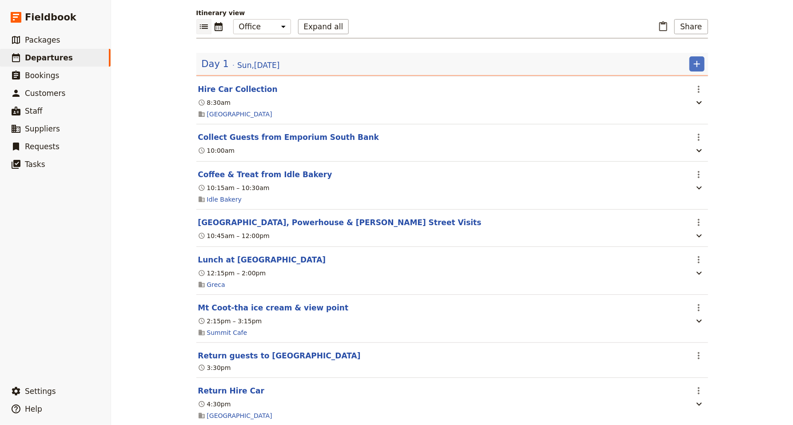
scroll to position [105, 0]
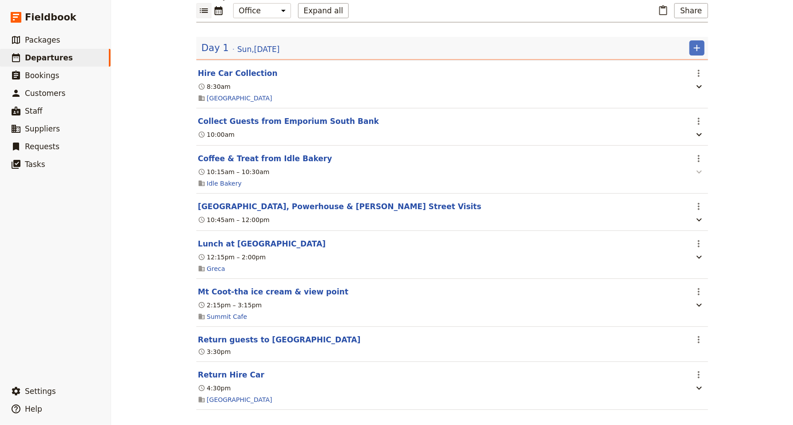
click at [698, 176] on icon "button" at bounding box center [699, 172] width 11 height 11
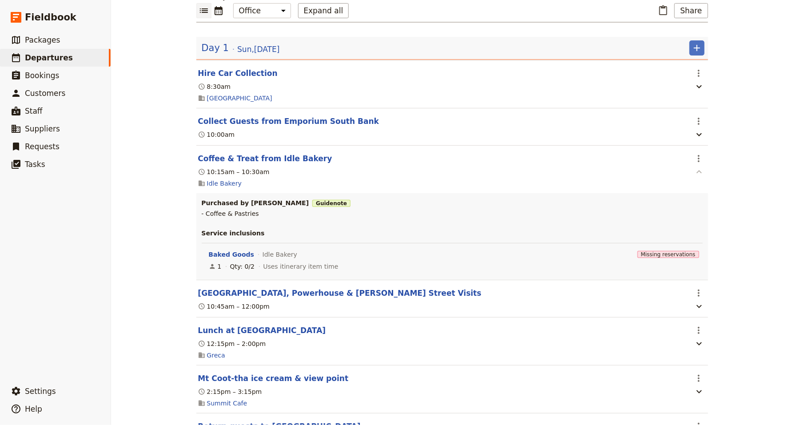
click at [698, 176] on icon "button" at bounding box center [699, 172] width 11 height 11
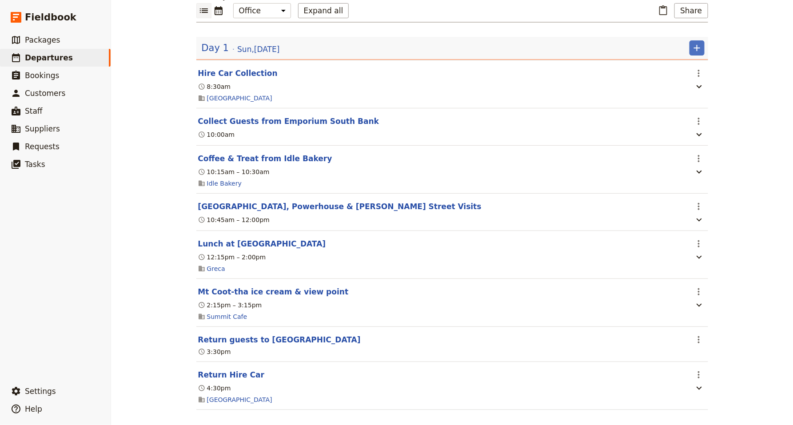
scroll to position [116, 0]
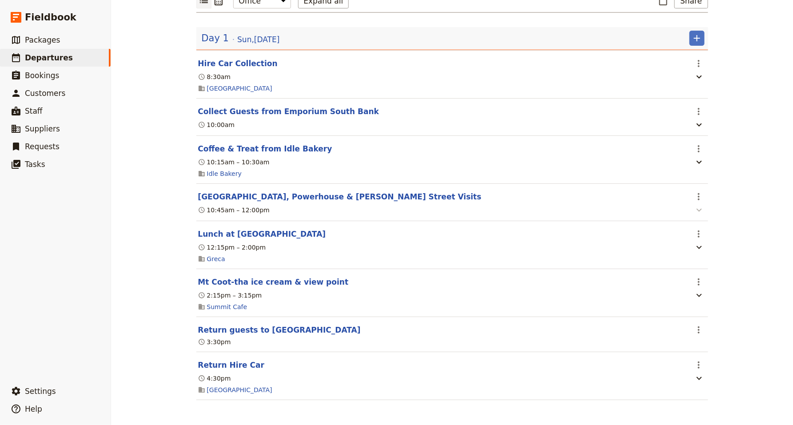
click at [700, 212] on icon "button" at bounding box center [699, 210] width 11 height 11
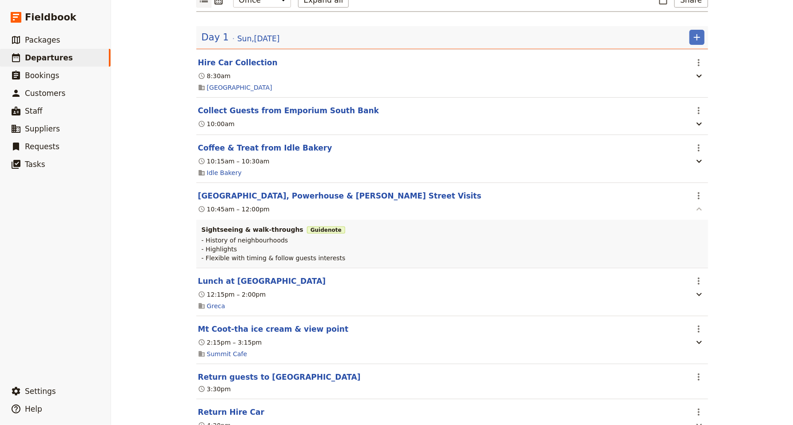
click at [700, 212] on icon "button" at bounding box center [699, 209] width 11 height 11
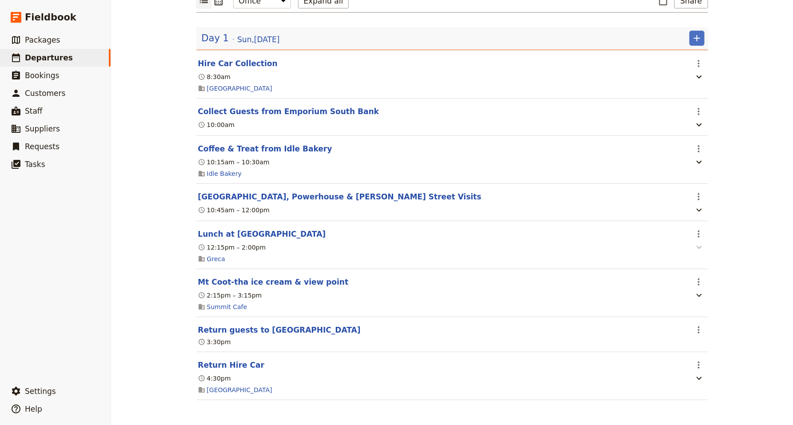
click at [701, 247] on icon "button" at bounding box center [699, 247] width 11 height 11
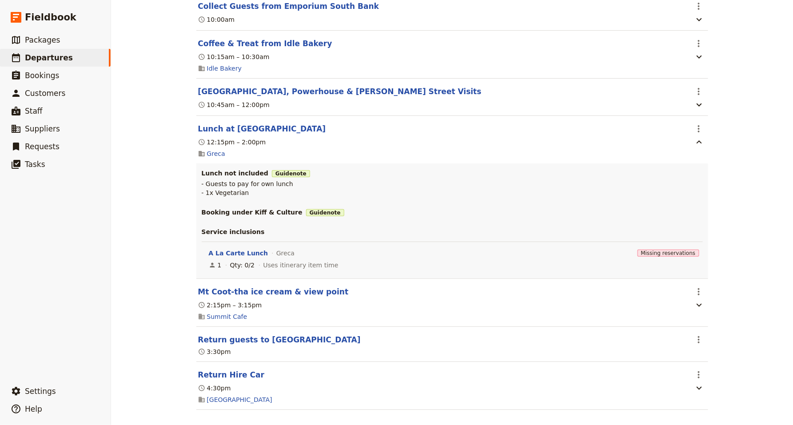
scroll to position [230, 0]
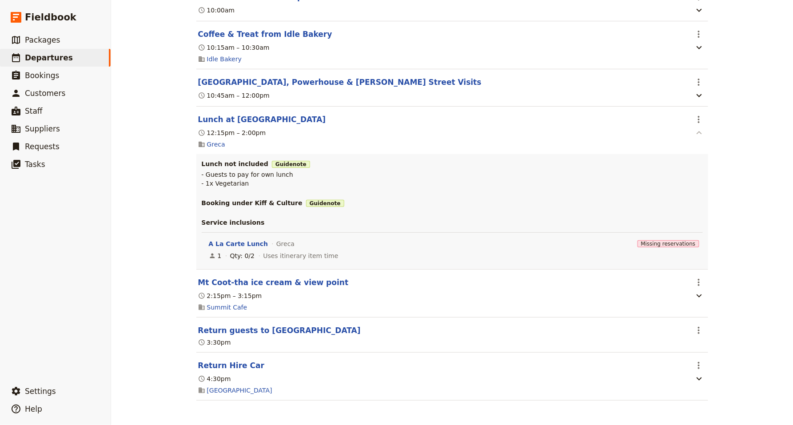
click at [697, 131] on icon "button" at bounding box center [699, 133] width 11 height 11
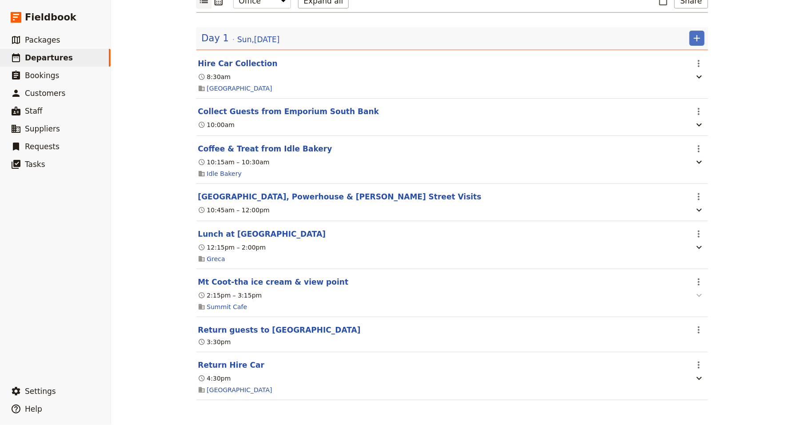
click at [700, 296] on icon "button" at bounding box center [699, 295] width 11 height 11
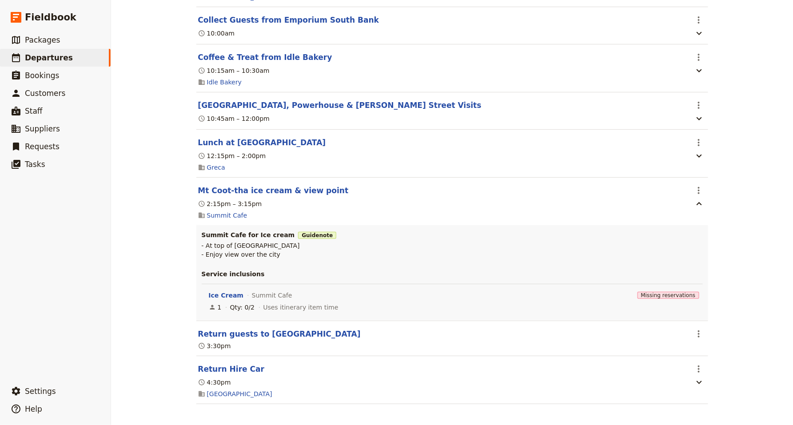
scroll to position [212, 0]
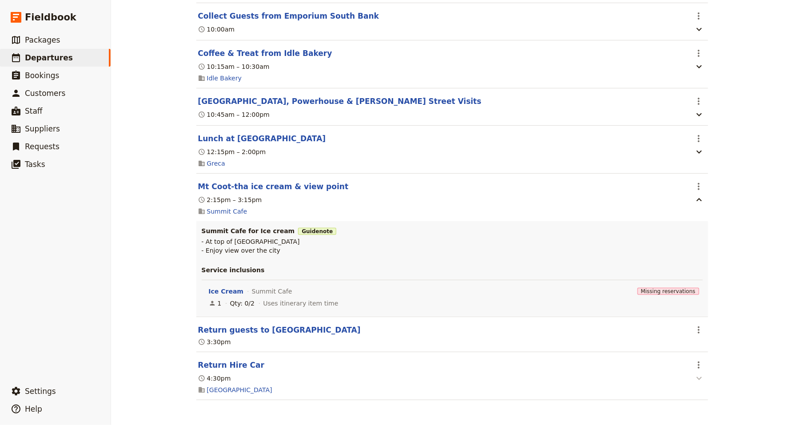
click at [699, 382] on icon "button" at bounding box center [699, 378] width 11 height 11
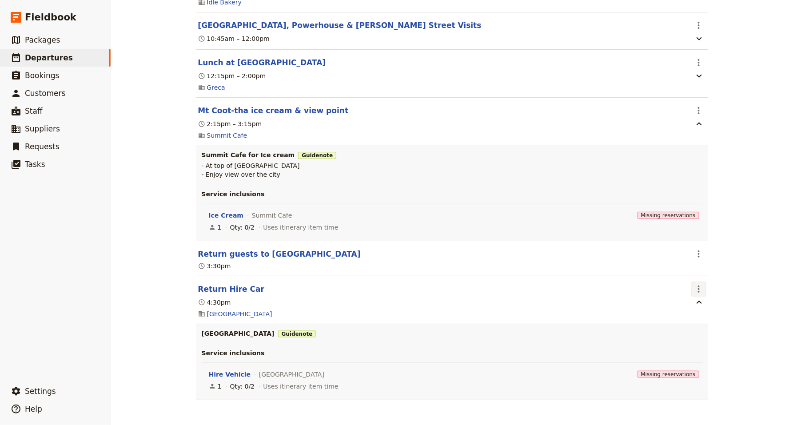
scroll to position [0, 0]
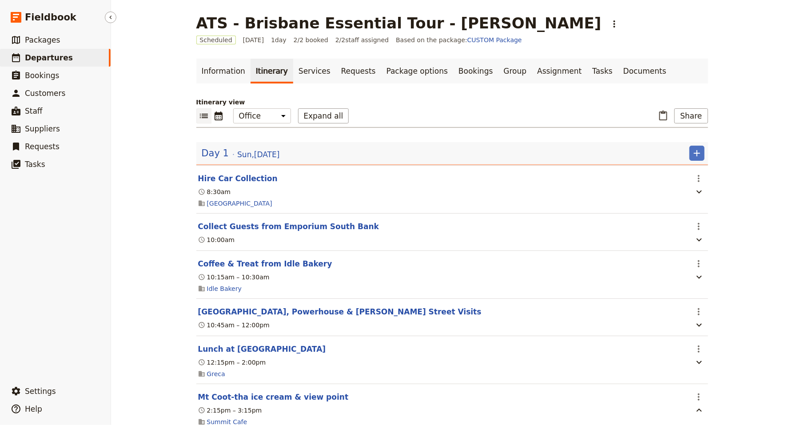
click at [47, 57] on span "Departures" at bounding box center [49, 57] width 48 height 9
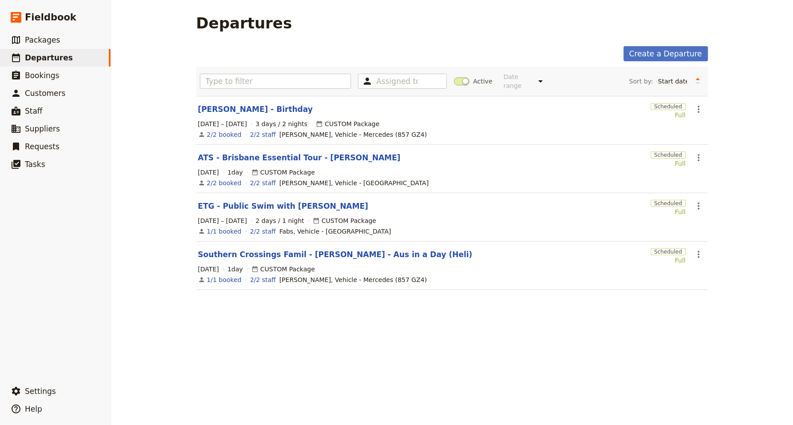
click at [288, 319] on div "Departures Create a Departure Assigned to Active Date range This week Next week…" at bounding box center [452, 212] width 682 height 425
click at [283, 254] on link "Southern Crossings Famil - [PERSON_NAME] - Aus in a Day (Heli)" at bounding box center [335, 254] width 275 height 11
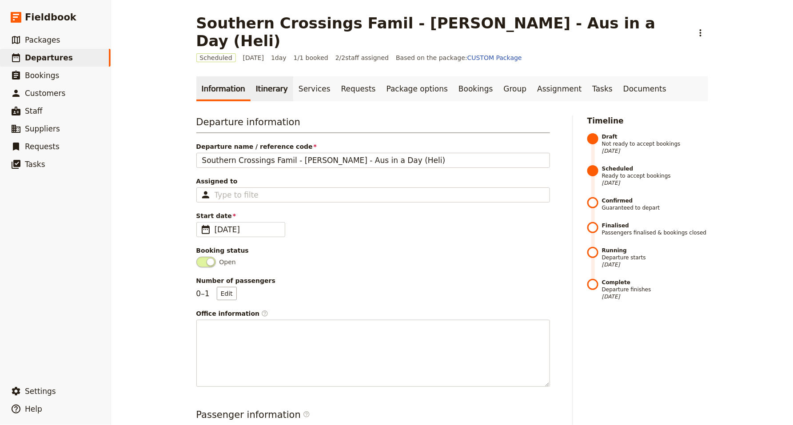
click at [267, 76] on link "Itinerary" at bounding box center [272, 88] width 43 height 25
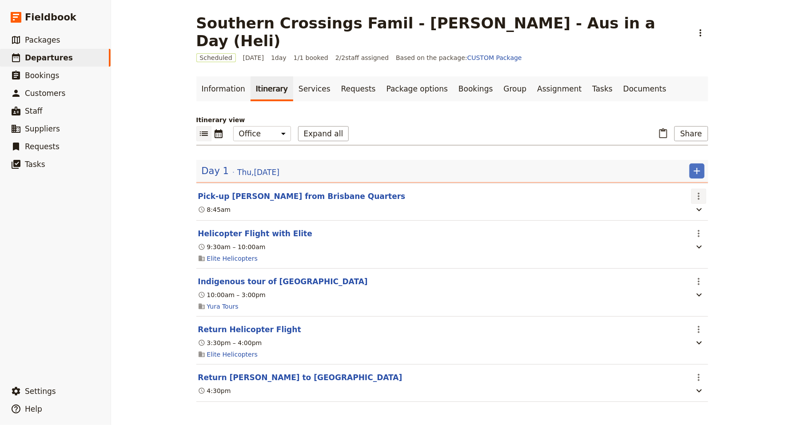
click at [699, 193] on icon "Actions" at bounding box center [699, 196] width 2 height 7
click at [708, 195] on span "Edit this itinerary item" at bounding box center [732, 197] width 70 height 9
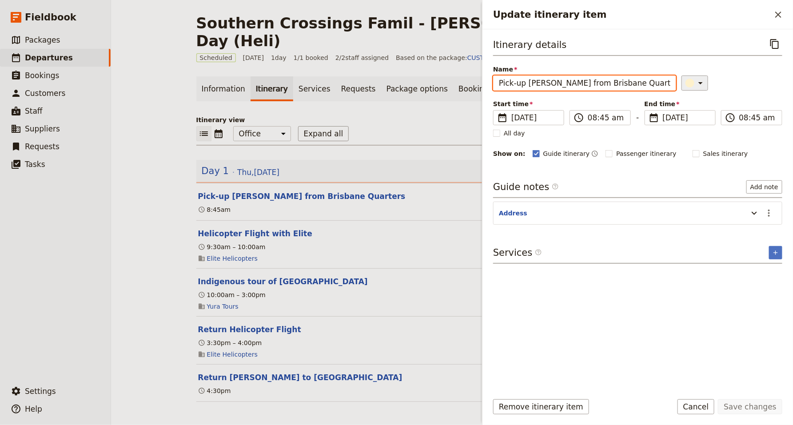
drag, startPoint x: 562, startPoint y: 84, endPoint x: 688, endPoint y: 87, distance: 126.2
click at [688, 87] on div "Name Pick-up [PERSON_NAME] from Brisbane Quarters ​" at bounding box center [637, 78] width 289 height 26
type input "Pick-up [PERSON_NAME] from [GEOGRAPHIC_DATA]"
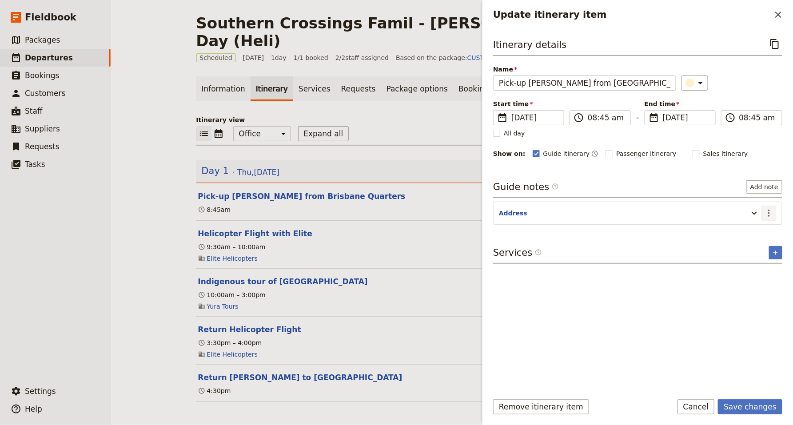
click at [770, 216] on icon "Actions" at bounding box center [769, 213] width 11 height 11
click at [772, 233] on button "Edit note" at bounding box center [750, 233] width 52 height 12
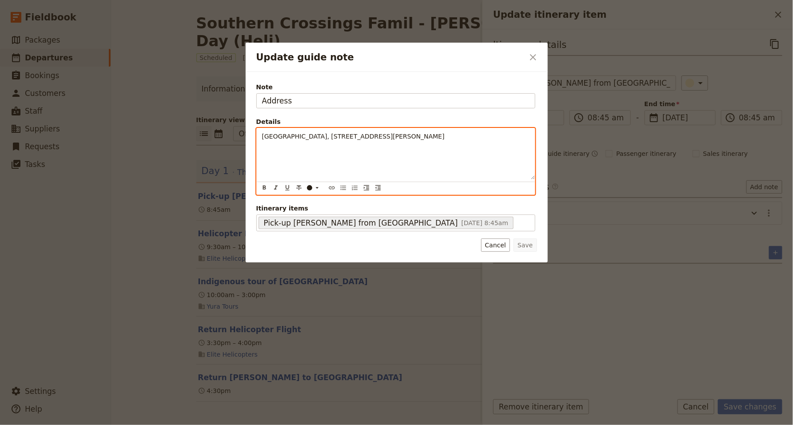
click at [331, 136] on span "[GEOGRAPHIC_DATA], [STREET_ADDRESS][PERSON_NAME]" at bounding box center [353, 136] width 183 height 7
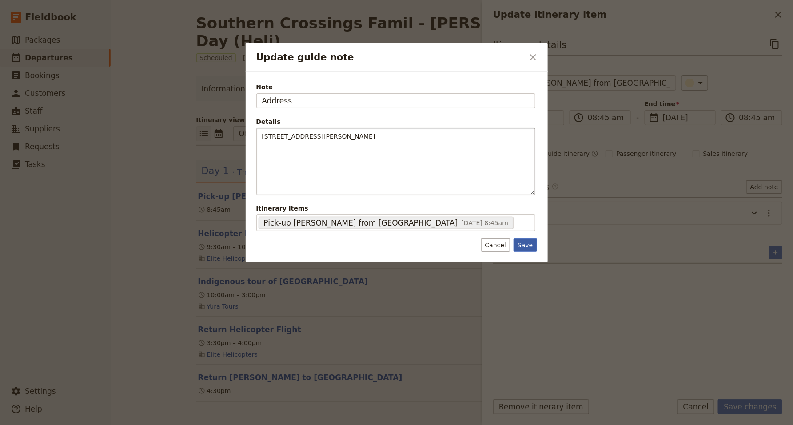
click at [524, 244] on button "Save" at bounding box center [525, 245] width 23 height 13
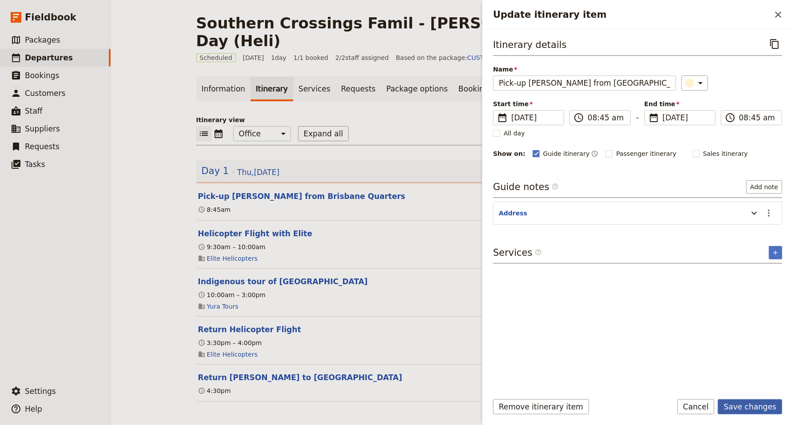
click at [751, 406] on button "Save changes" at bounding box center [750, 407] width 64 height 15
